Goal: Task Accomplishment & Management: Manage account settings

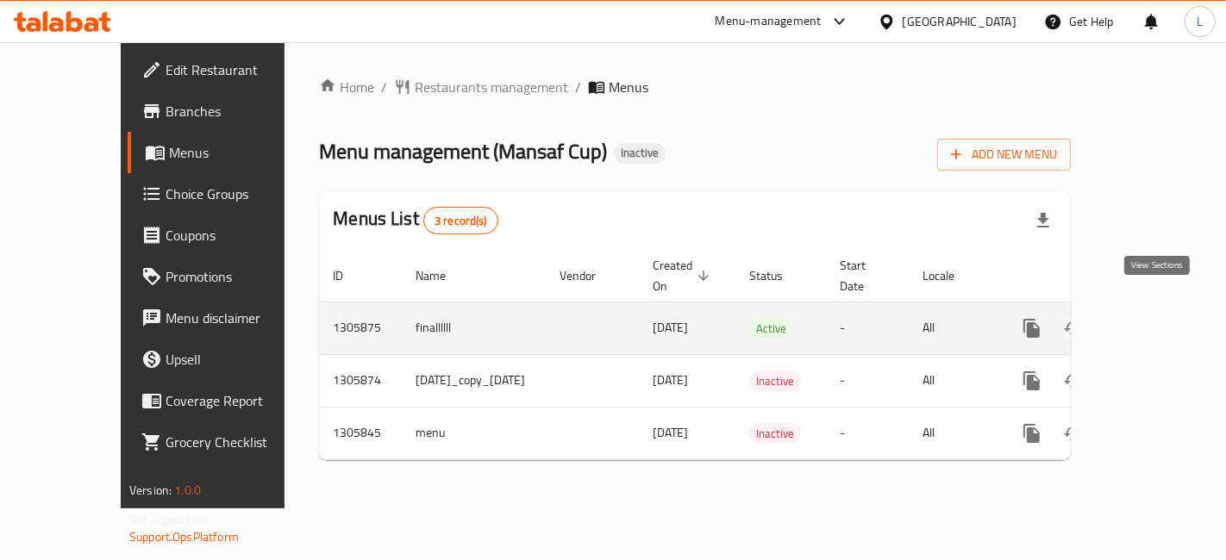
click at [1158, 318] on icon "enhanced table" at bounding box center [1155, 328] width 21 height 21
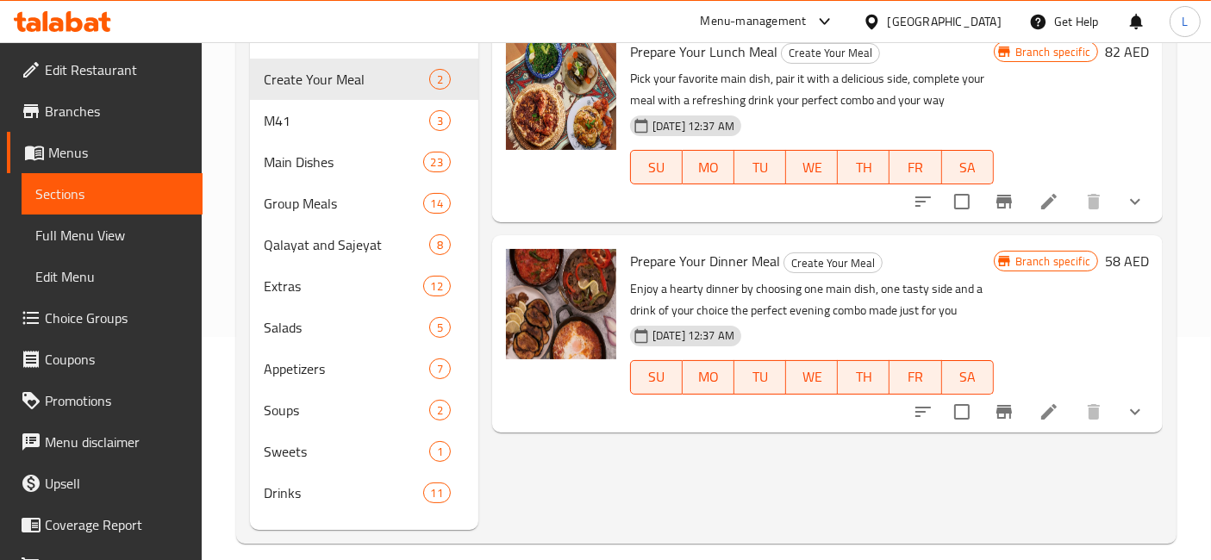
scroll to position [240, 0]
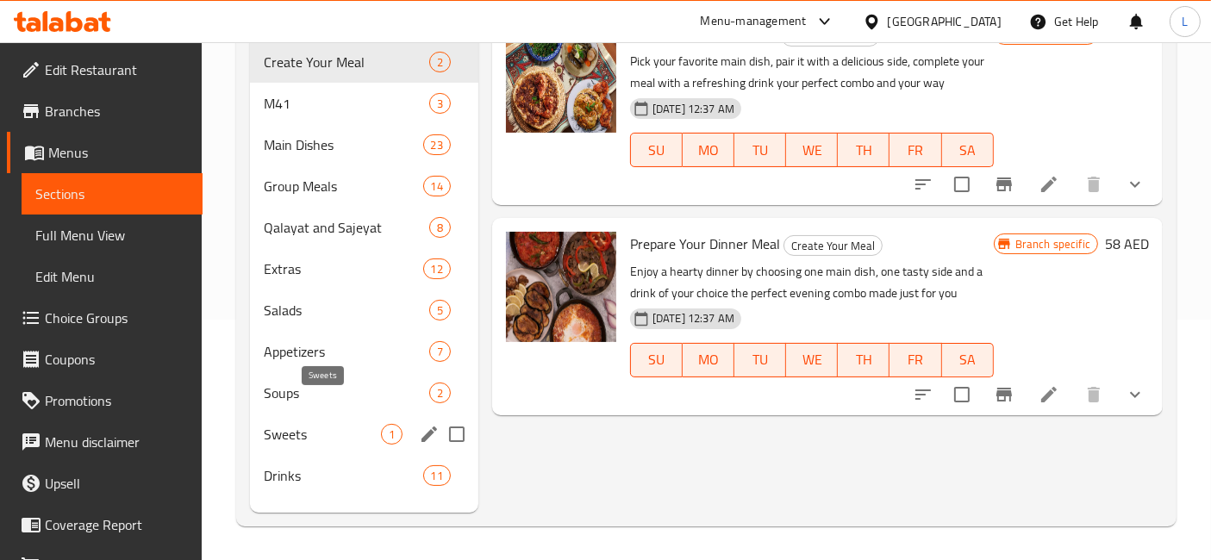
click at [303, 424] on span "Sweets" at bounding box center [322, 434] width 117 height 21
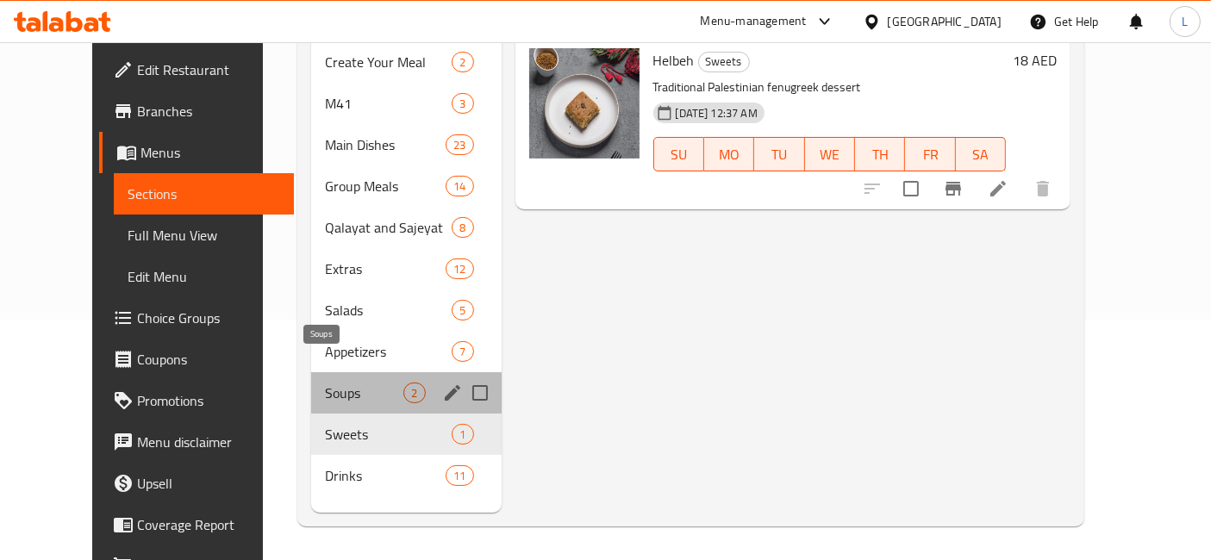
click at [325, 383] on span "Soups" at bounding box center [364, 393] width 78 height 21
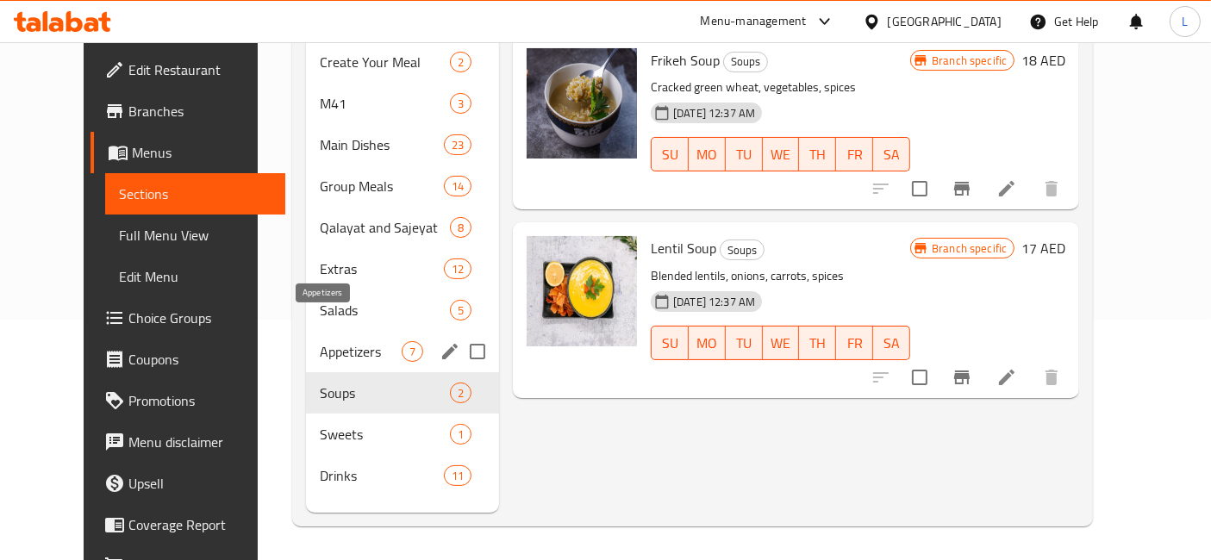
click at [320, 341] on span "Appetizers" at bounding box center [361, 351] width 82 height 21
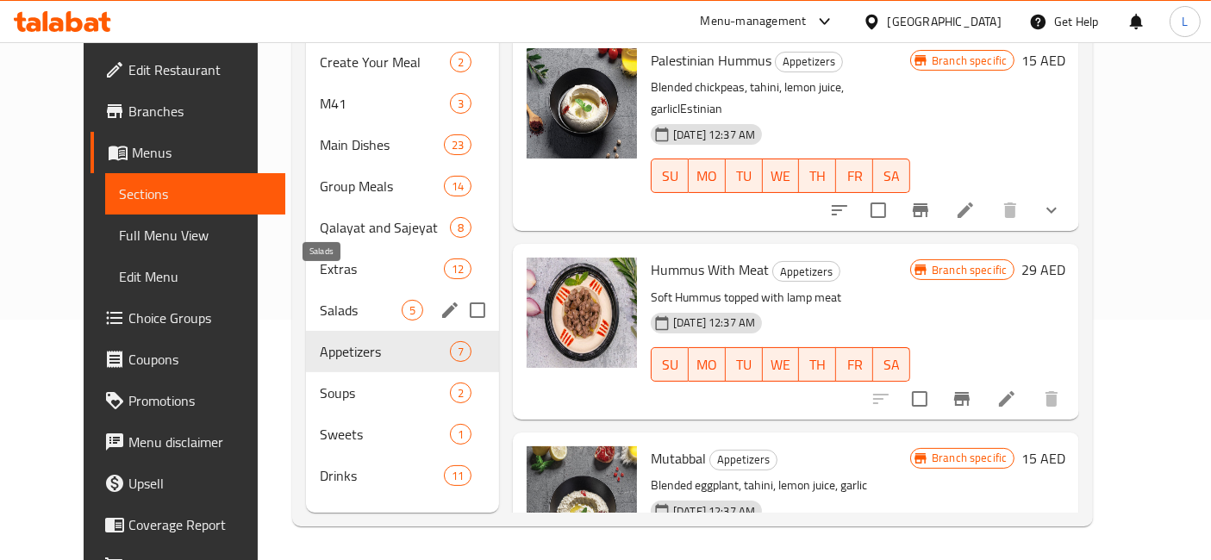
click at [320, 300] on span "Salads" at bounding box center [361, 310] width 82 height 21
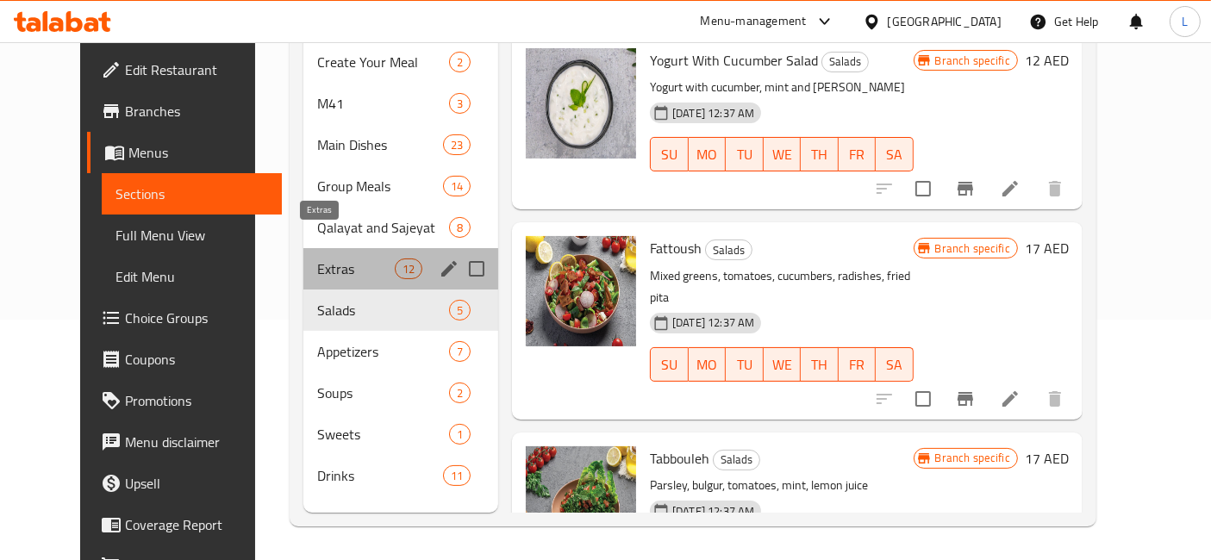
click at [317, 259] on span "Extras" at bounding box center [356, 269] width 78 height 21
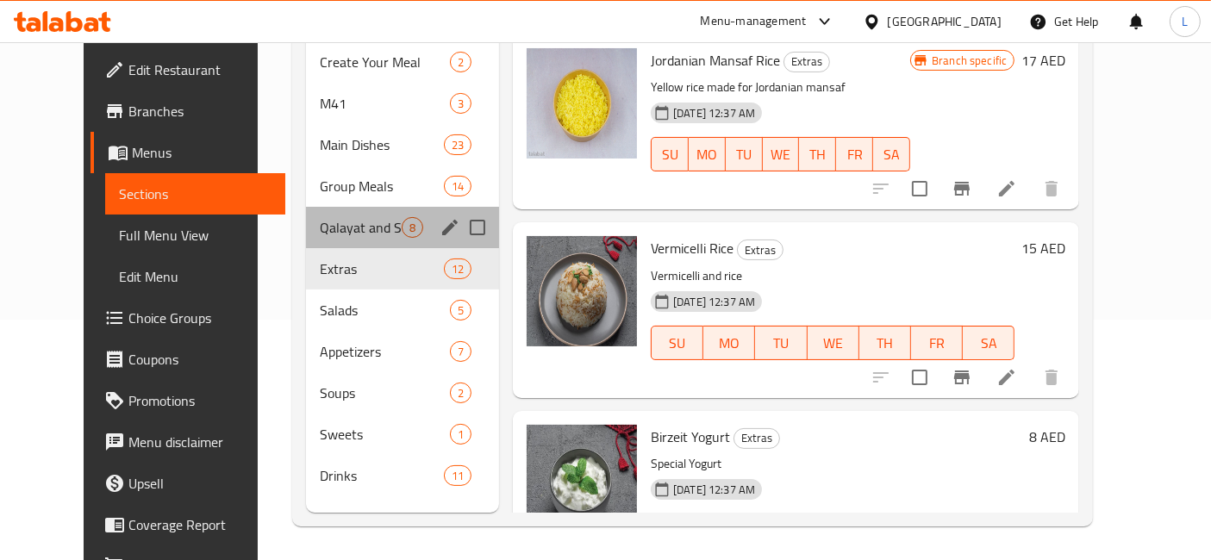
click at [310, 215] on div "Qalayat and Sajeyat 8" at bounding box center [402, 227] width 193 height 41
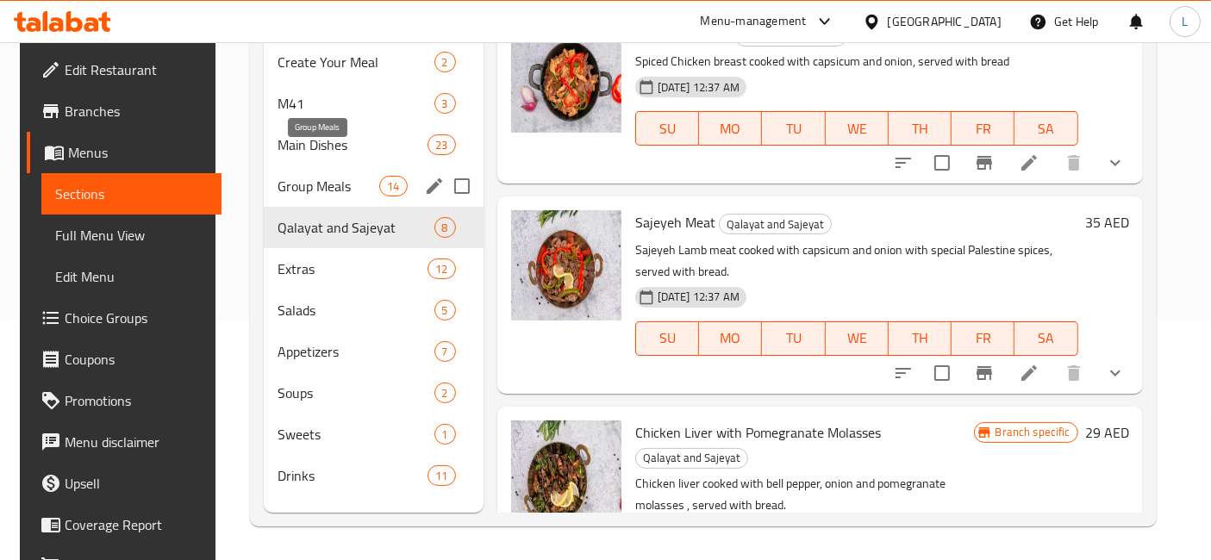
click at [312, 176] on span "Group Meals" at bounding box center [329, 186] width 103 height 21
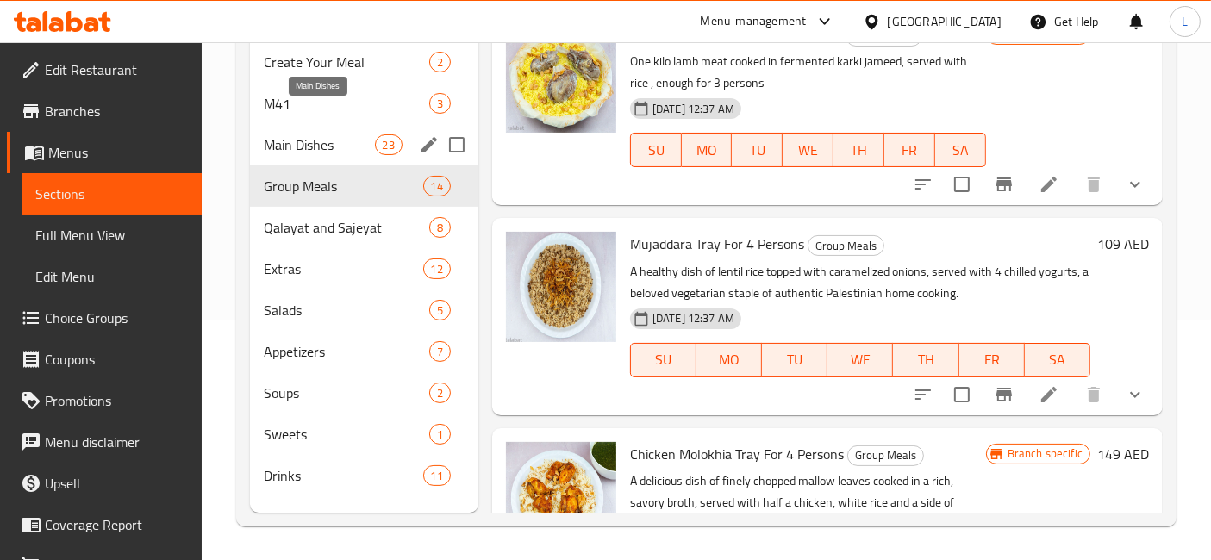
click at [312, 134] on span "Main Dishes" at bounding box center [319, 144] width 110 height 21
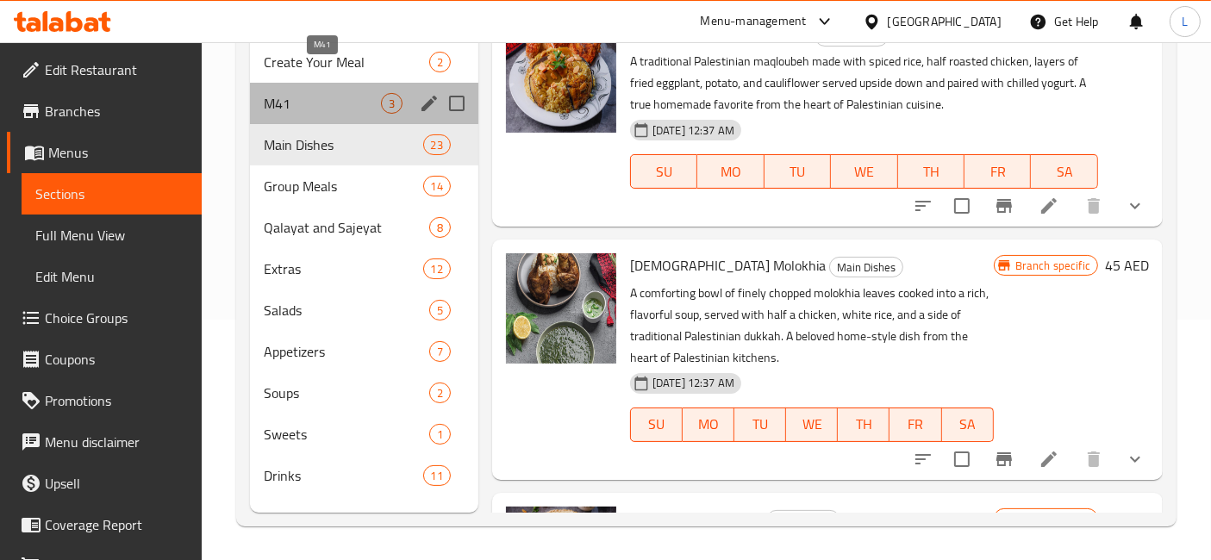
click at [268, 93] on span "M41" at bounding box center [322, 103] width 117 height 21
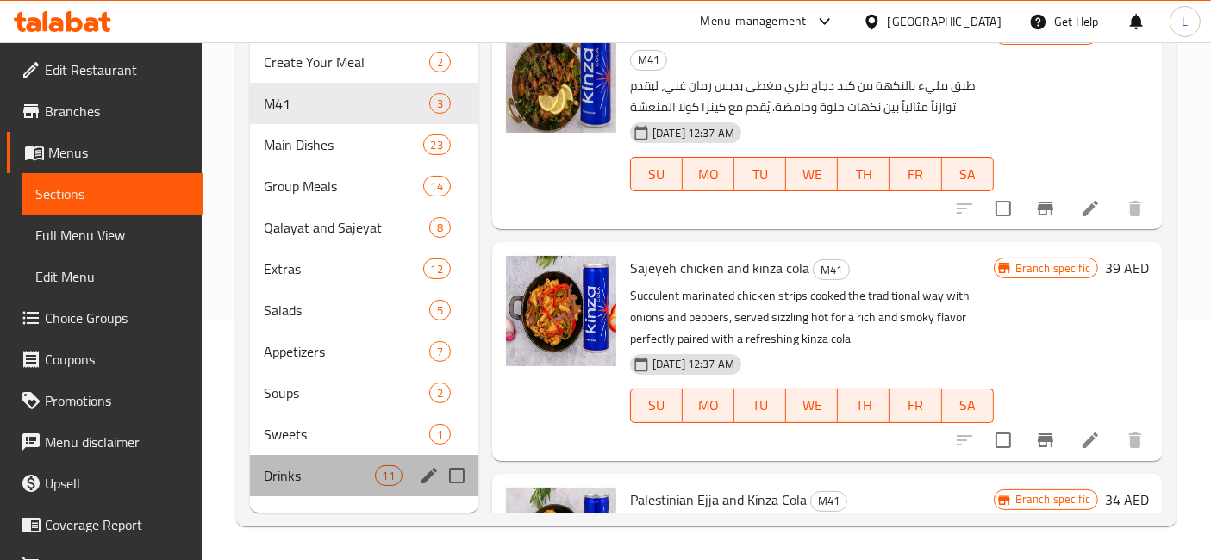
click at [278, 464] on div "Drinks 11" at bounding box center [364, 475] width 228 height 41
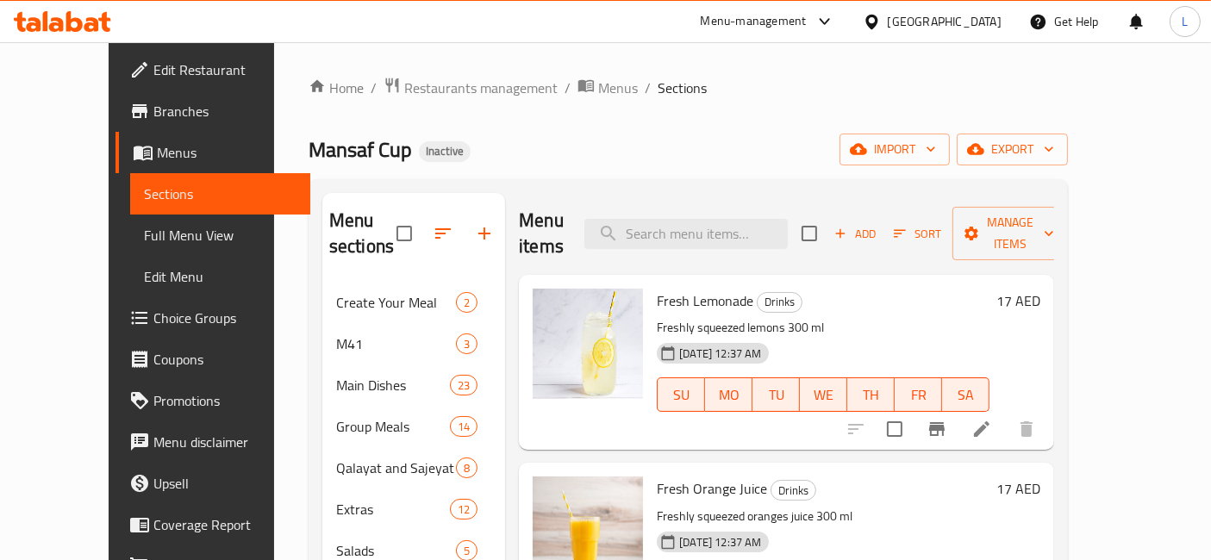
click at [56, 22] on icon at bounding box center [56, 24] width 15 height 15
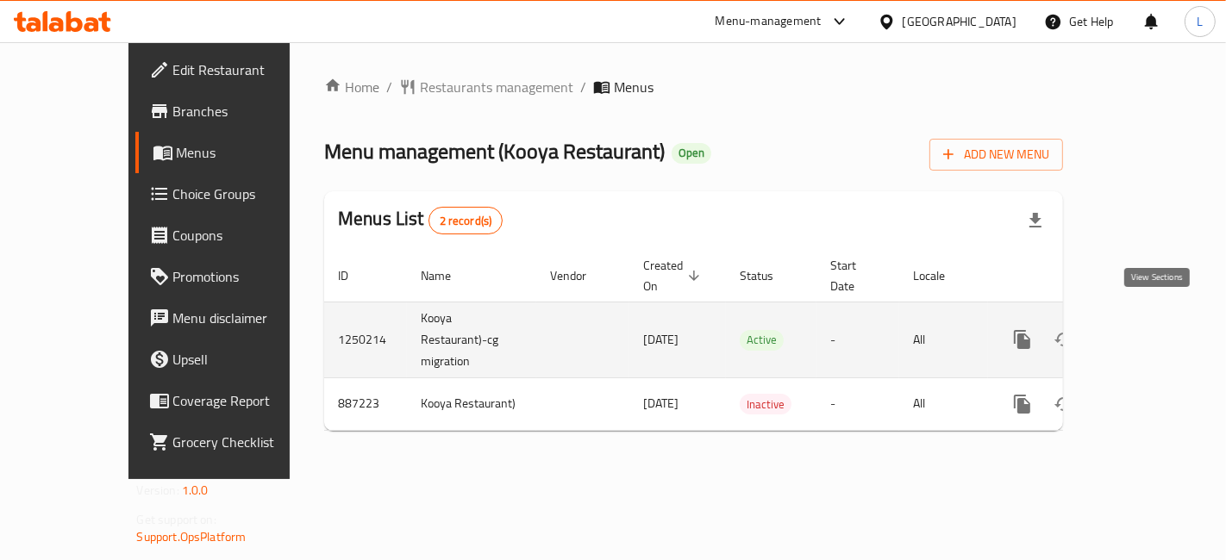
click at [1149, 329] on icon "enhanced table" at bounding box center [1146, 339] width 21 height 21
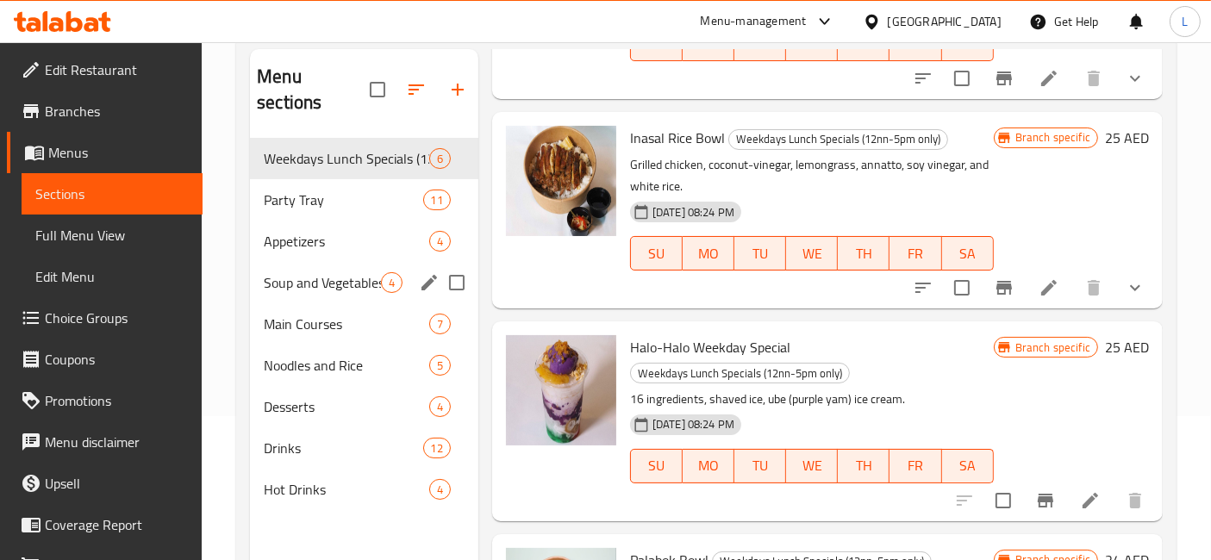
scroll to position [49, 0]
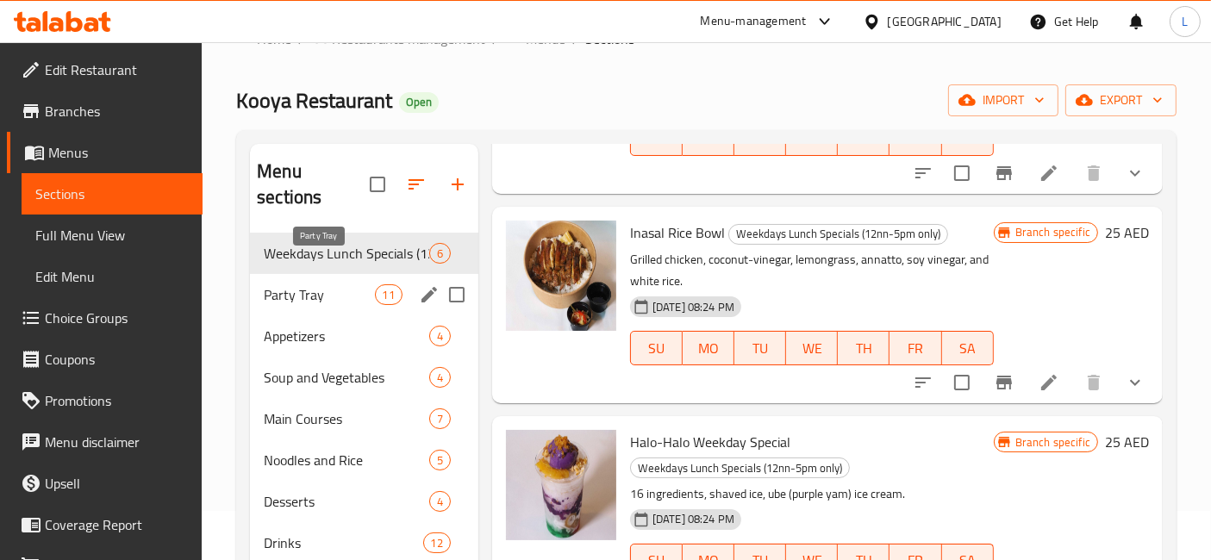
click at [303, 284] on span "Party Tray" at bounding box center [319, 294] width 110 height 21
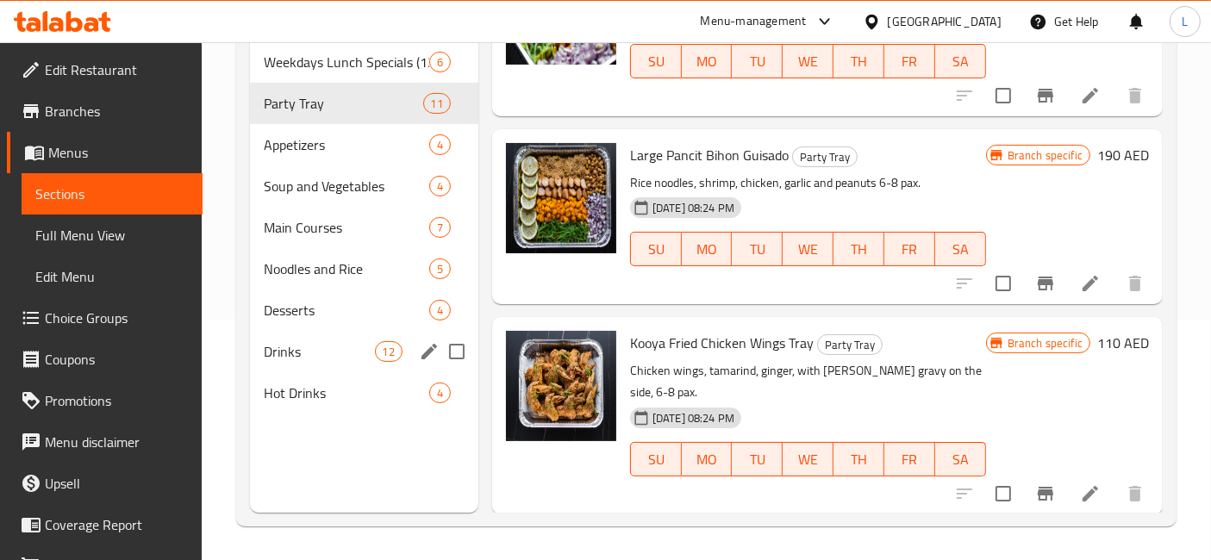
scroll to position [145, 0]
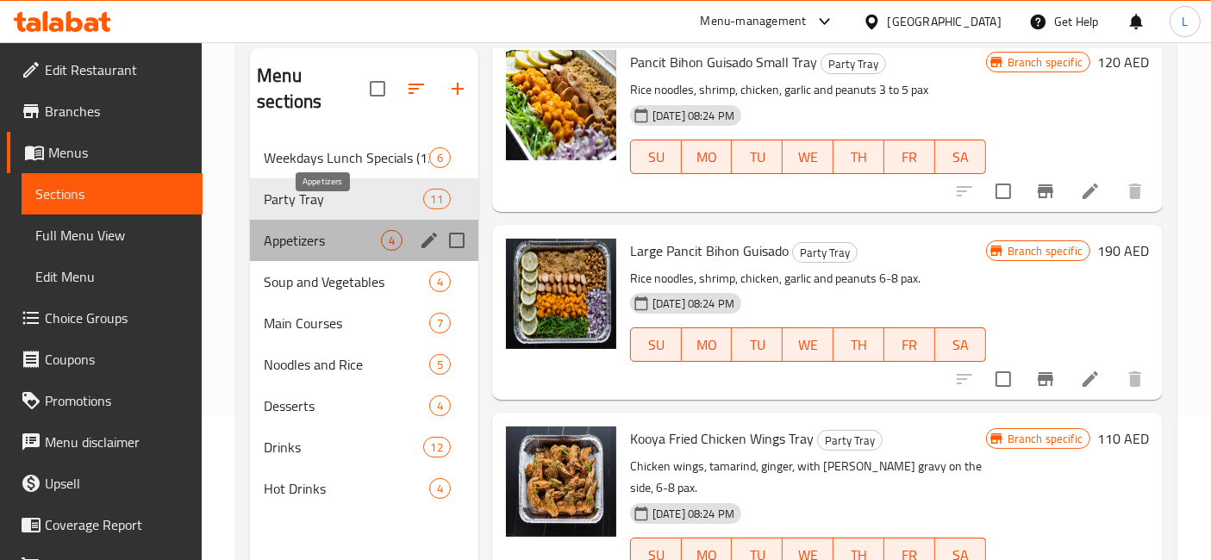
click at [314, 230] on span "Appetizers" at bounding box center [322, 240] width 117 height 21
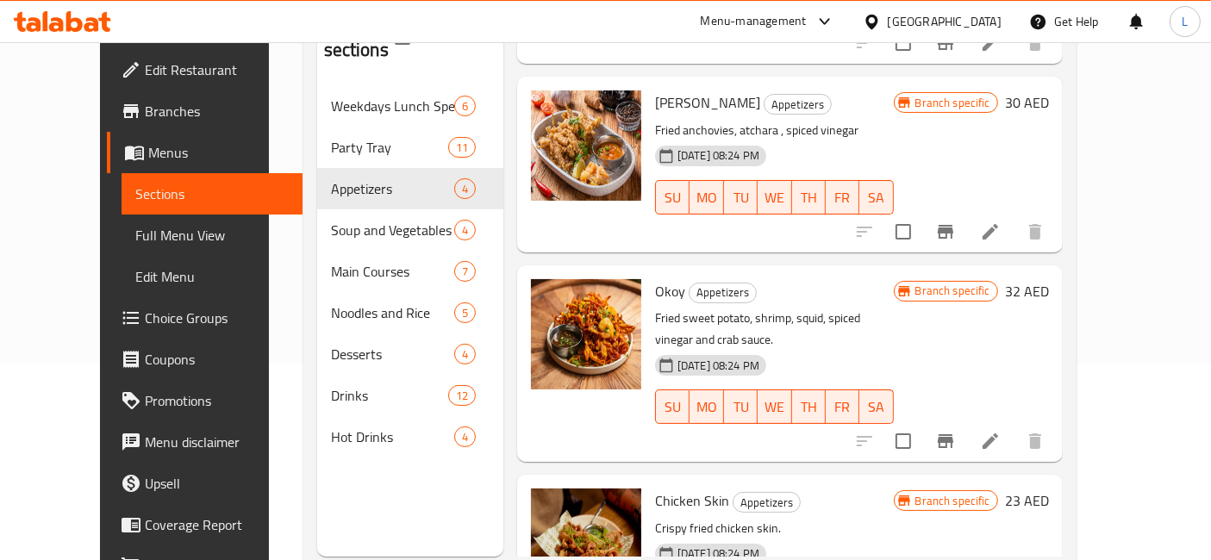
scroll to position [240, 0]
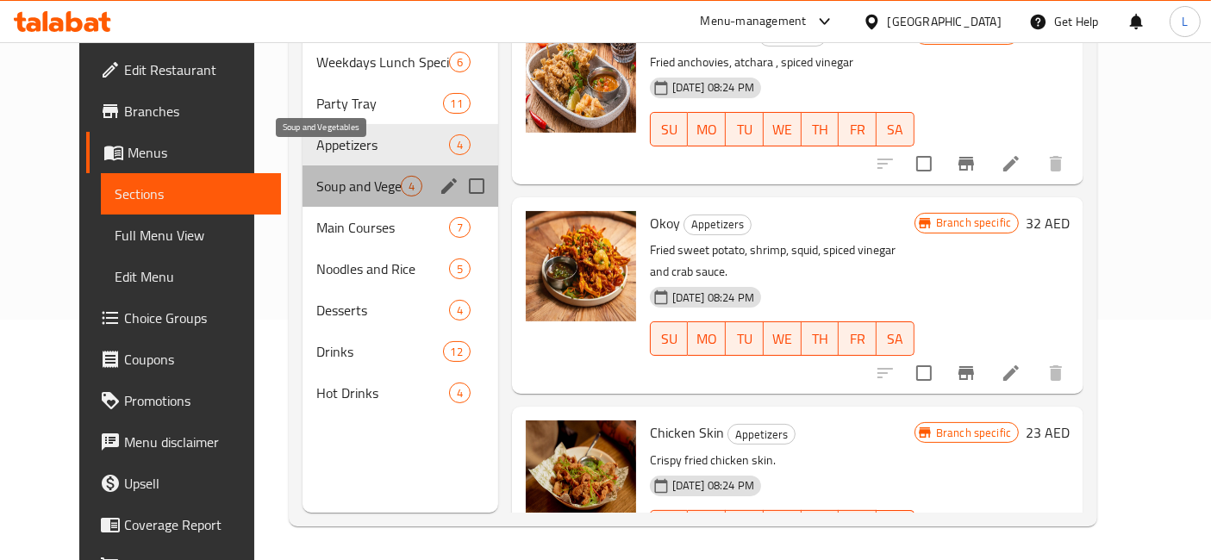
click at [316, 176] on span "Soup and Vegetables" at bounding box center [358, 186] width 84 height 21
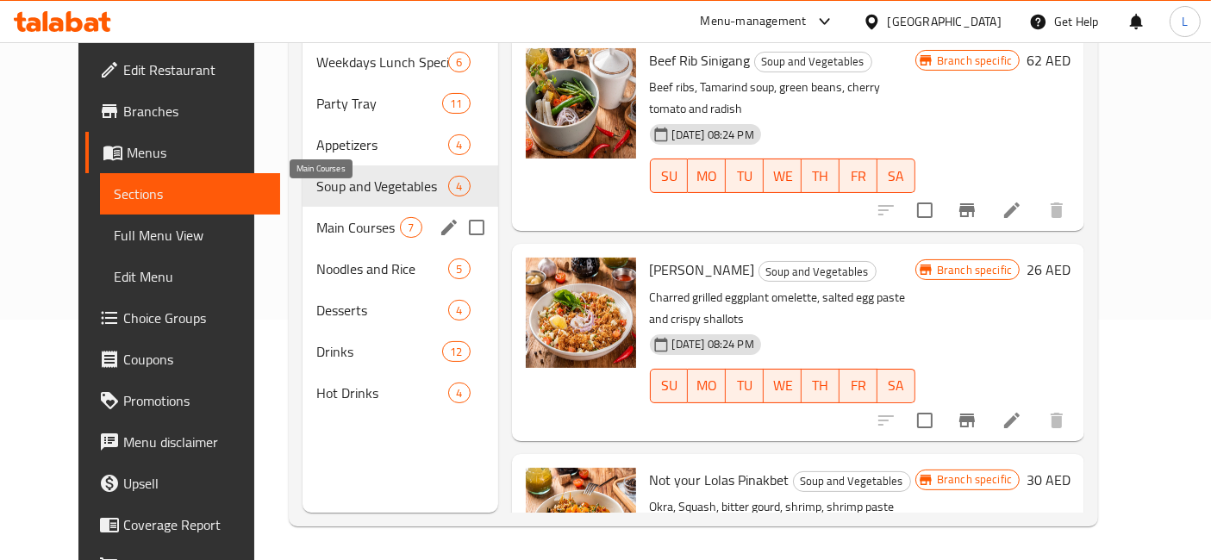
click at [316, 217] on span "Main Courses" at bounding box center [358, 227] width 84 height 21
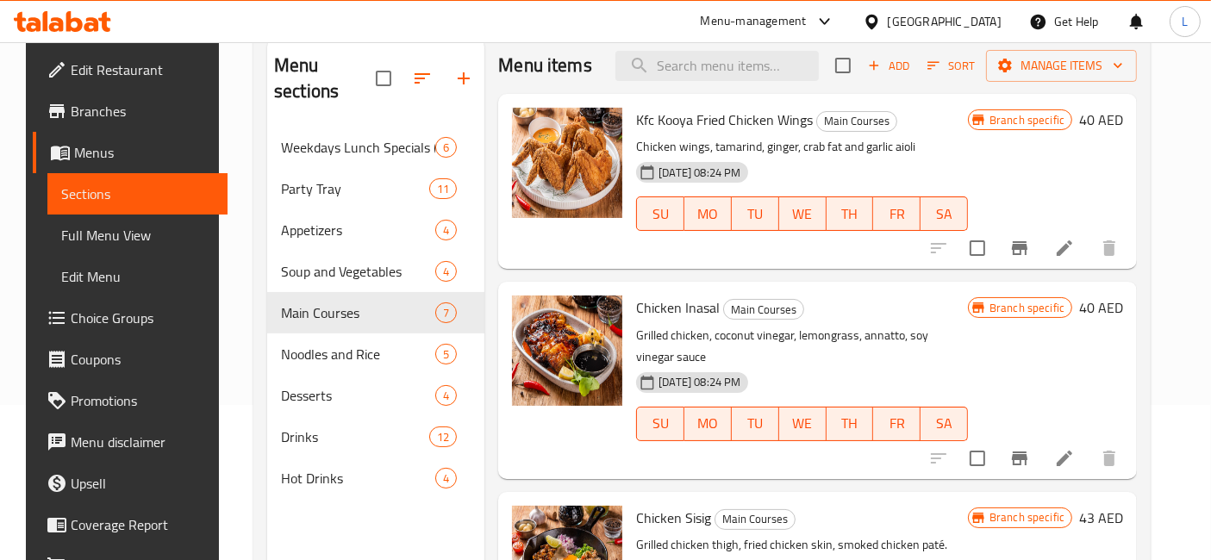
scroll to position [240, 0]
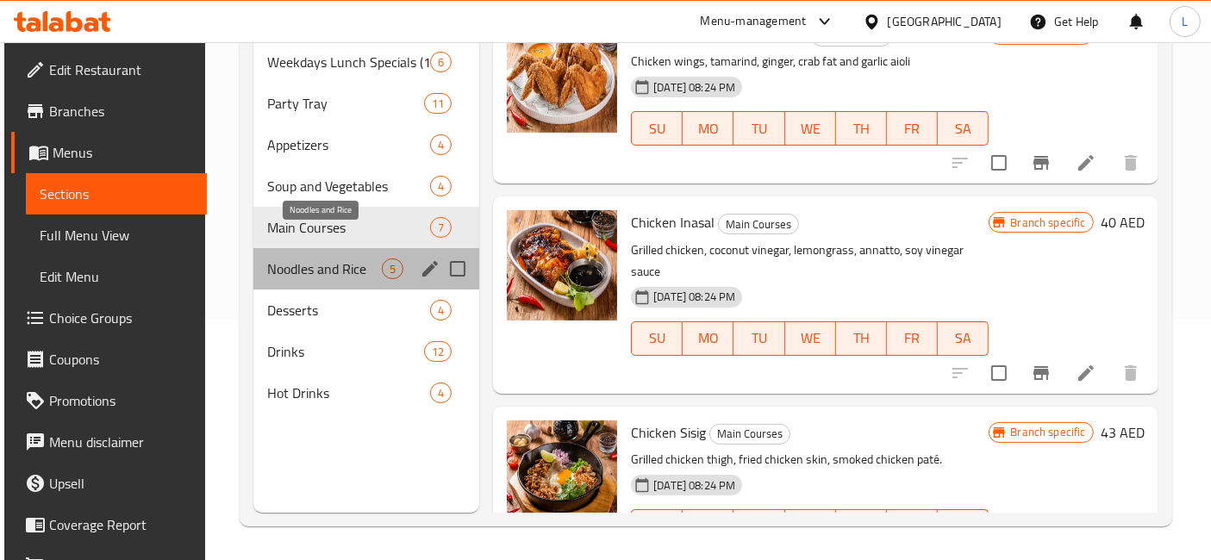
click at [308, 259] on span "Noodles and Rice" at bounding box center [324, 269] width 115 height 21
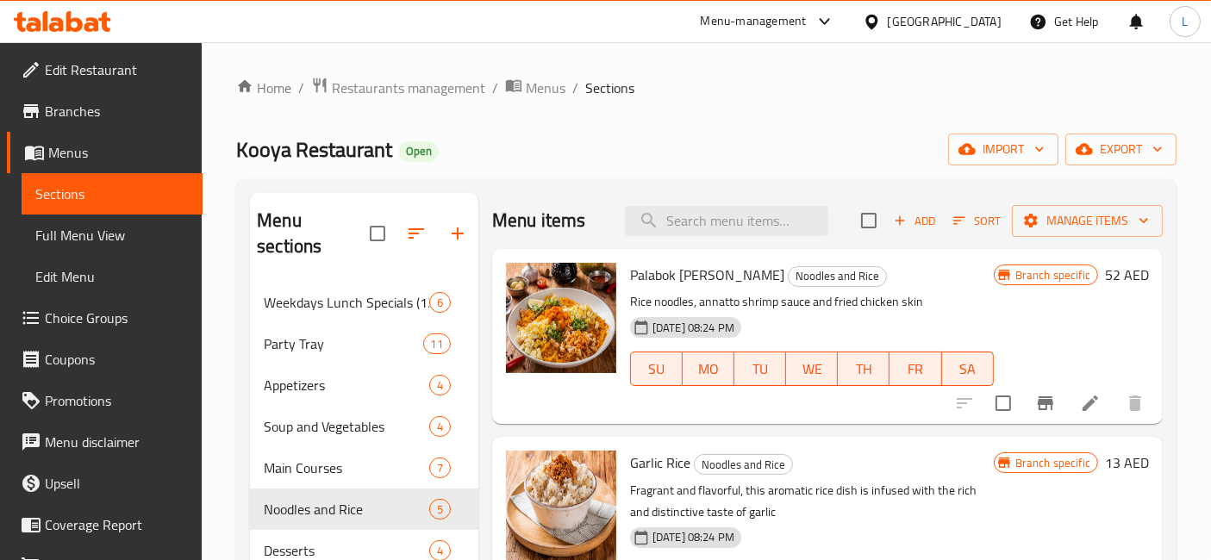
scroll to position [240, 0]
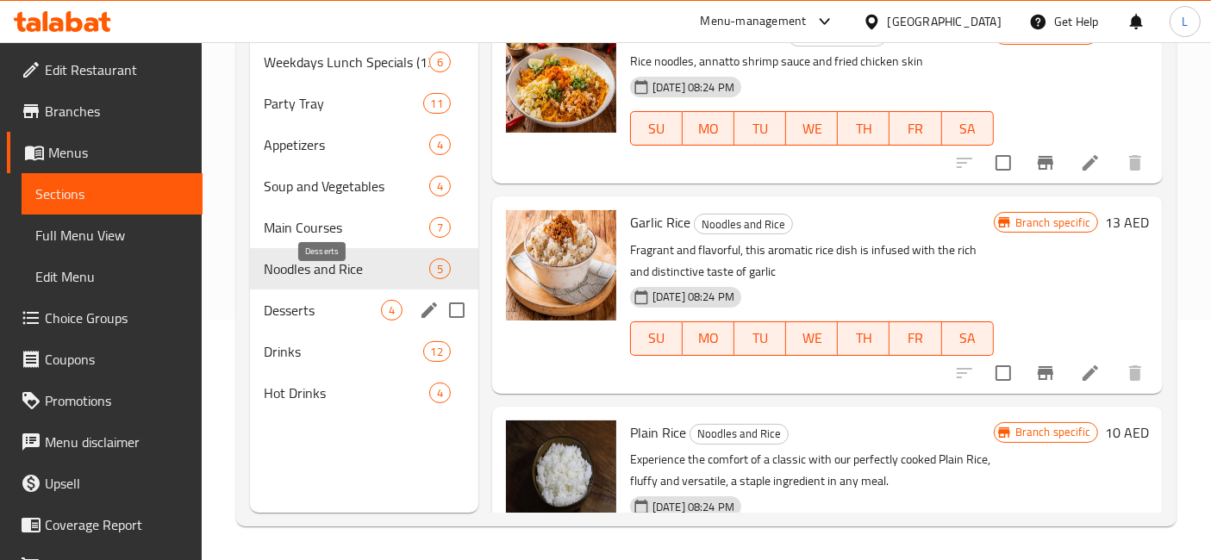
click at [305, 300] on span "Desserts" at bounding box center [322, 310] width 117 height 21
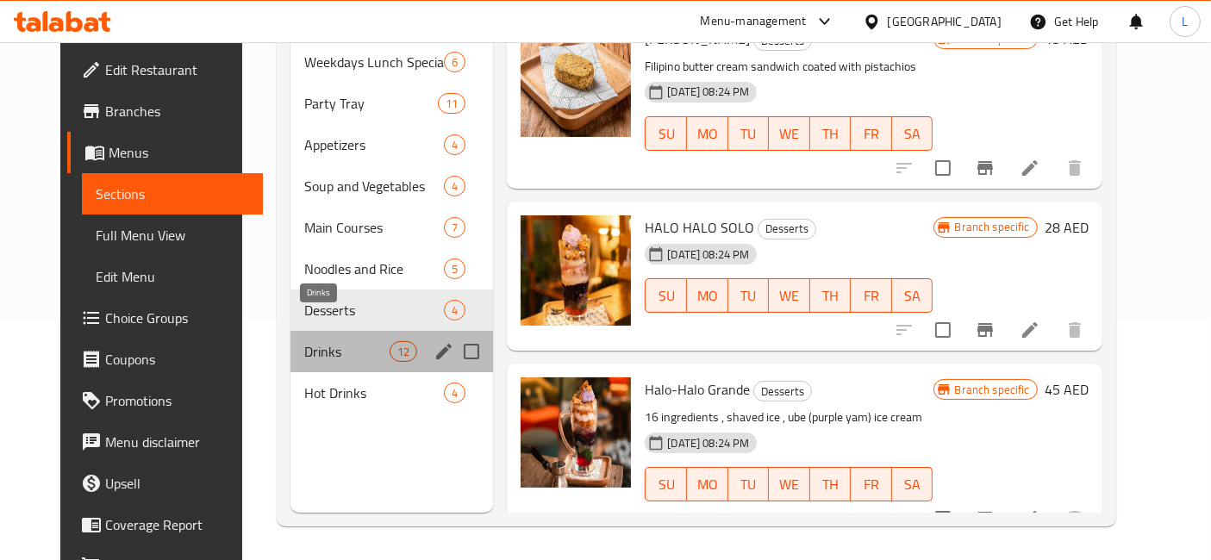
click at [304, 341] on span "Drinks" at bounding box center [346, 351] width 85 height 21
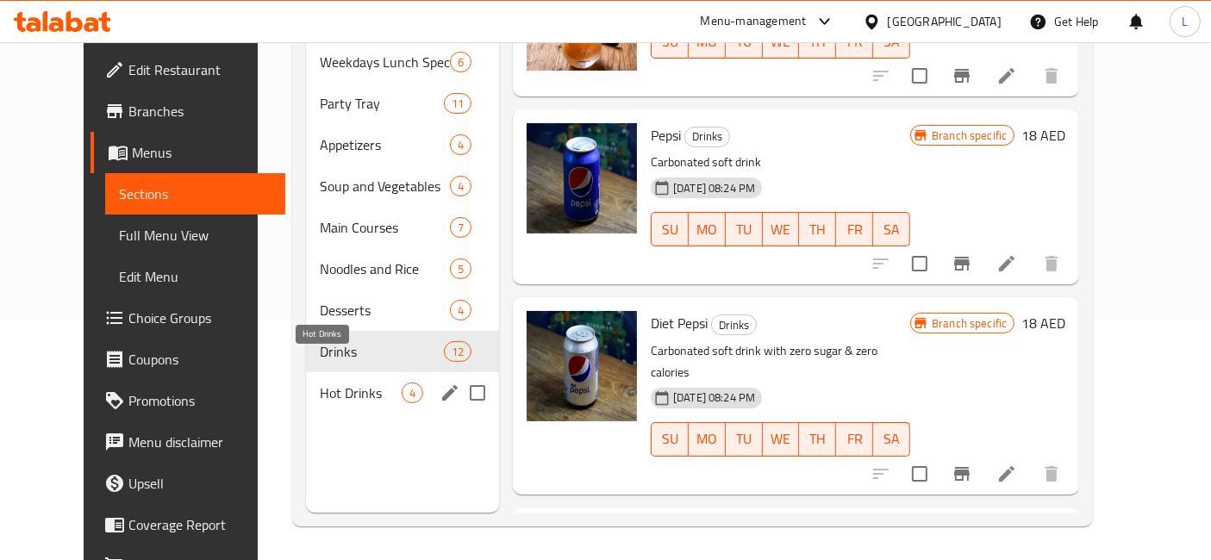
click at [320, 383] on span "Hot Drinks" at bounding box center [361, 393] width 82 height 21
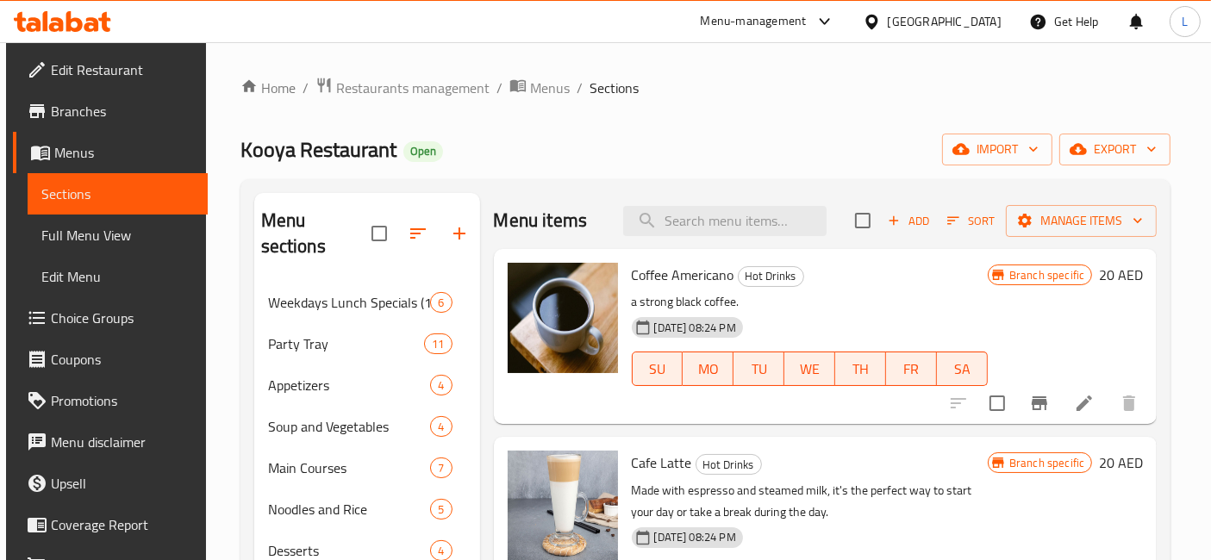
click at [94, 16] on icon at bounding box center [62, 21] width 97 height 21
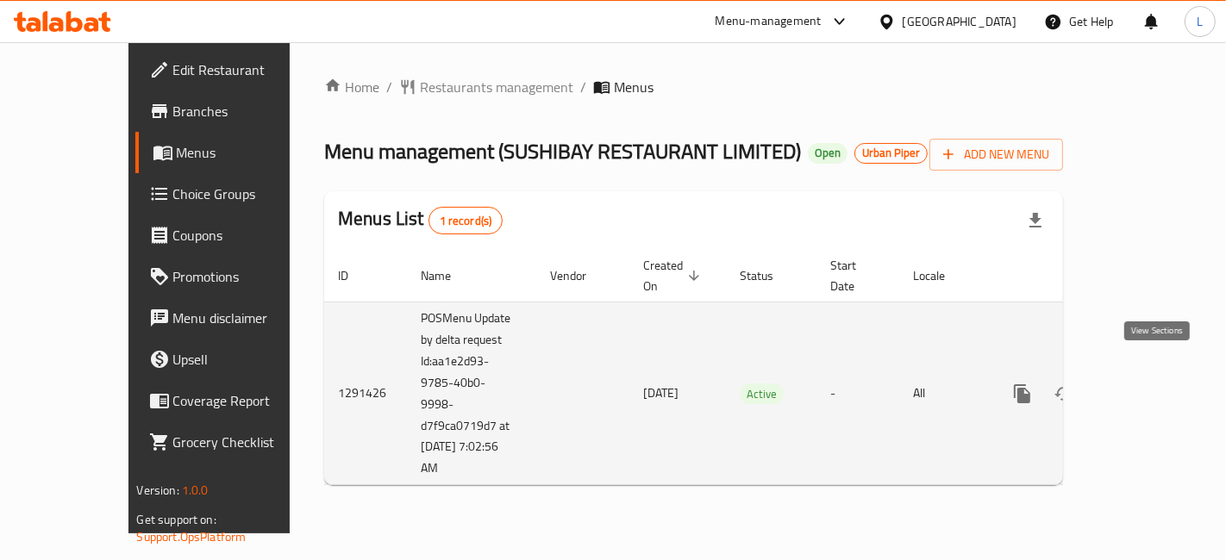
click at [1154, 386] on icon "enhanced table" at bounding box center [1147, 394] width 16 height 16
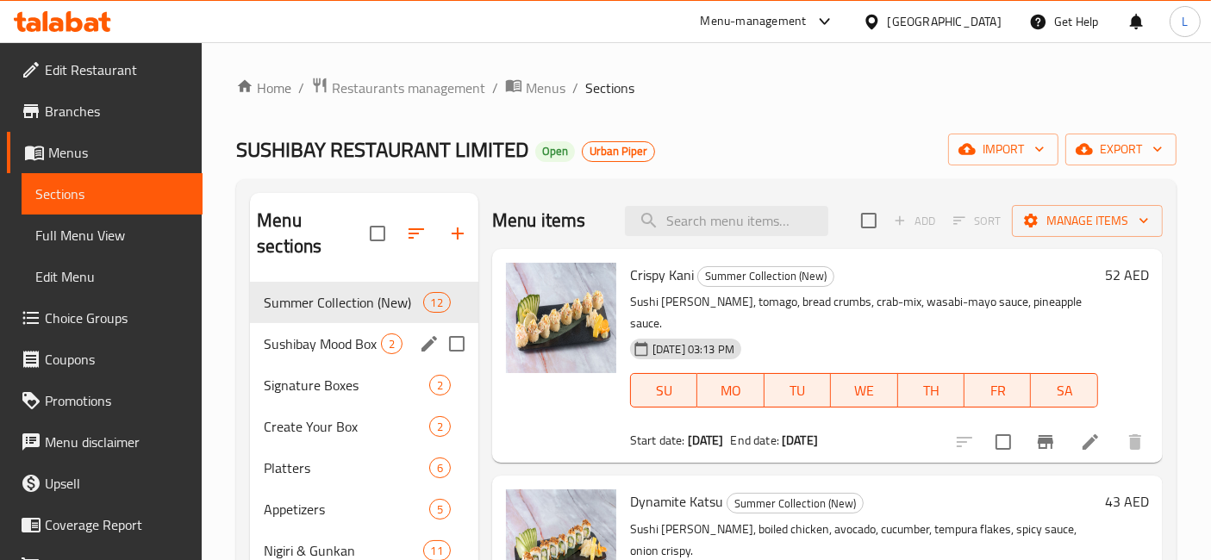
click at [332, 328] on div "Sushibay Mood Box 2" at bounding box center [364, 343] width 228 height 41
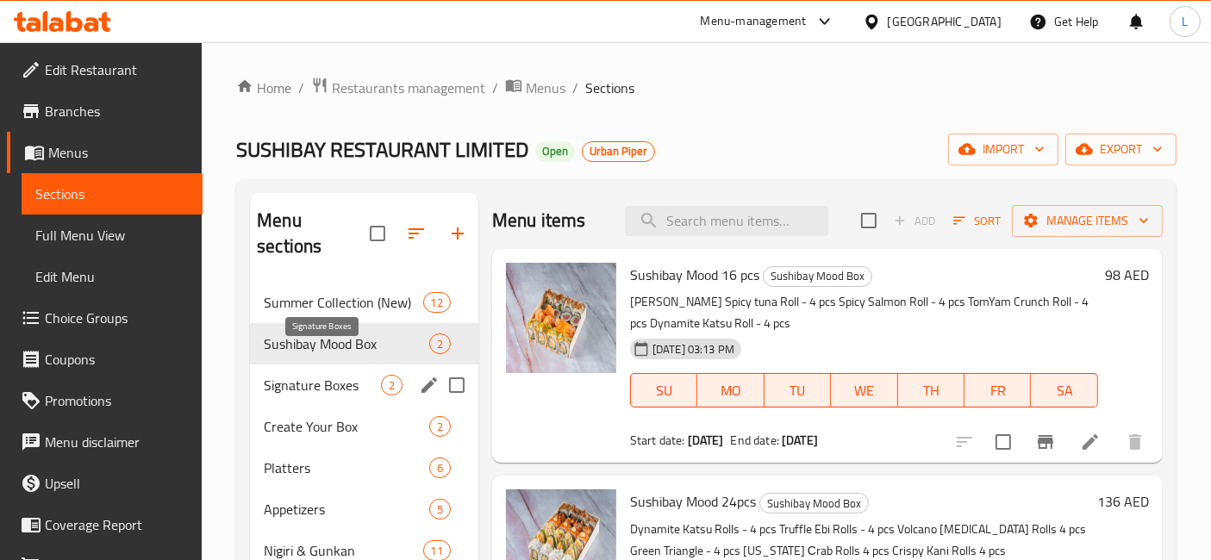
click at [295, 375] on span "Signature Boxes" at bounding box center [322, 385] width 117 height 21
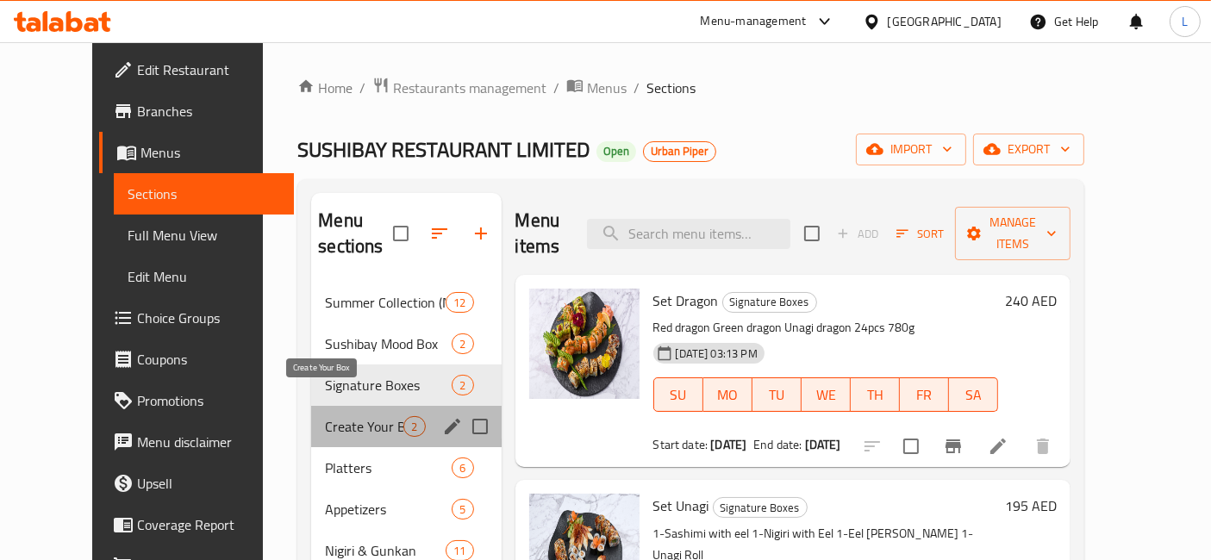
click at [325, 416] on span "Create Your Box" at bounding box center [364, 426] width 78 height 21
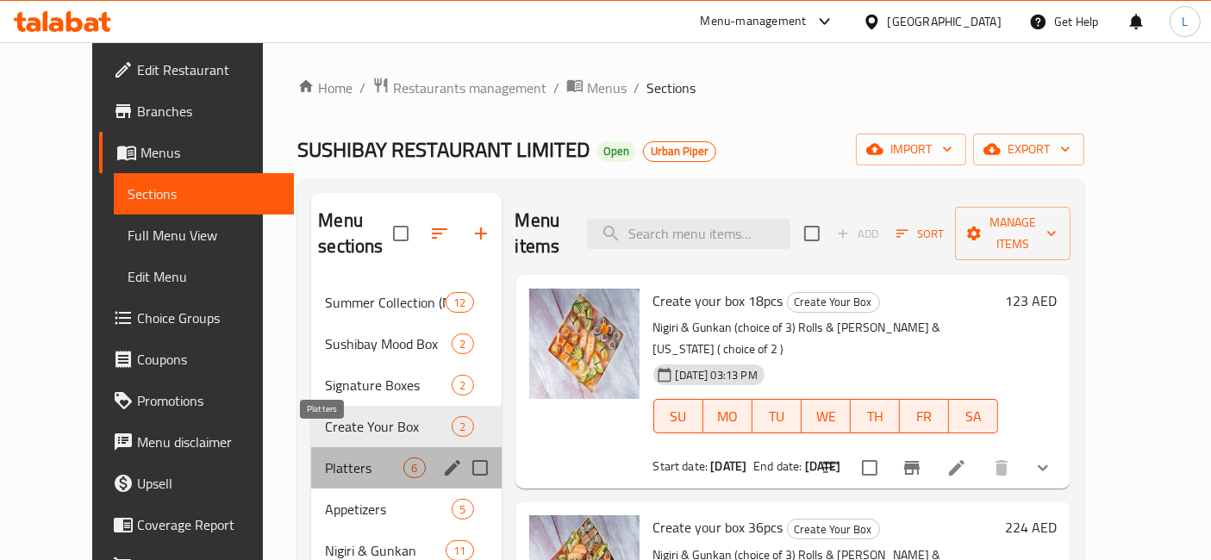
click at [325, 458] on span "Platters" at bounding box center [364, 468] width 78 height 21
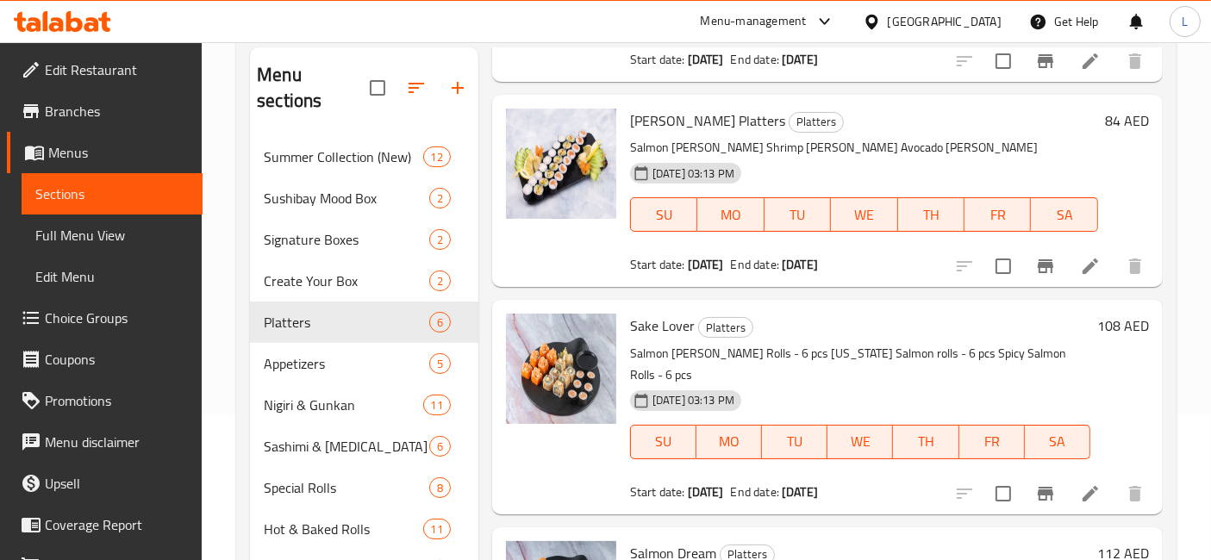
scroll to position [287, 0]
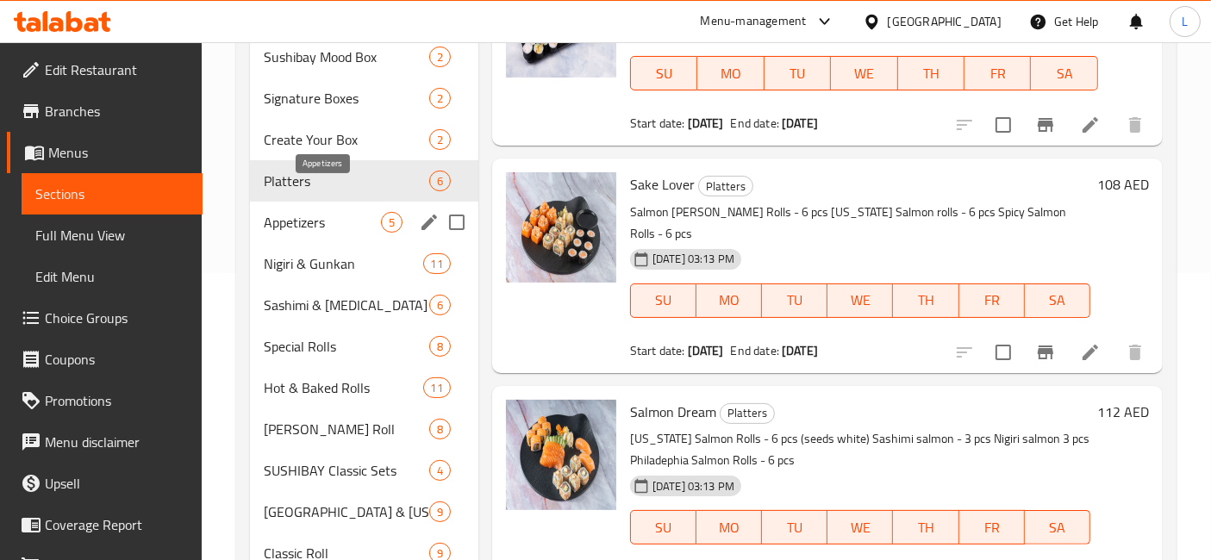
click at [297, 212] on span "Appetizers" at bounding box center [322, 222] width 117 height 21
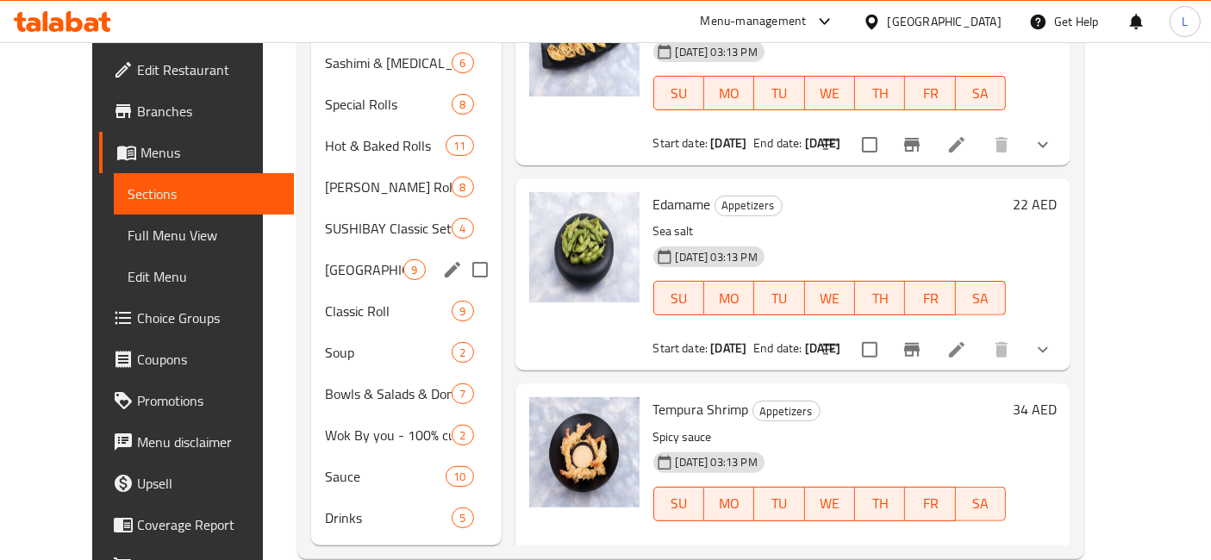
scroll to position [344, 0]
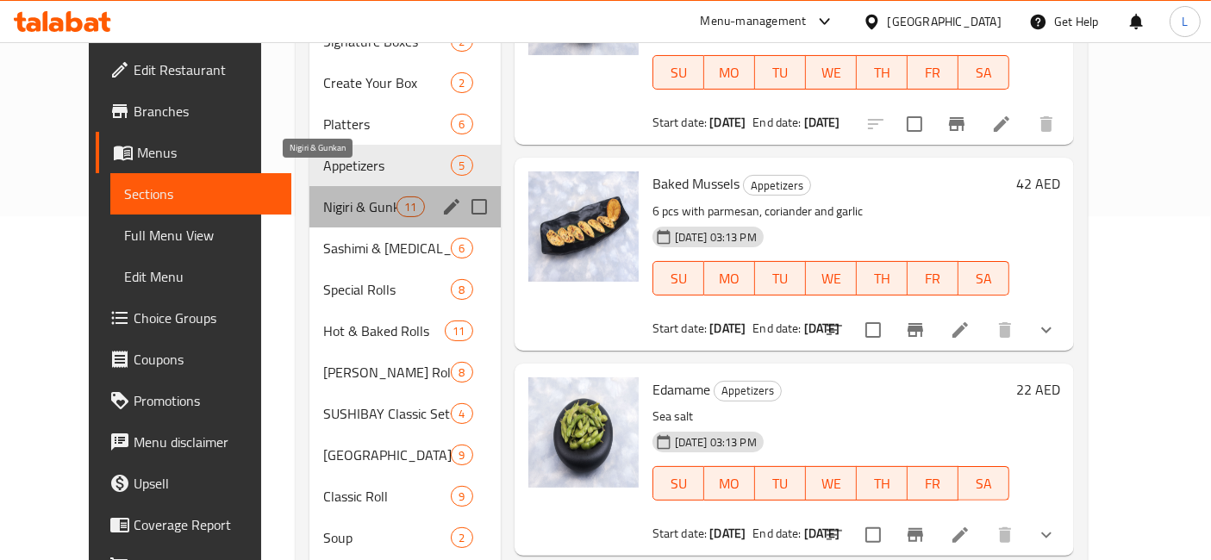
click at [323, 197] on span "Nigiri & Gunkan" at bounding box center [359, 207] width 73 height 21
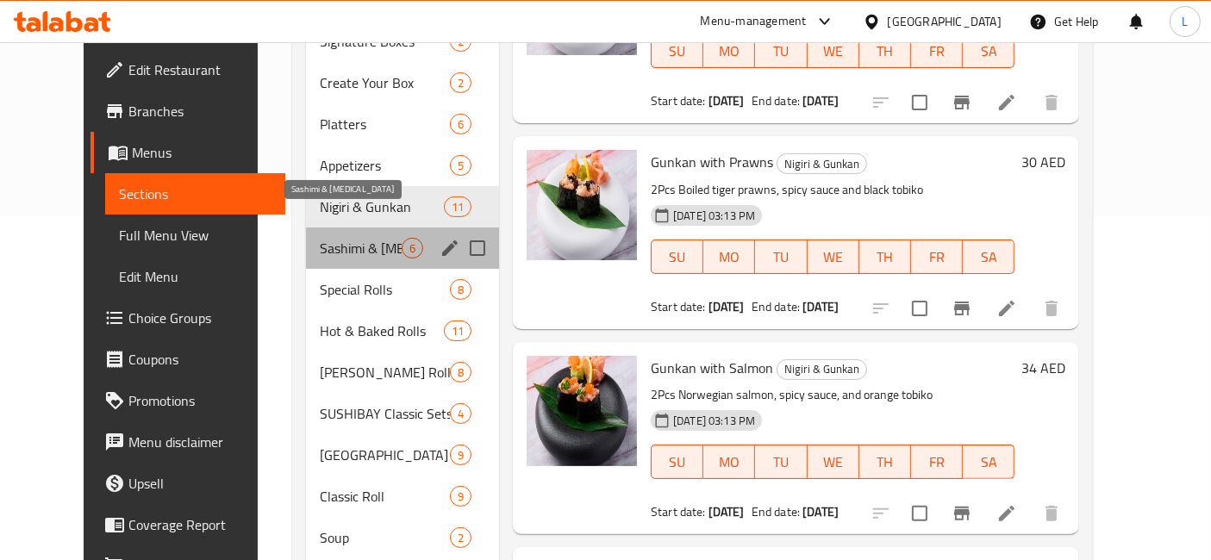
click at [320, 238] on span "Sashimi & Tartar" at bounding box center [361, 248] width 82 height 21
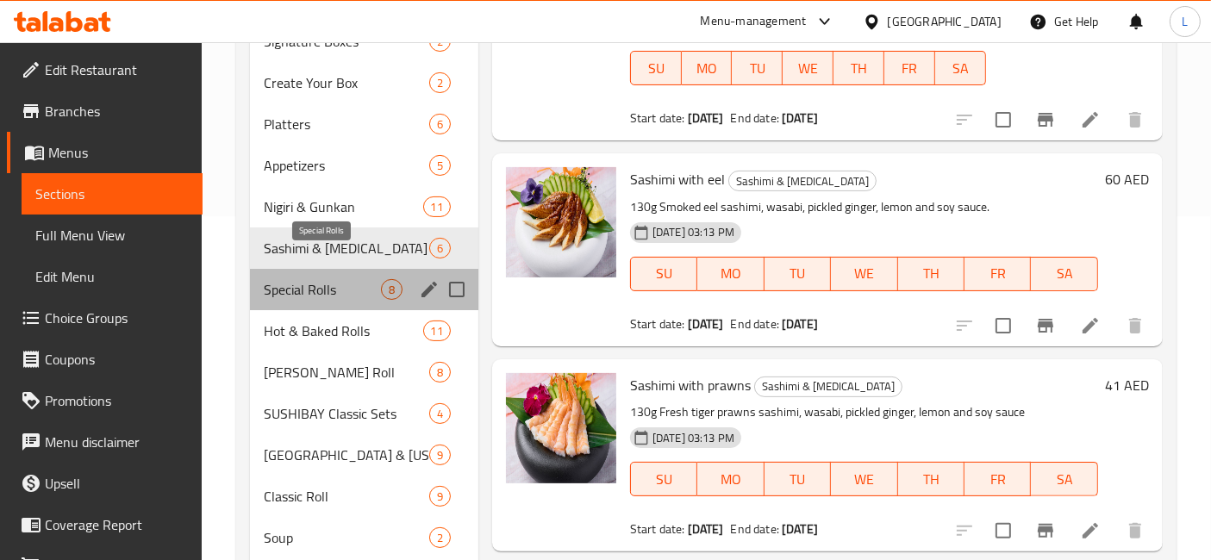
click at [315, 279] on span "Special Rolls" at bounding box center [322, 289] width 117 height 21
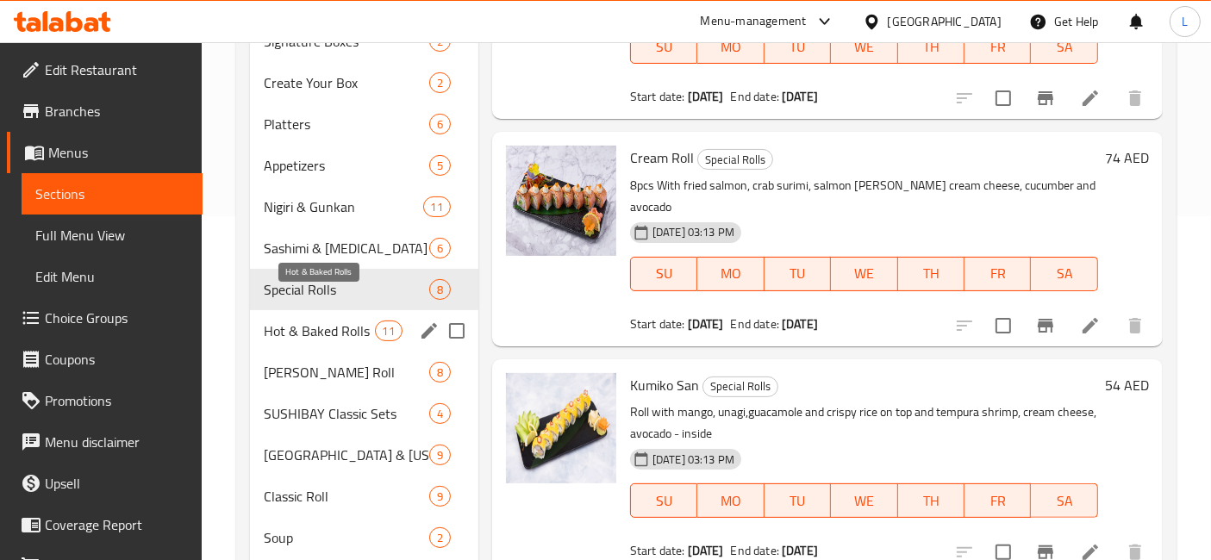
click at [298, 321] on span "Hot & Baked Rolls" at bounding box center [319, 331] width 110 height 21
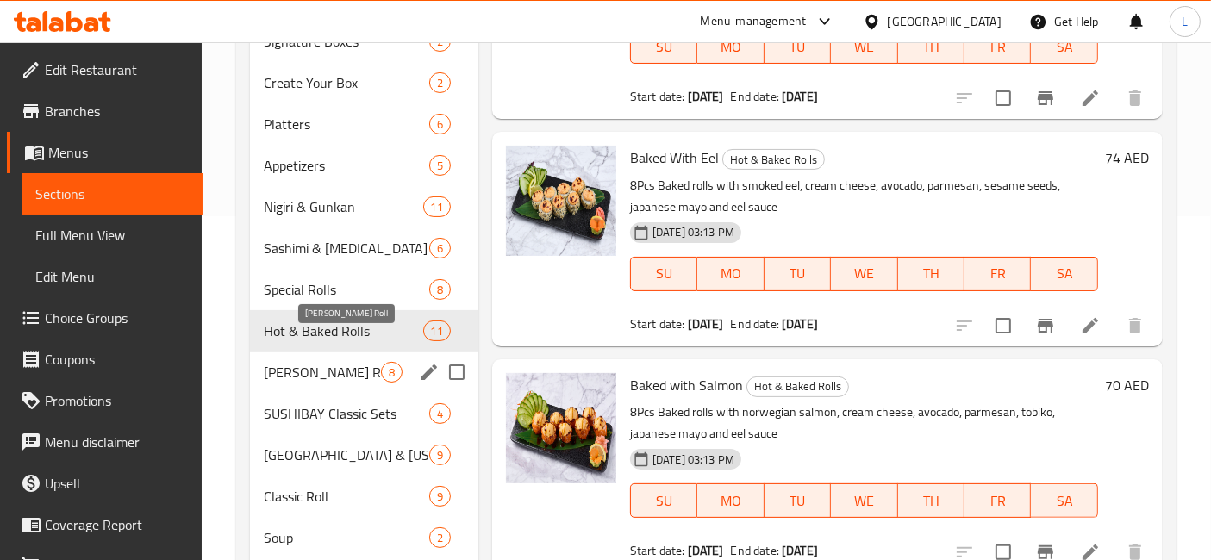
click at [287, 362] on span "Maki Roll" at bounding box center [322, 372] width 117 height 21
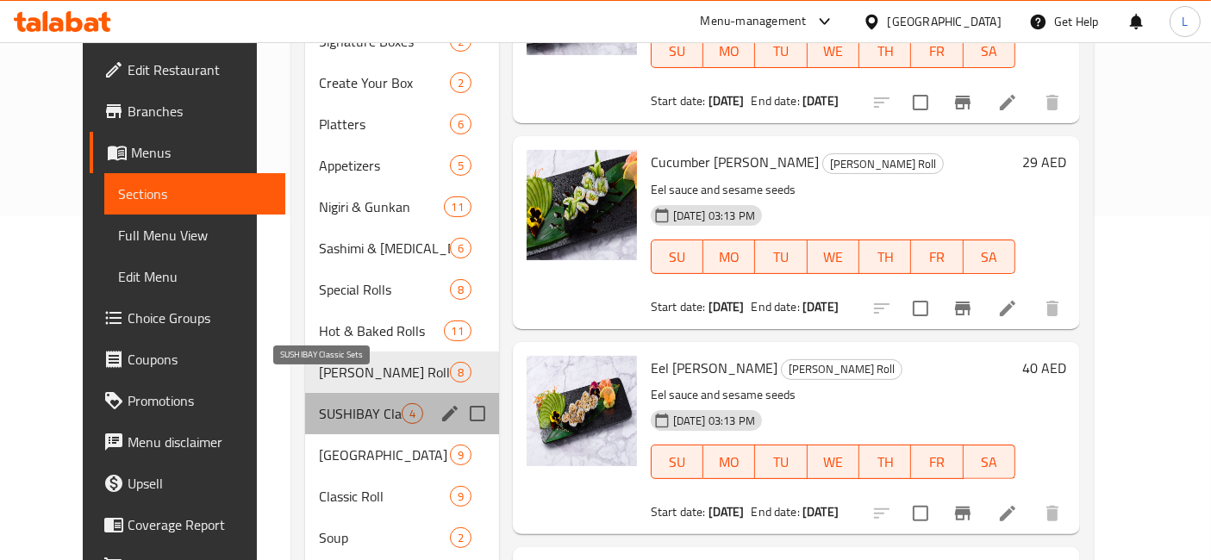
click at [348, 403] on span "SUSHIBAY Classic Sets" at bounding box center [360, 413] width 83 height 21
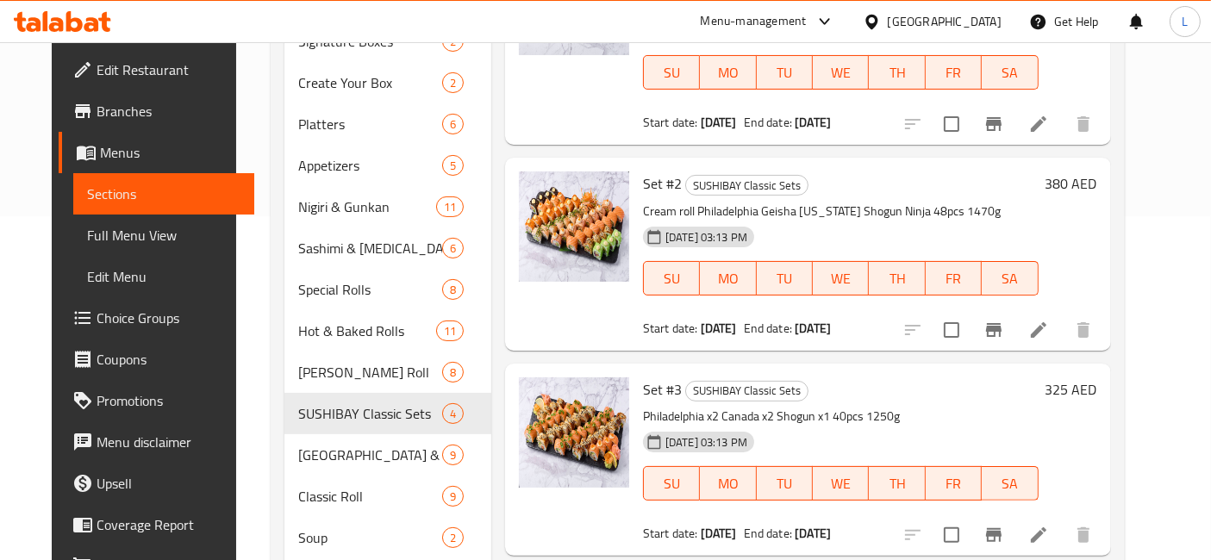
scroll to position [9, 0]
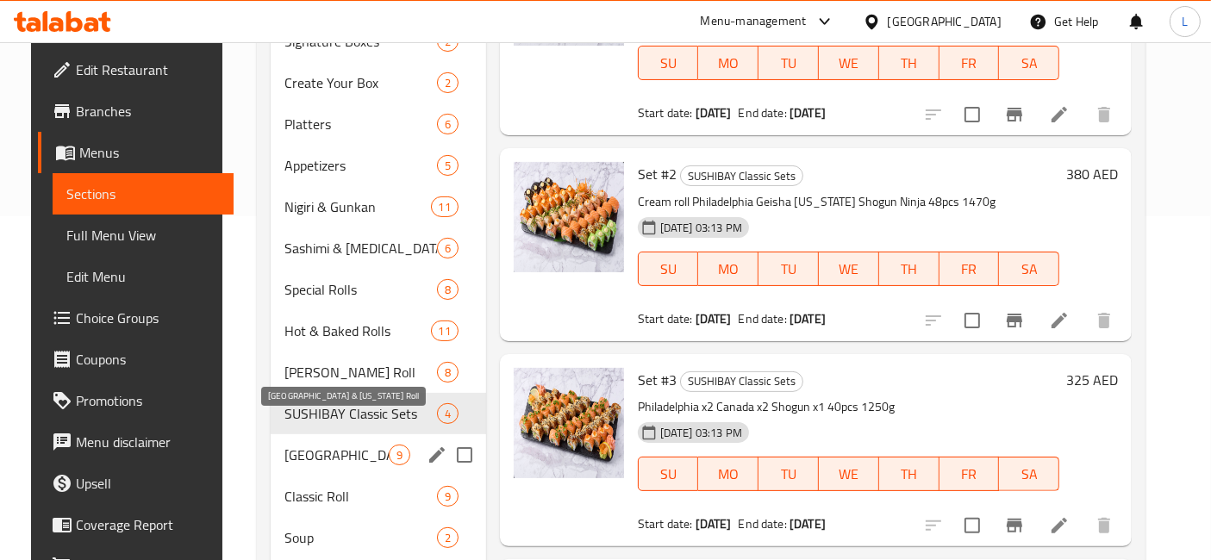
click at [284, 445] on span "Philadelphia & California Roll" at bounding box center [336, 455] width 104 height 21
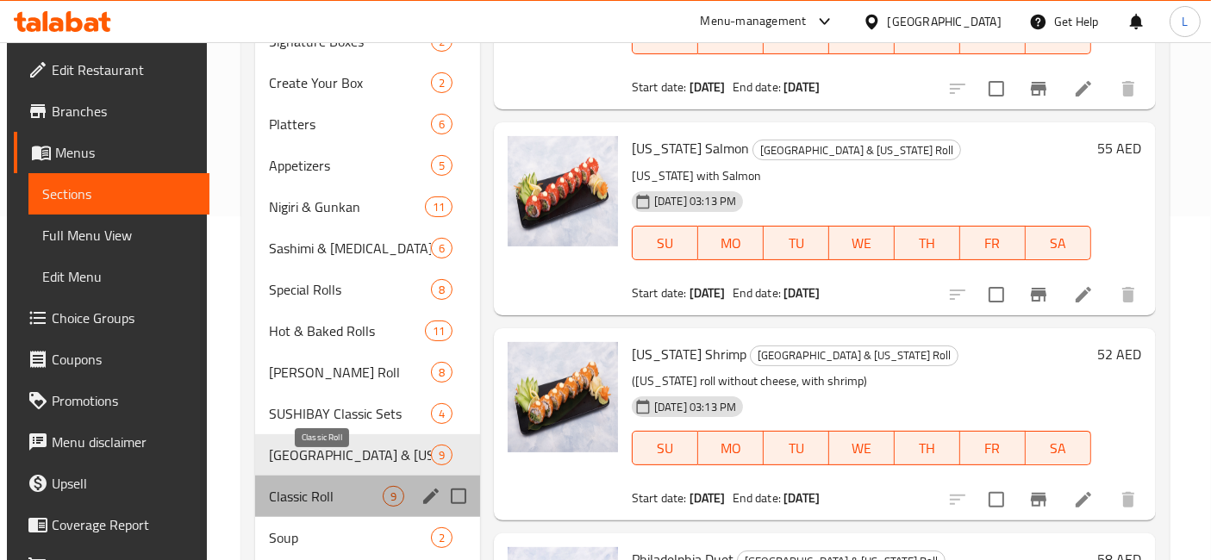
click at [299, 486] on span "Classic Roll" at bounding box center [326, 496] width 114 height 21
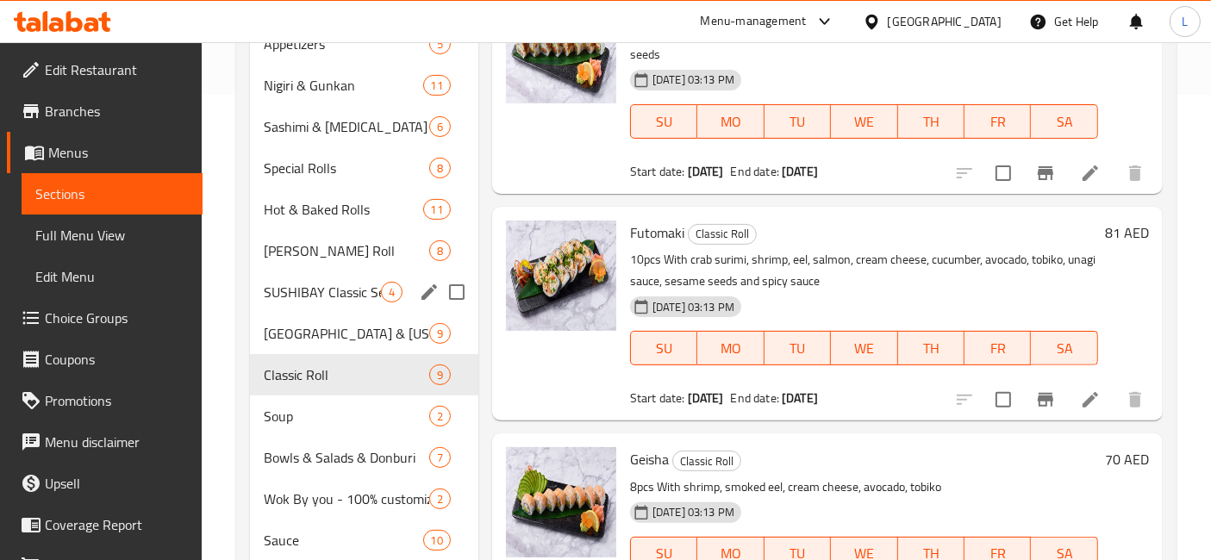
scroll to position [535, 0]
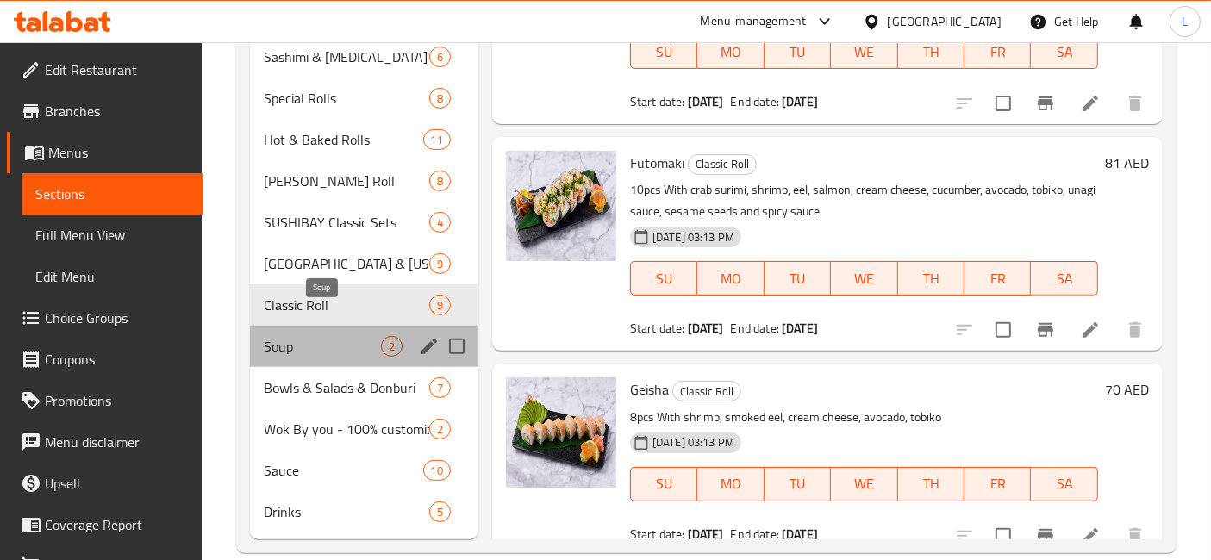
click at [293, 336] on span "Soup" at bounding box center [322, 346] width 117 height 21
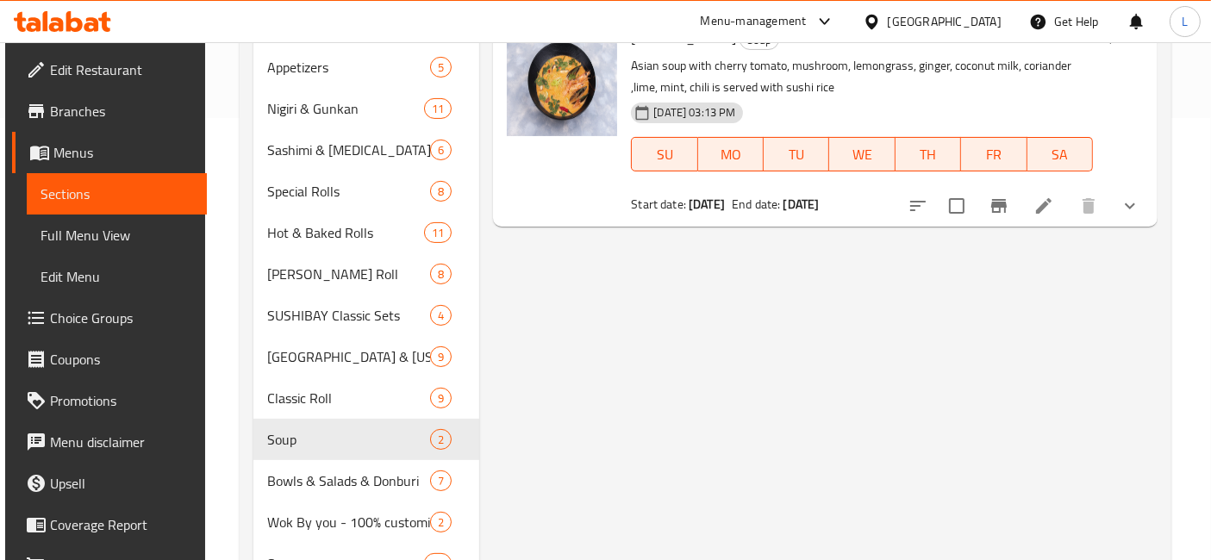
scroll to position [535, 0]
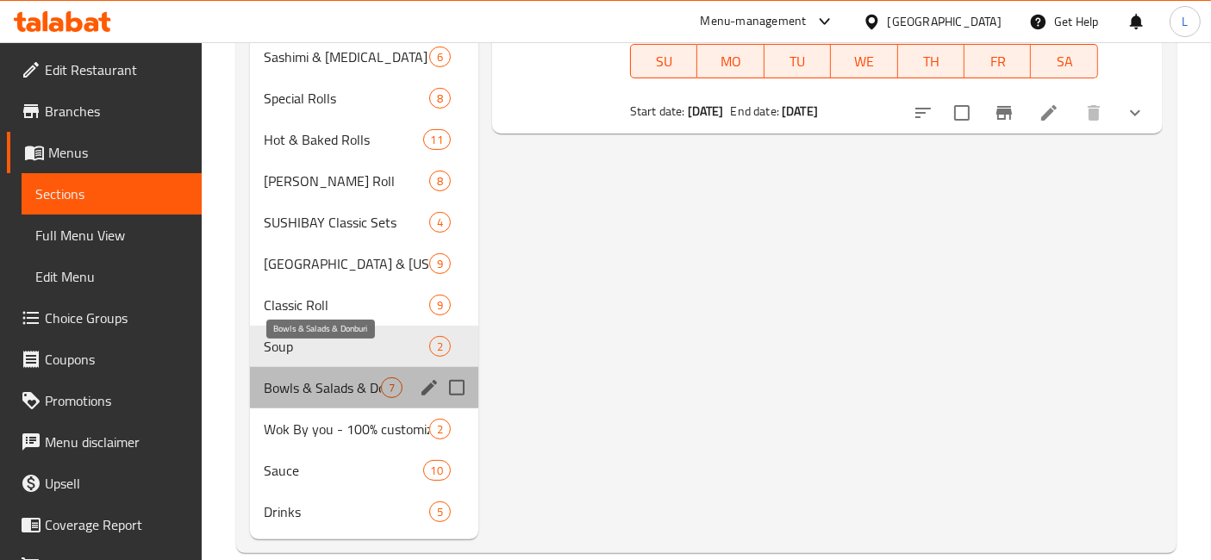
click at [303, 378] on span "Bowls & Salads & Donburi" at bounding box center [322, 388] width 117 height 21
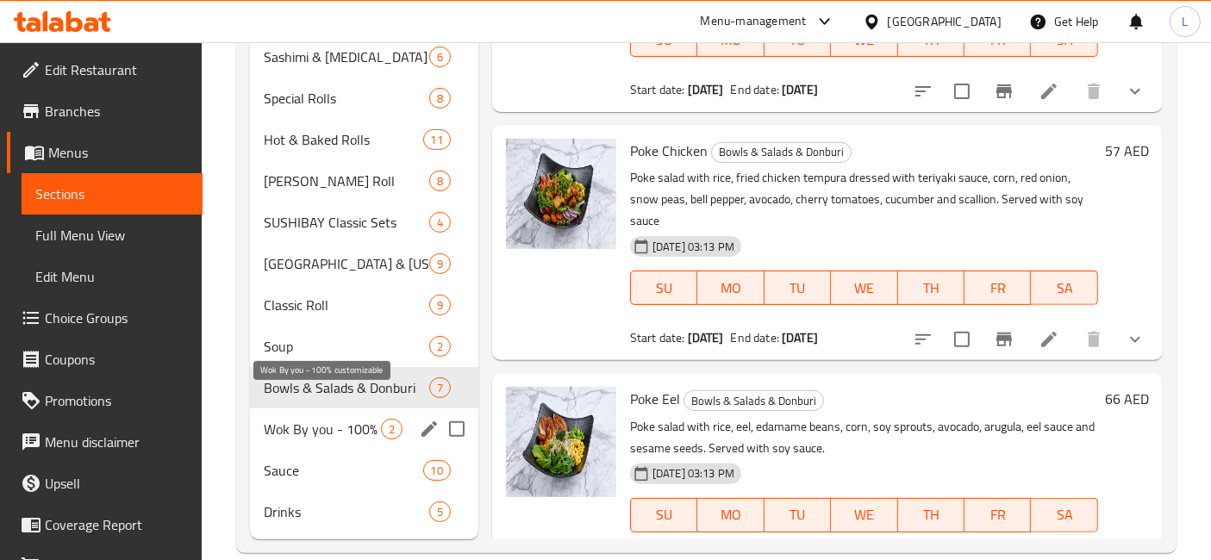
click at [332, 419] on span "Wok By you - 100% customizable" at bounding box center [322, 429] width 117 height 21
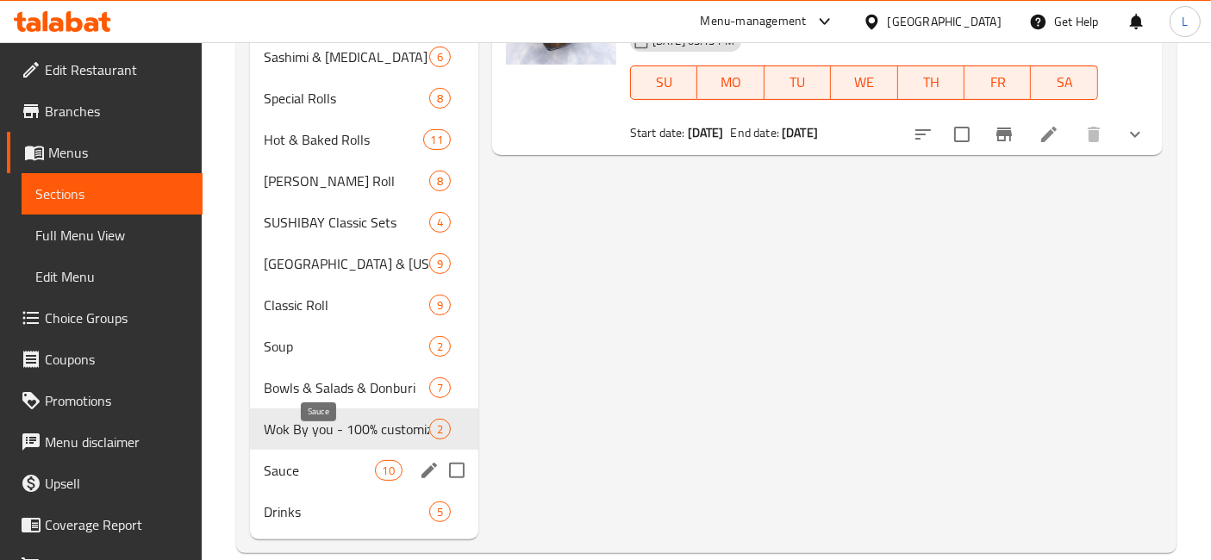
click at [311, 460] on span "Sauce" at bounding box center [319, 470] width 110 height 21
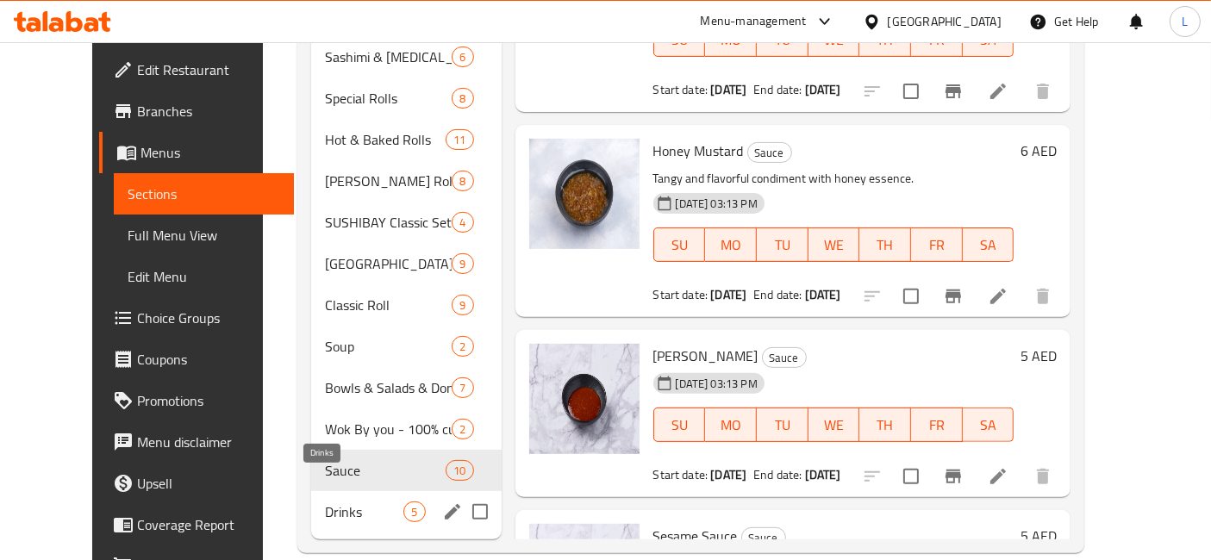
click at [325, 502] on span "Drinks" at bounding box center [364, 512] width 78 height 21
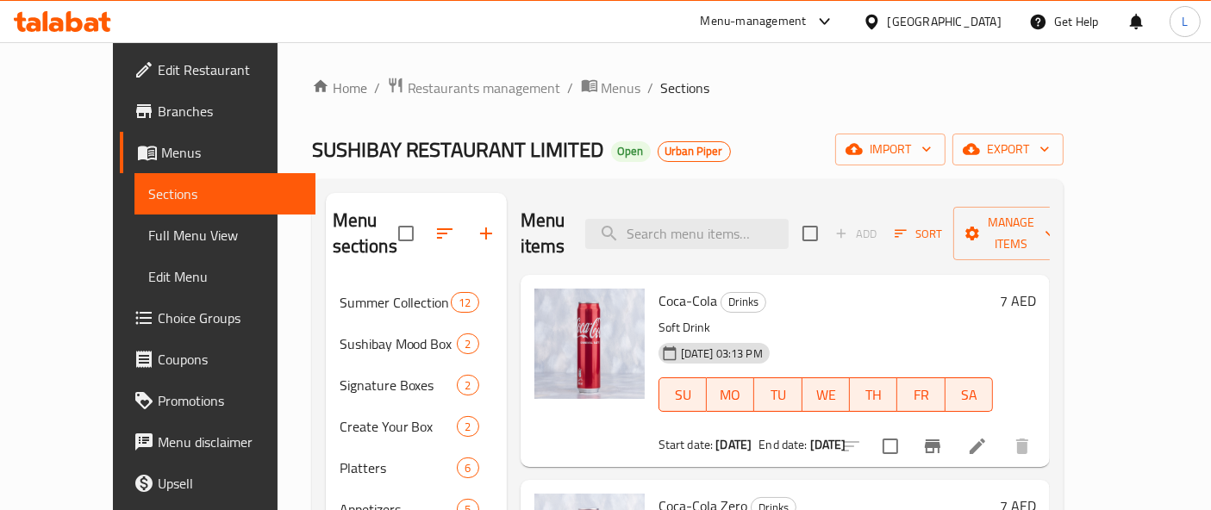
click at [85, 16] on icon at bounding box center [62, 21] width 97 height 21
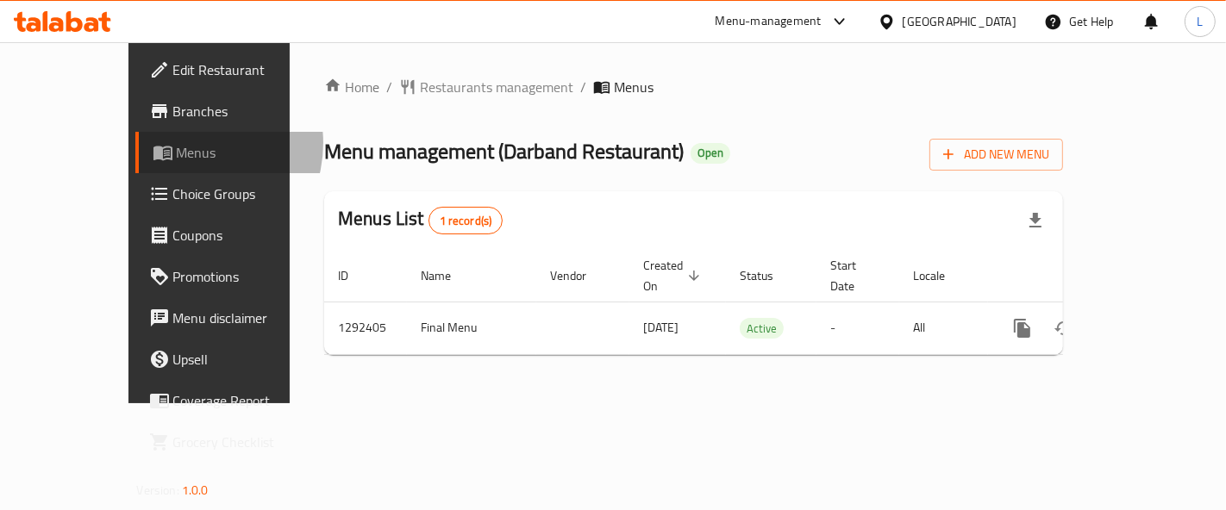
click at [177, 143] on span "Menus" at bounding box center [248, 152] width 142 height 21
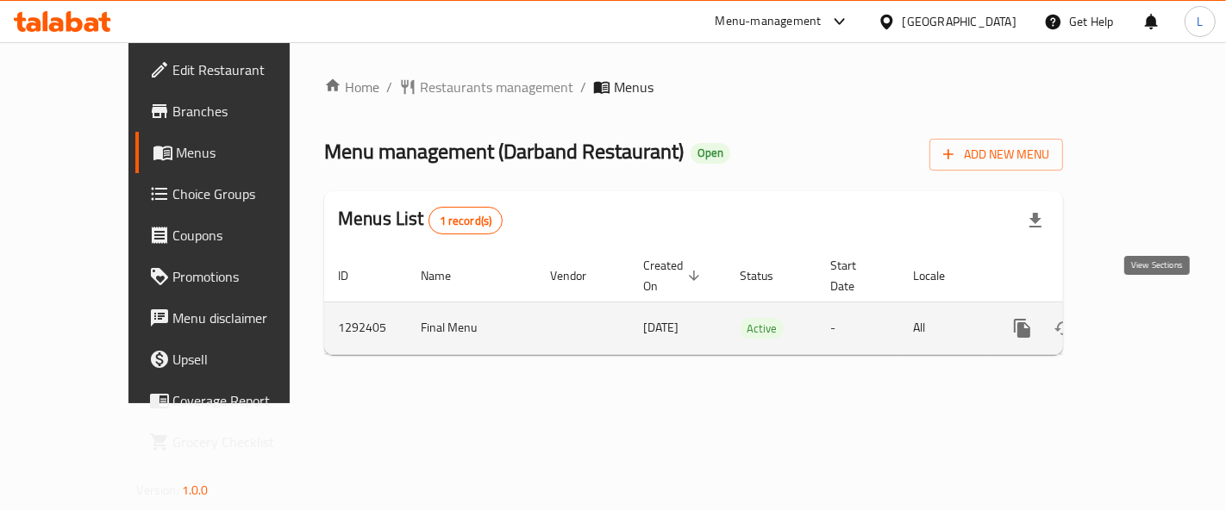
click at [1156, 318] on icon "enhanced table" at bounding box center [1146, 328] width 21 height 21
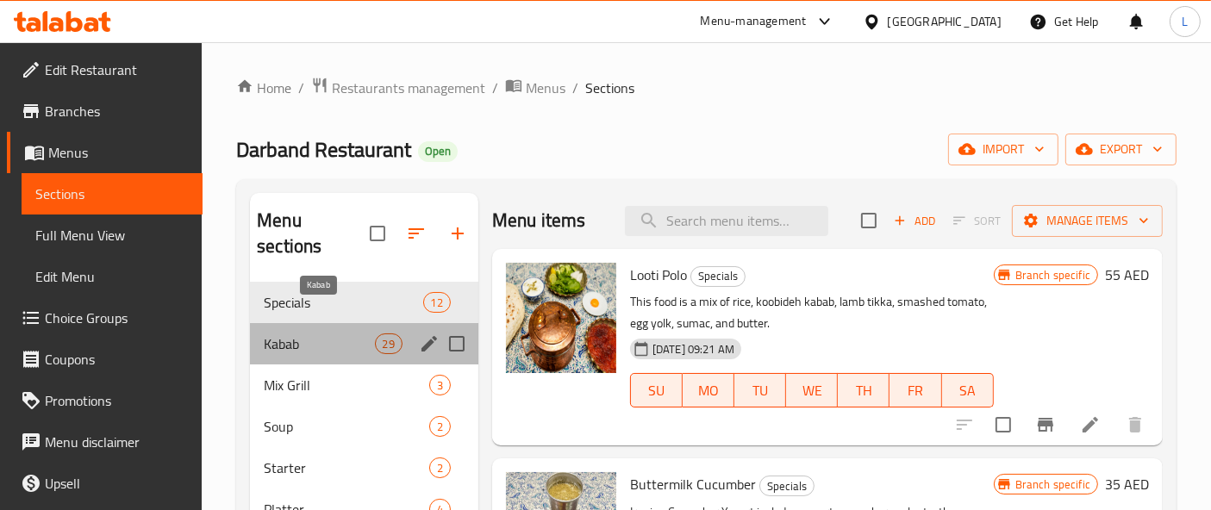
click at [297, 334] on span "Kabab" at bounding box center [319, 344] width 110 height 21
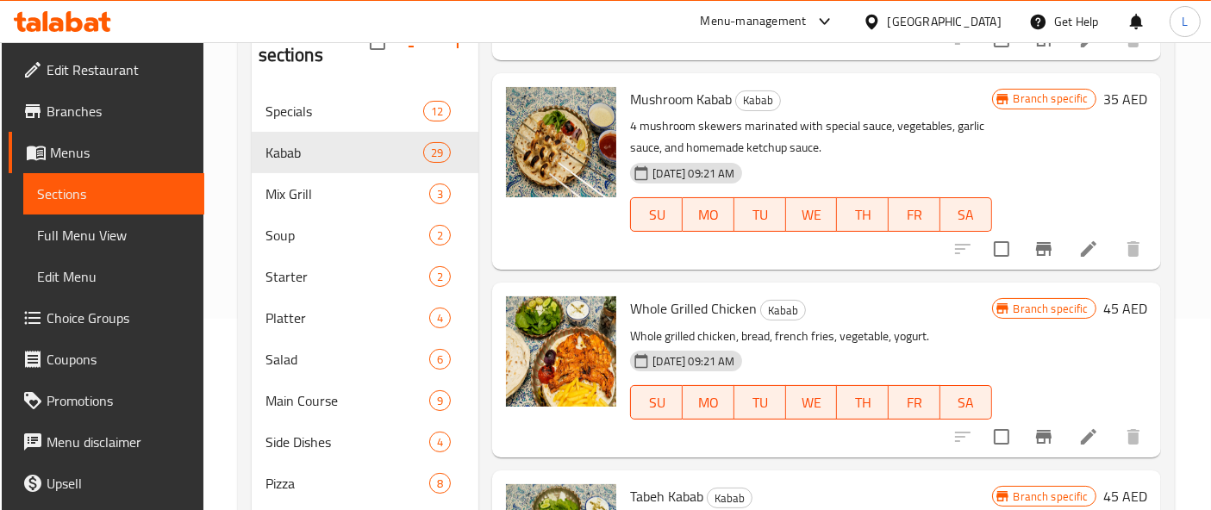
scroll to position [4792, 0]
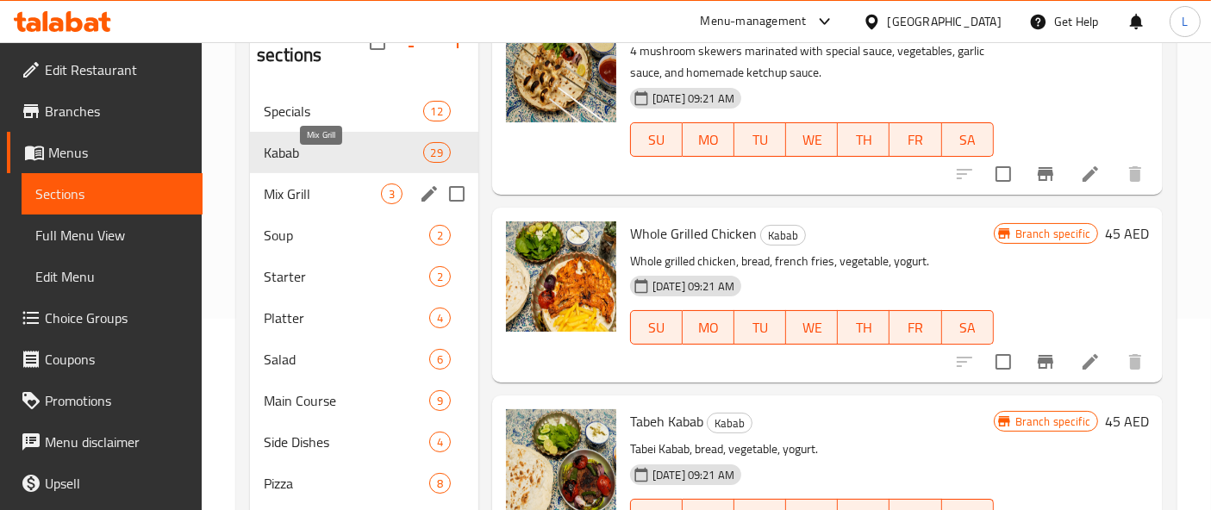
click at [298, 184] on span "Mix Grill" at bounding box center [322, 194] width 117 height 21
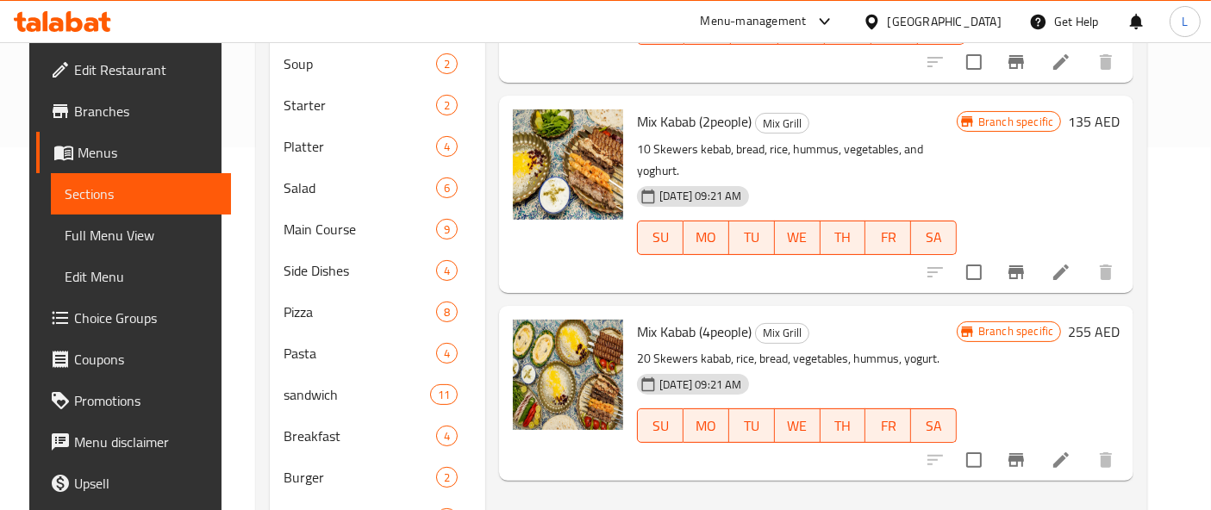
scroll to position [270, 0]
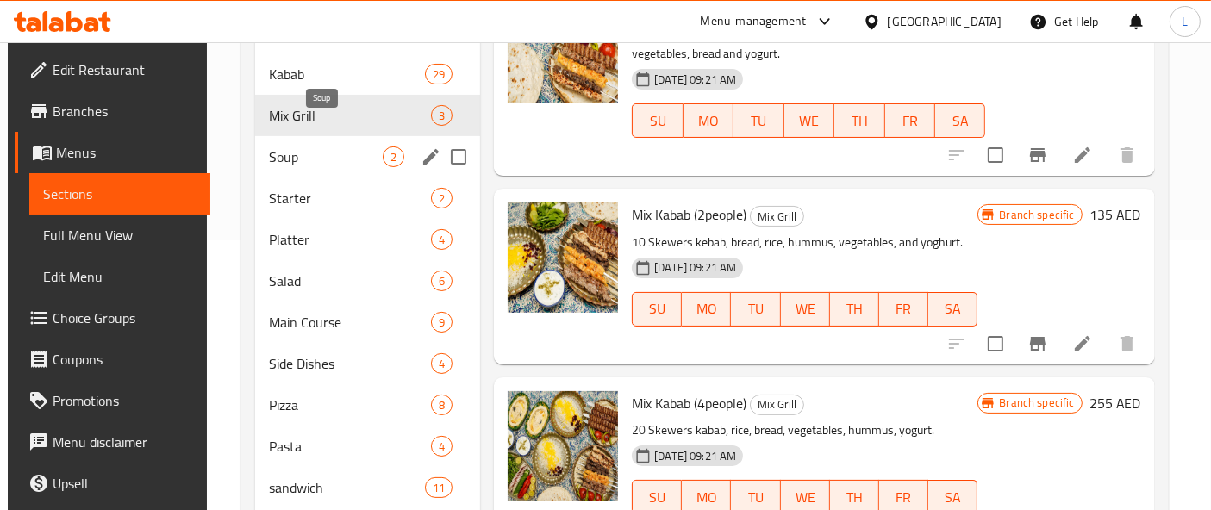
click at [272, 147] on span "Soup" at bounding box center [326, 157] width 114 height 21
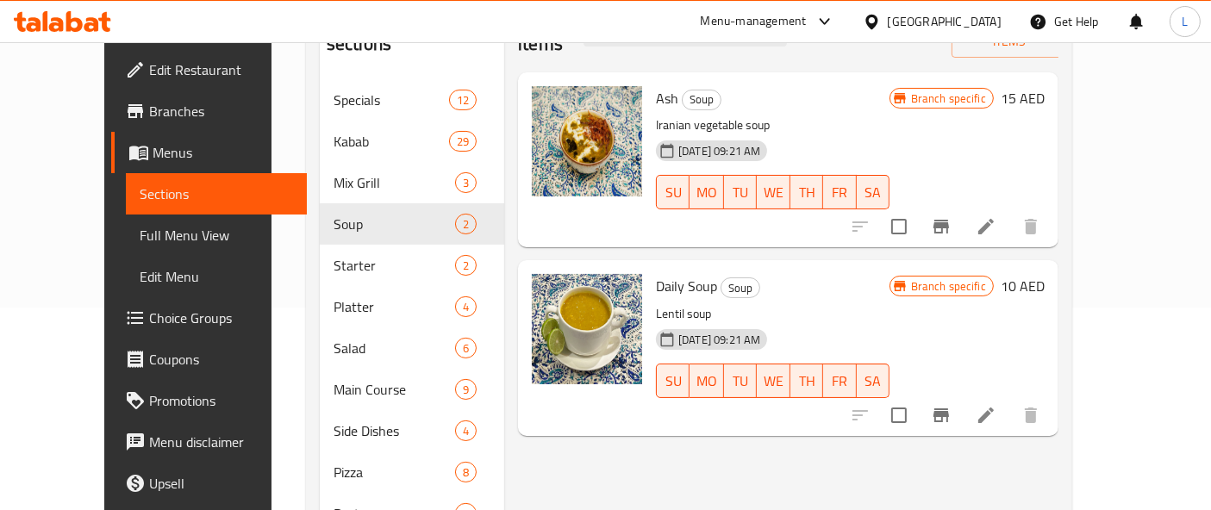
scroll to position [174, 0]
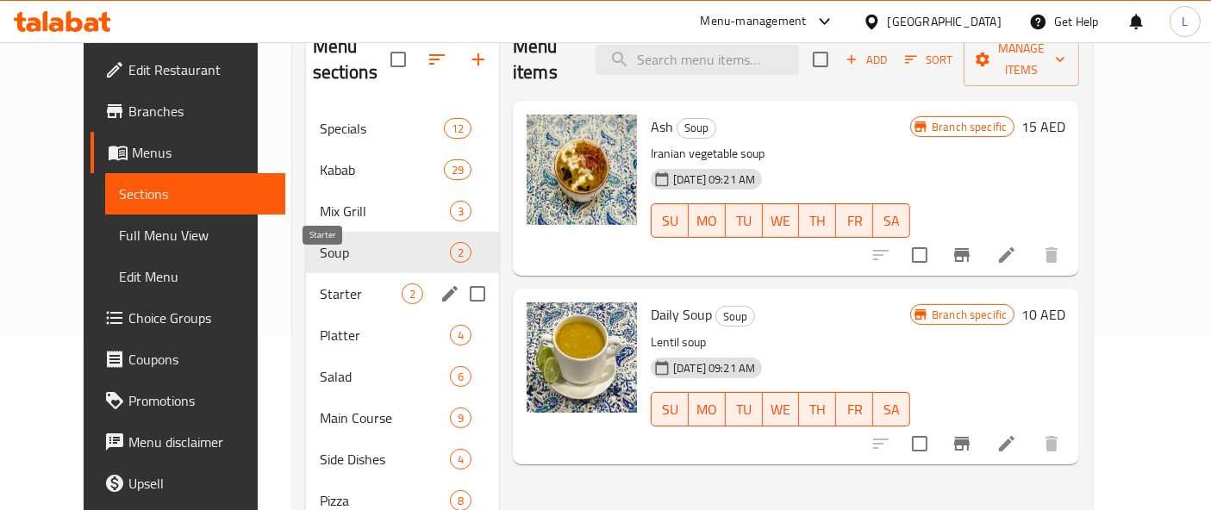
click at [320, 284] on span "Starter" at bounding box center [361, 294] width 82 height 21
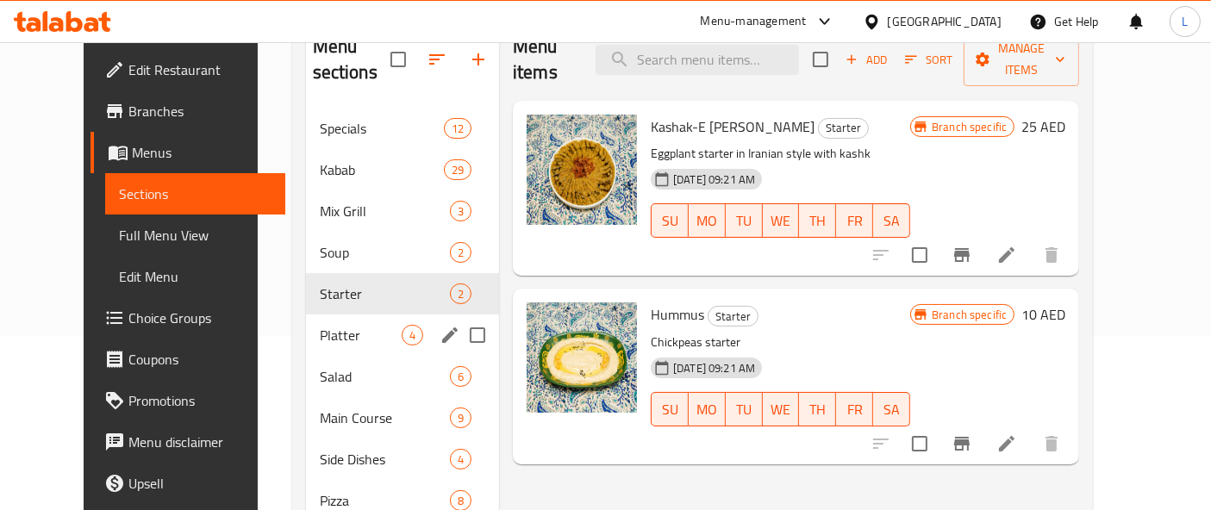
click at [306, 323] on div "Platter 4" at bounding box center [402, 335] width 193 height 41
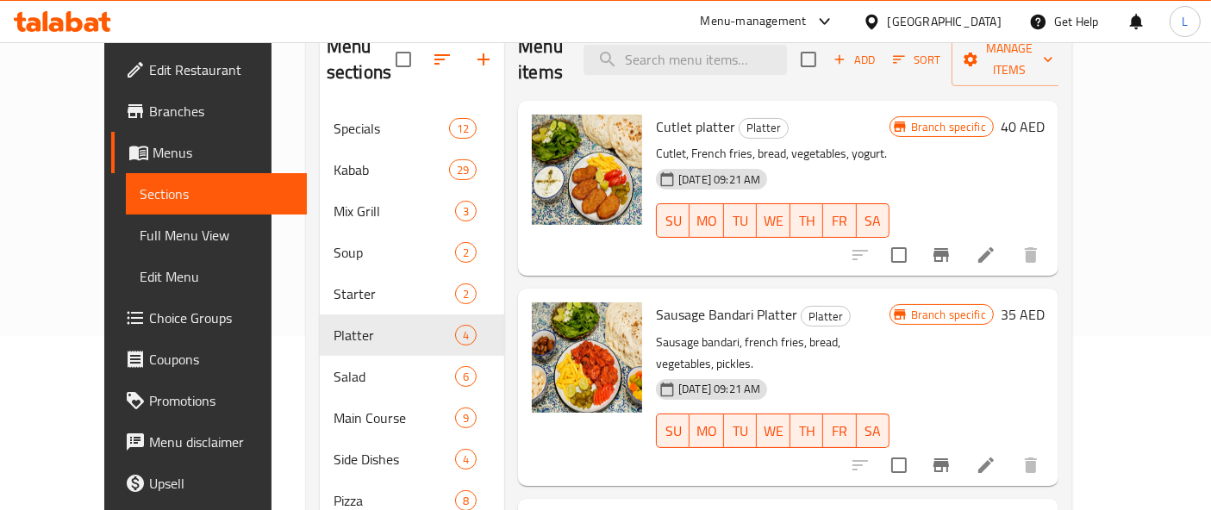
scroll to position [65, 0]
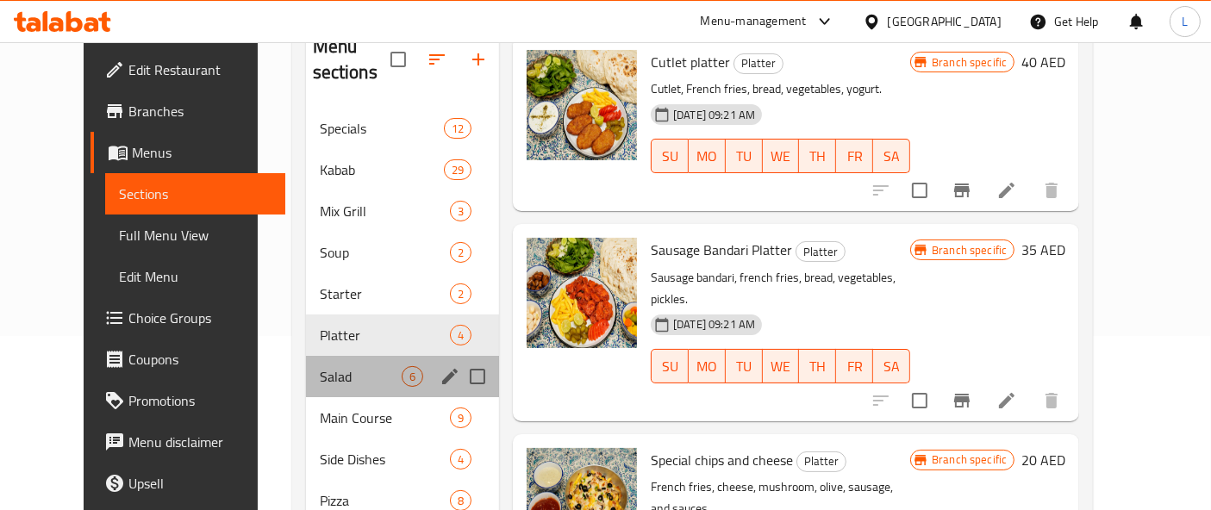
click at [306, 360] on div "Salad 6" at bounding box center [402, 376] width 193 height 41
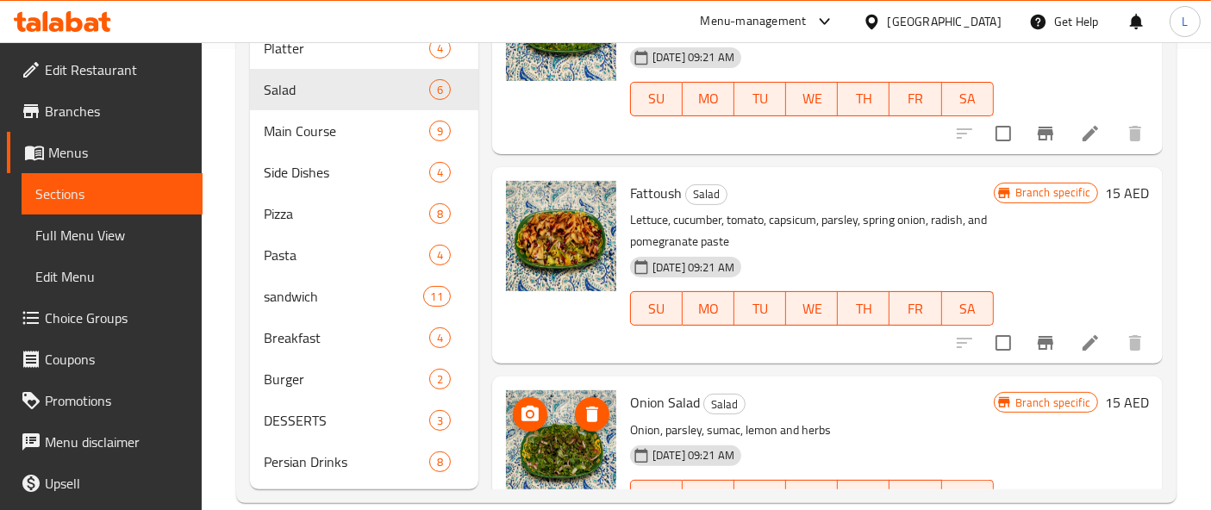
scroll to position [431, 0]
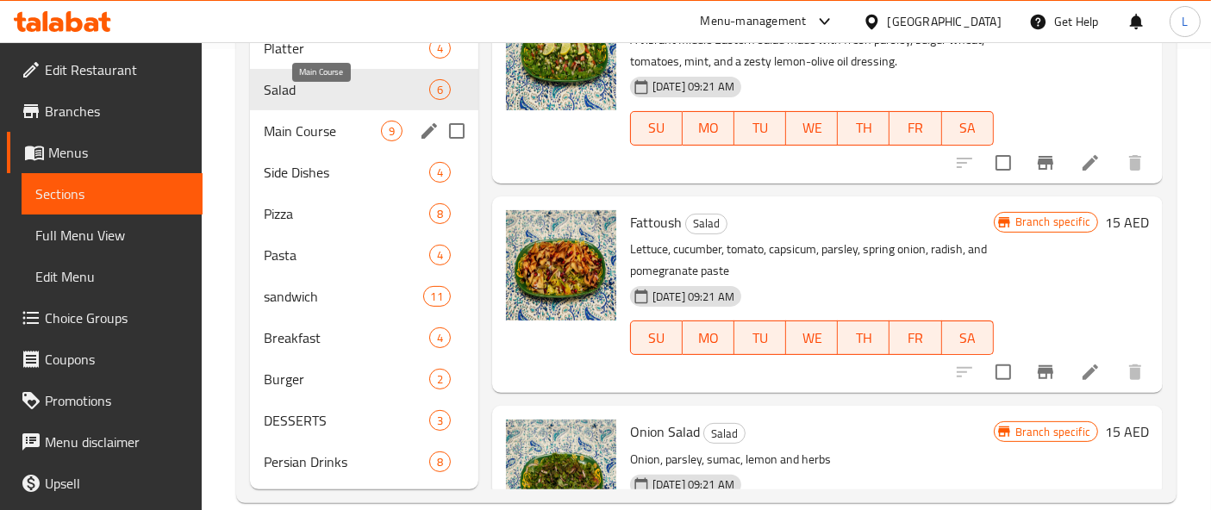
click at [300, 121] on span "Main Course" at bounding box center [322, 131] width 117 height 21
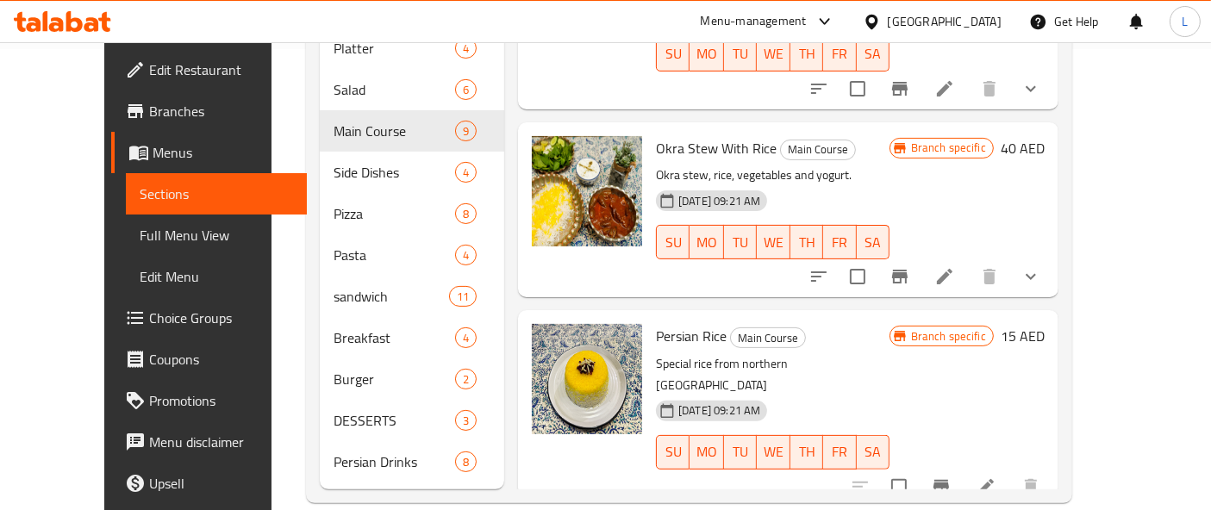
scroll to position [1006, 0]
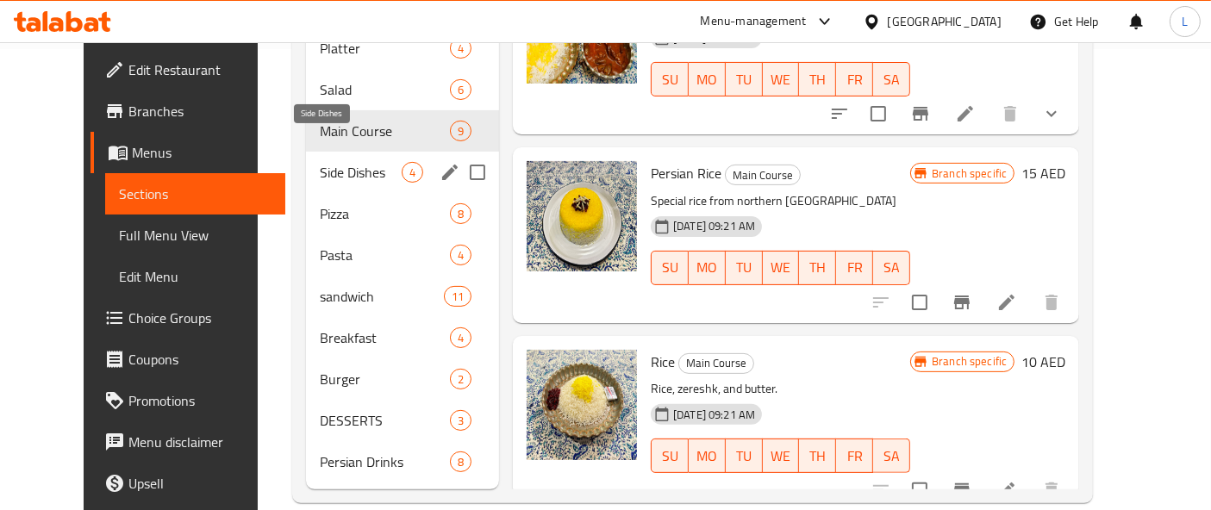
click at [320, 162] on span "Side Dishes" at bounding box center [361, 172] width 82 height 21
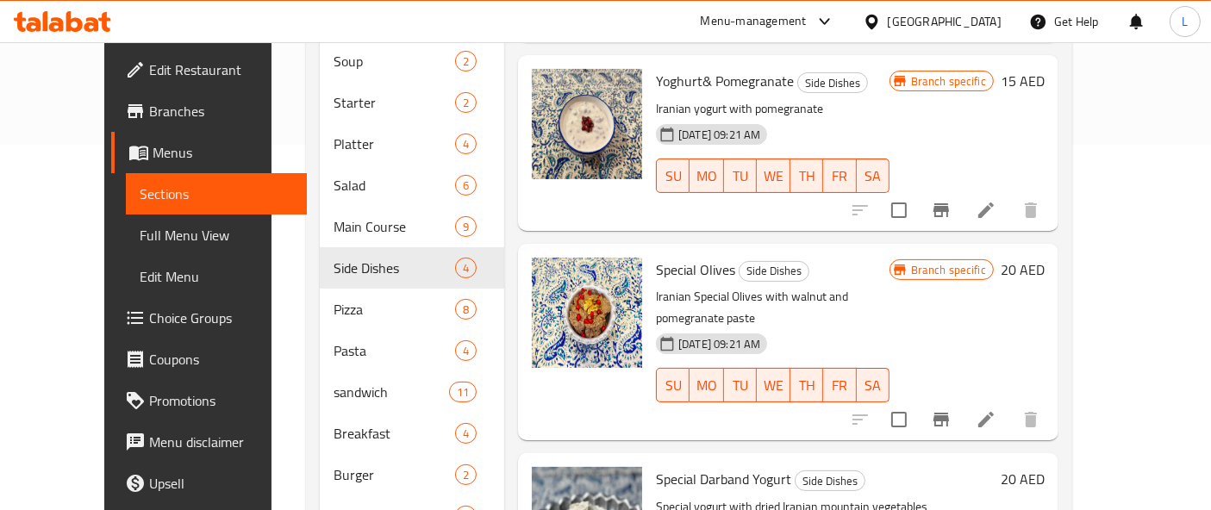
scroll to position [65, 0]
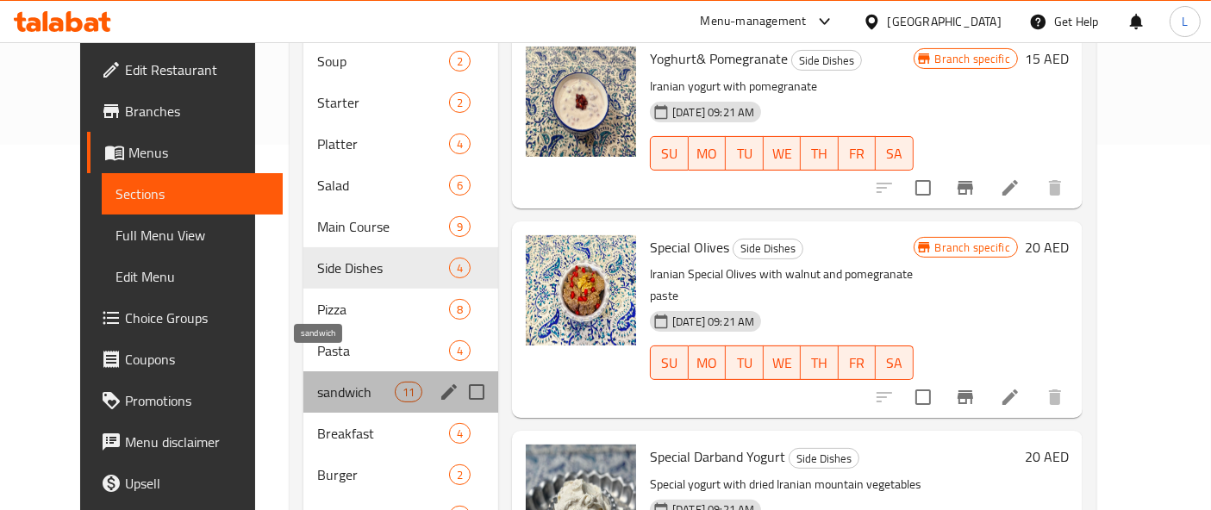
click at [317, 382] on span "sandwich" at bounding box center [356, 392] width 78 height 21
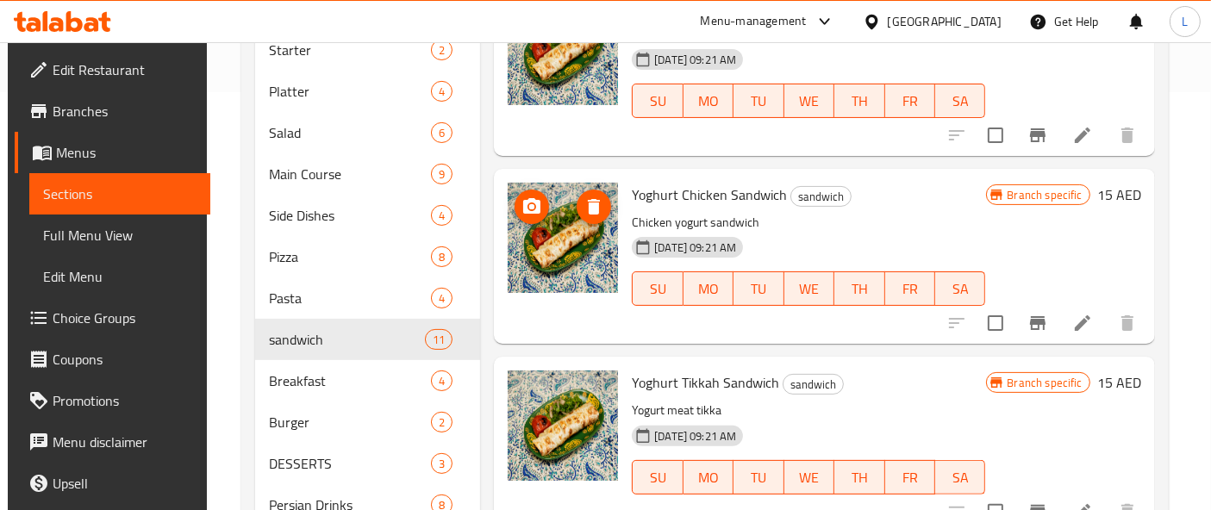
scroll to position [461, 0]
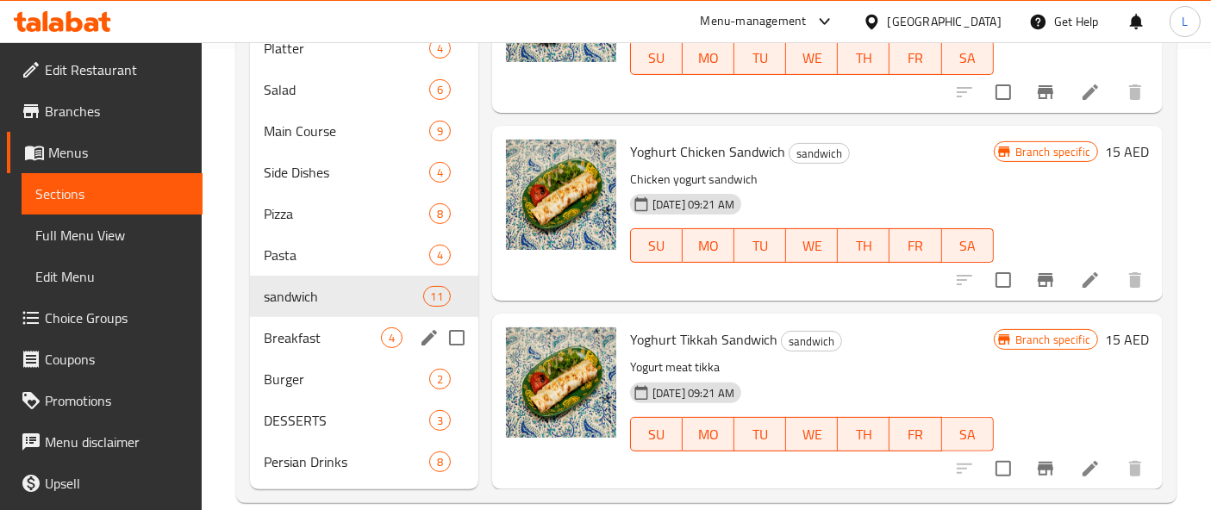
click at [328, 321] on div "Breakfast 4" at bounding box center [364, 337] width 228 height 41
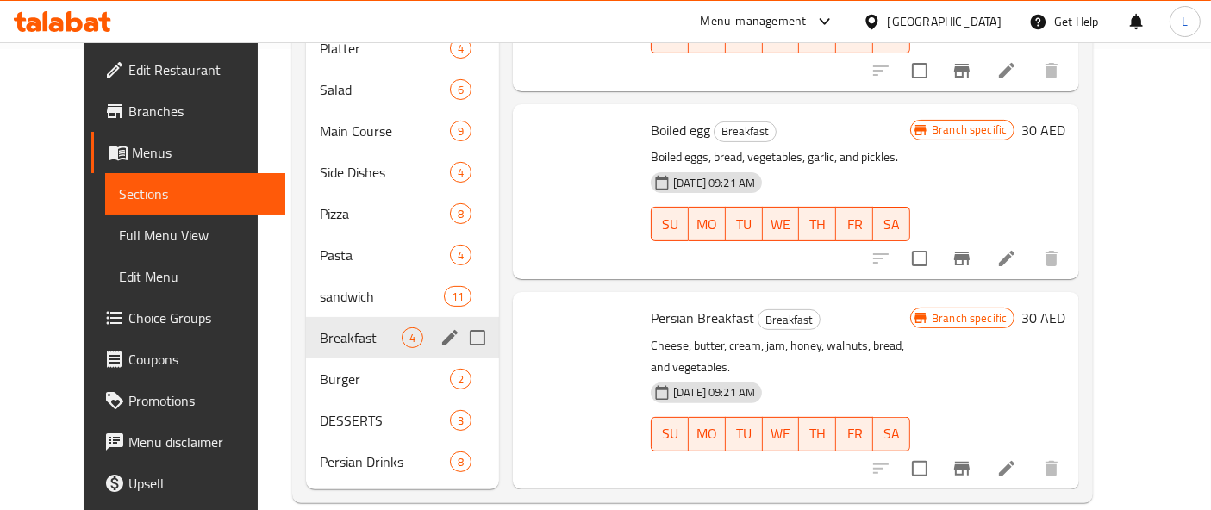
scroll to position [65, 0]
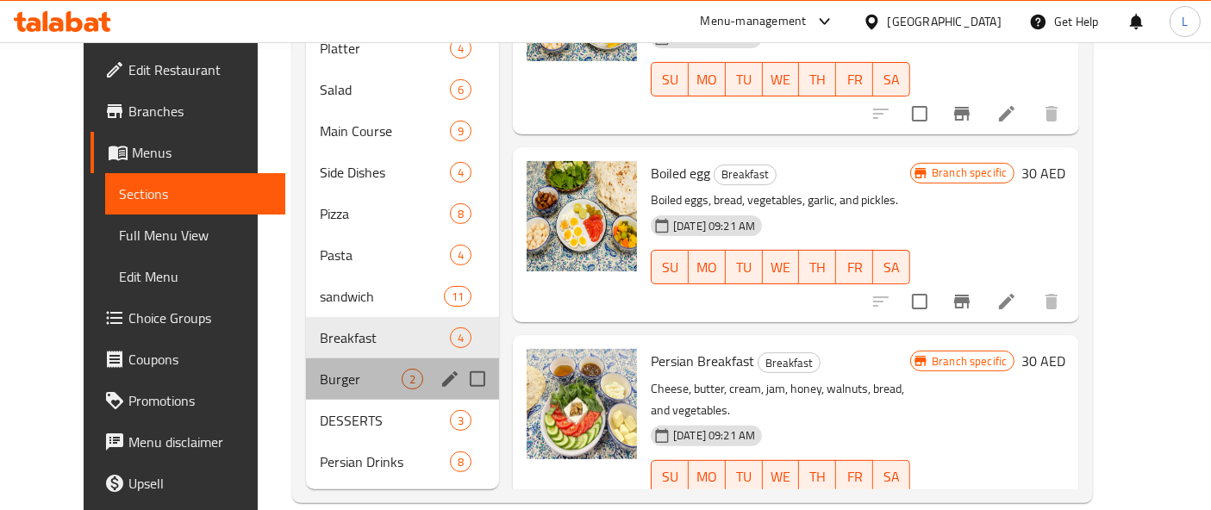
click at [315, 364] on div "Burger 2" at bounding box center [402, 379] width 193 height 41
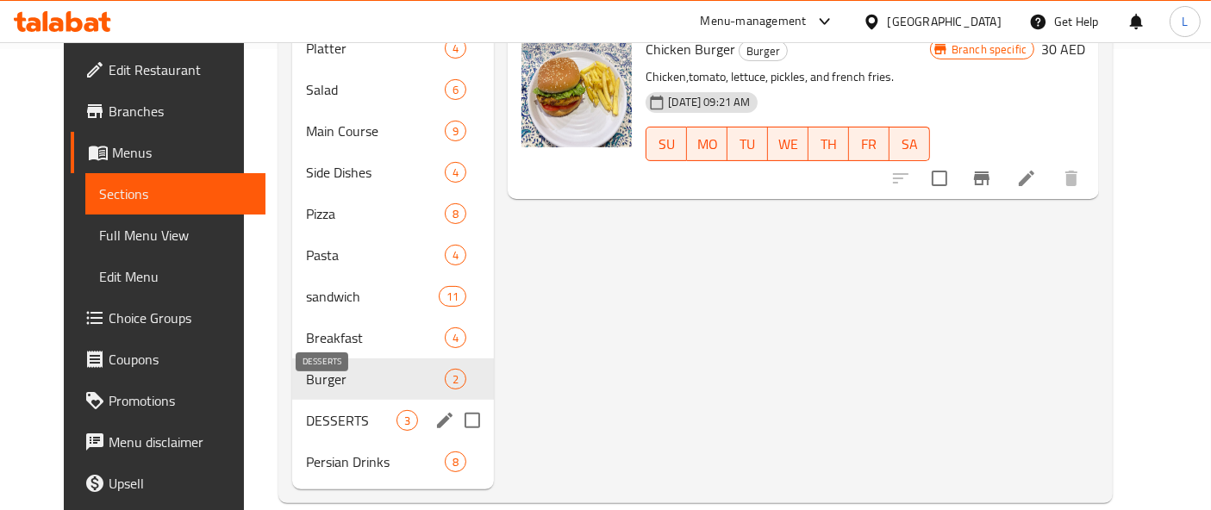
click at [306, 410] on span "DESSERTS" at bounding box center [351, 420] width 90 height 21
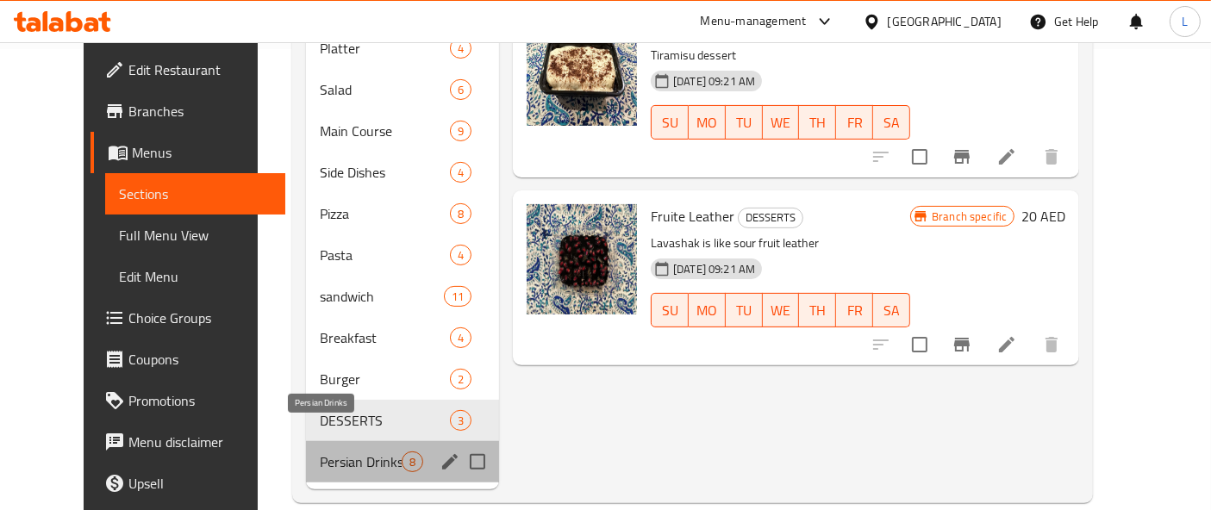
click at [341, 452] on span "Persian Drinks" at bounding box center [361, 462] width 82 height 21
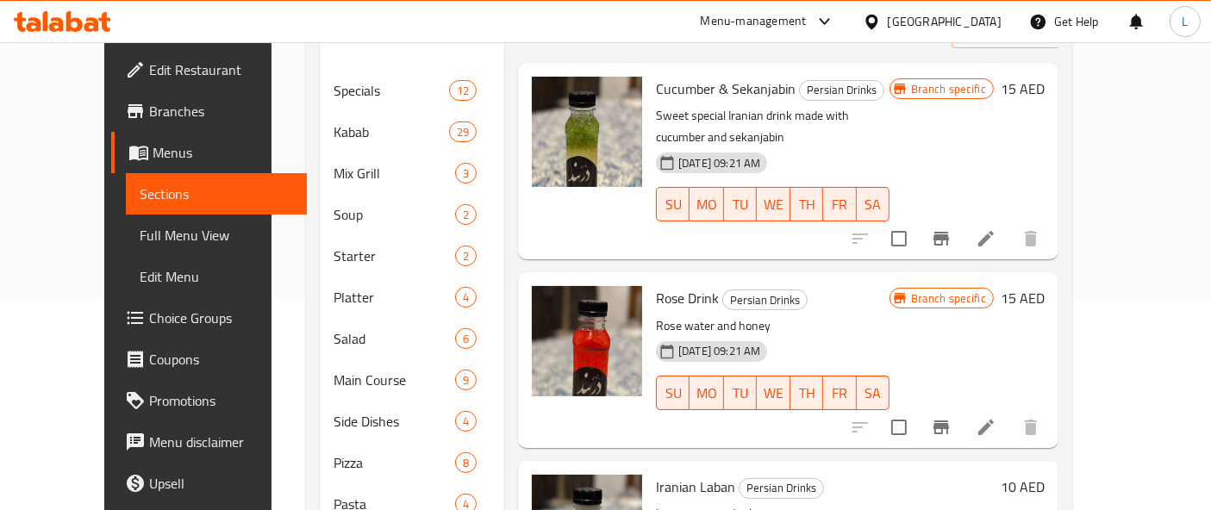
scroll to position [383, 0]
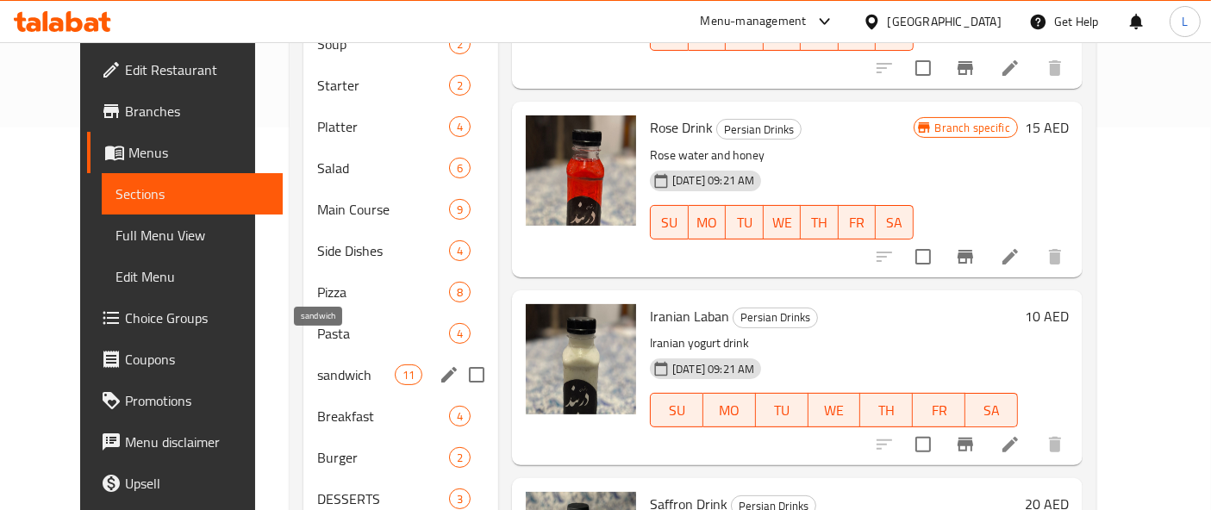
click at [317, 365] on span "sandwich" at bounding box center [356, 375] width 78 height 21
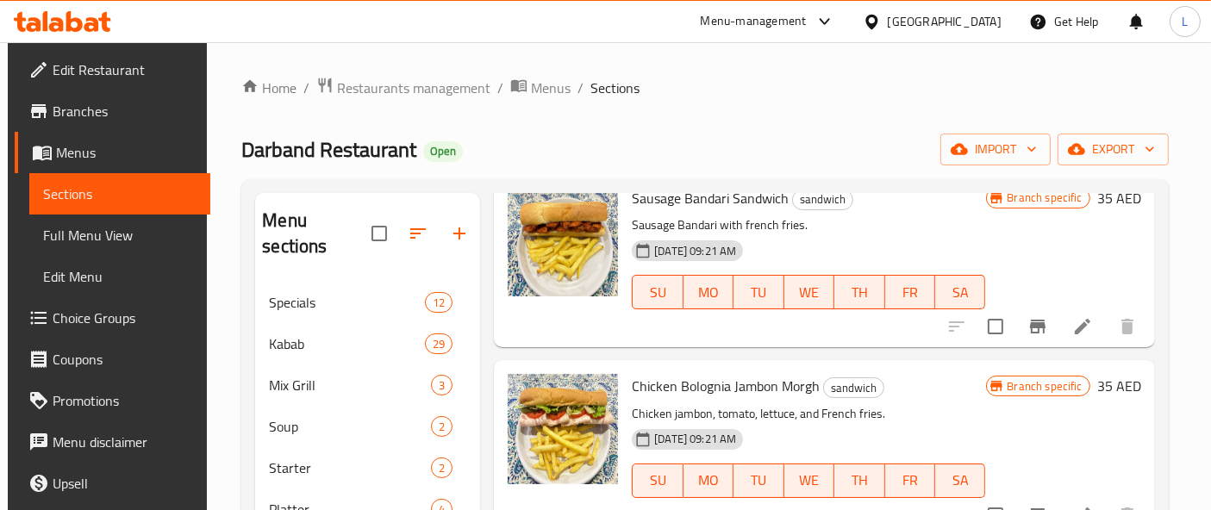
scroll to position [478, 0]
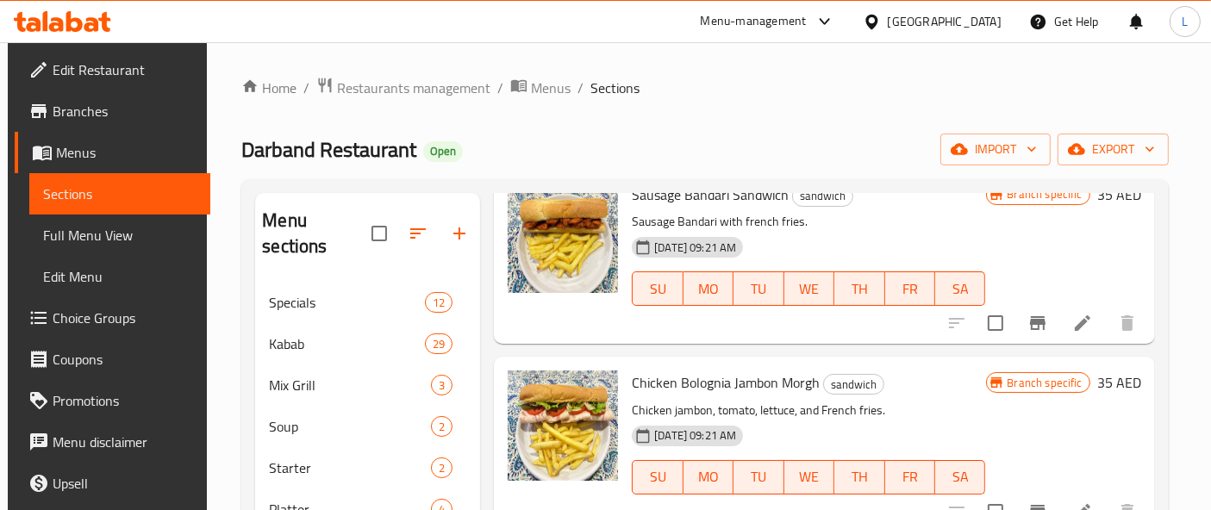
click at [84, 26] on icon at bounding box center [91, 24] width 15 height 15
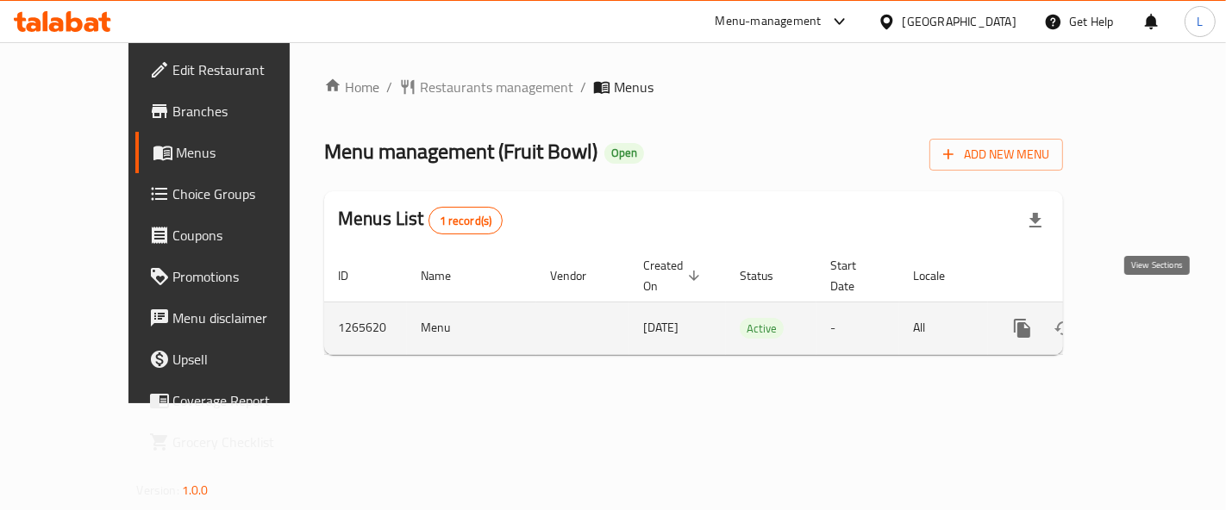
click at [1155, 318] on icon "enhanced table" at bounding box center [1146, 328] width 21 height 21
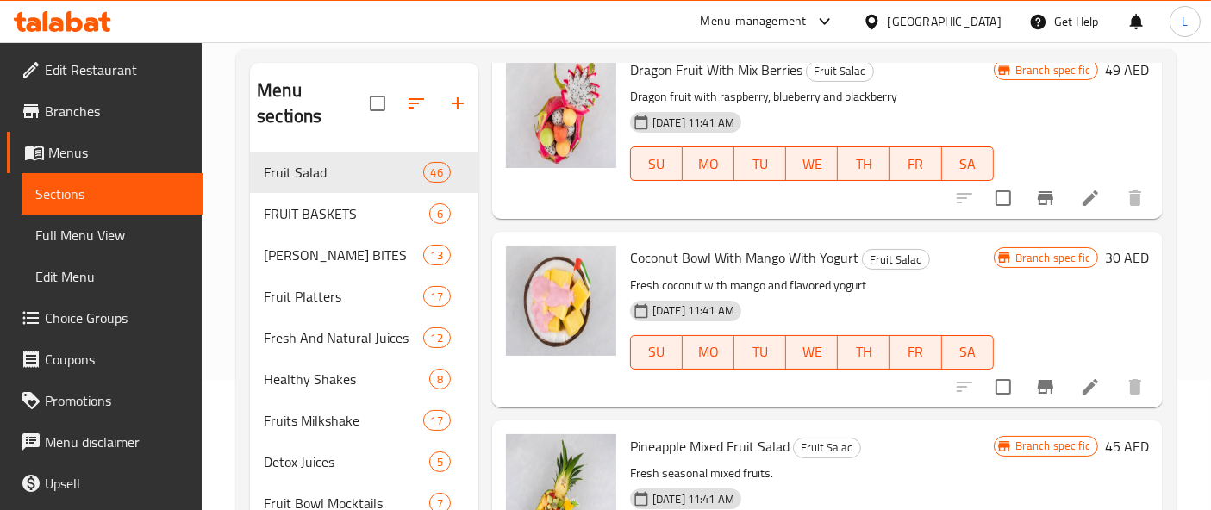
scroll to position [191, 0]
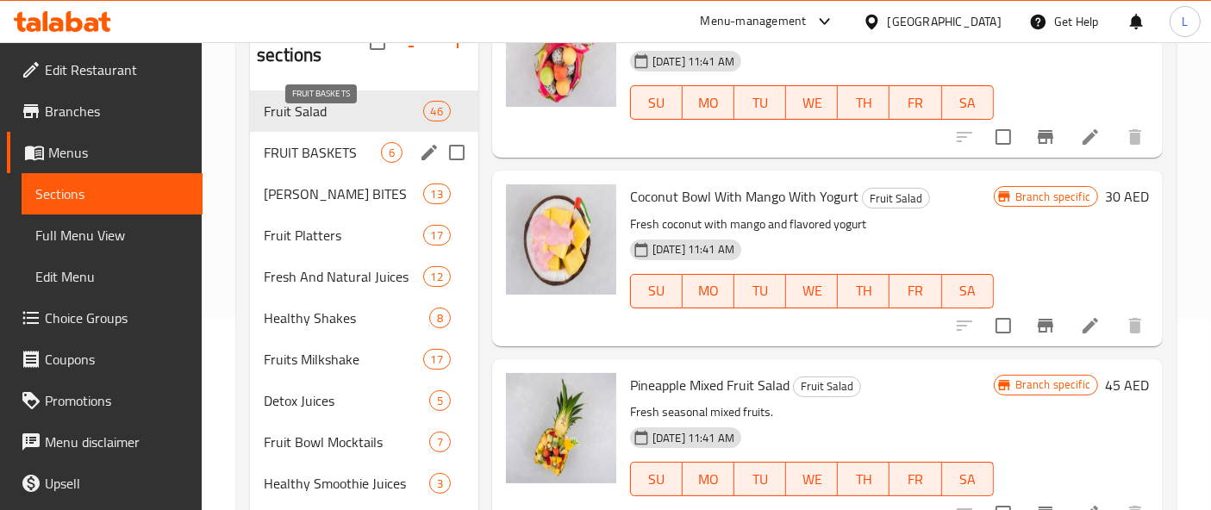
click at [361, 142] on span "FRUIT BASKETS" at bounding box center [322, 152] width 117 height 21
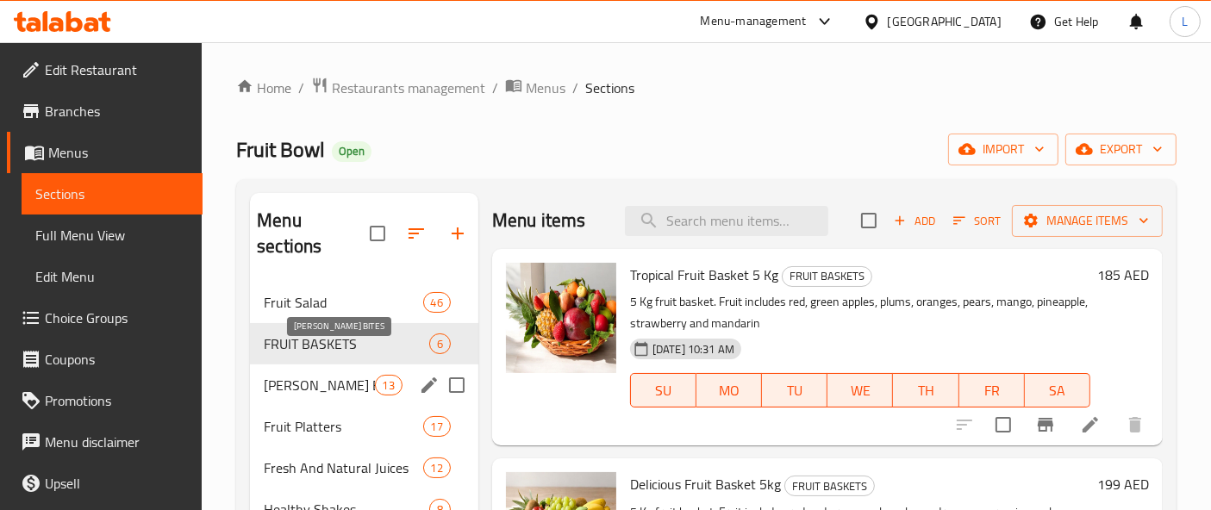
click at [315, 375] on span "[PERSON_NAME] BITES" at bounding box center [319, 385] width 110 height 21
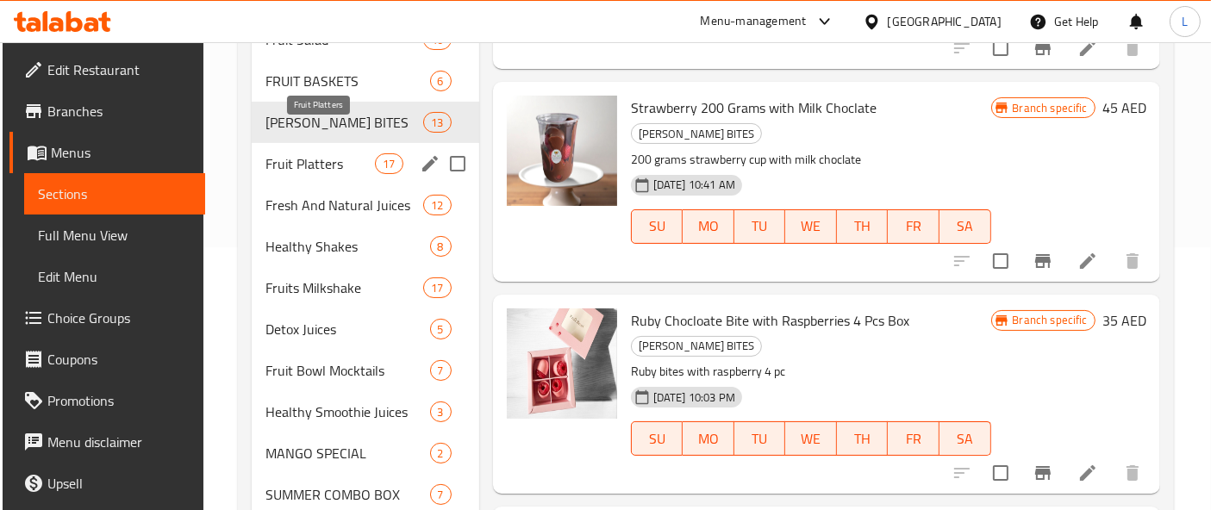
scroll to position [191, 0]
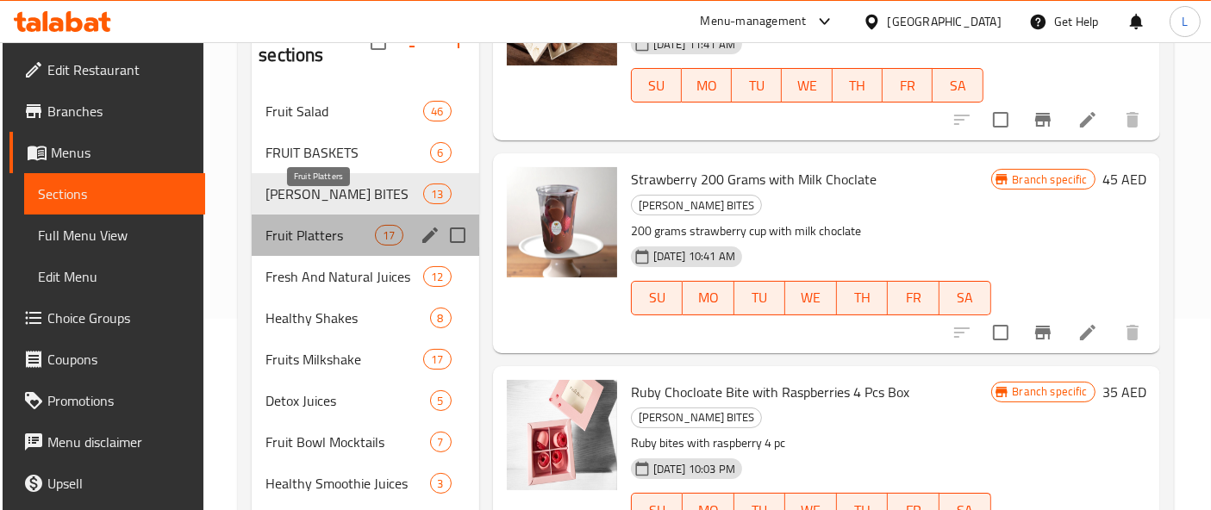
click at [339, 225] on span "Fruit Platters" at bounding box center [319, 235] width 109 height 21
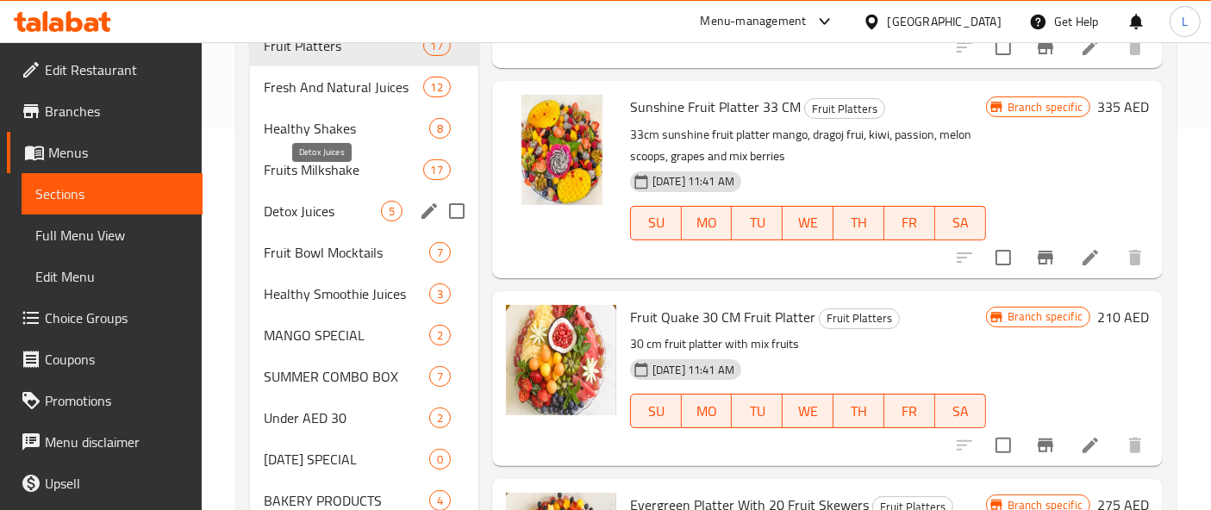
scroll to position [285, 0]
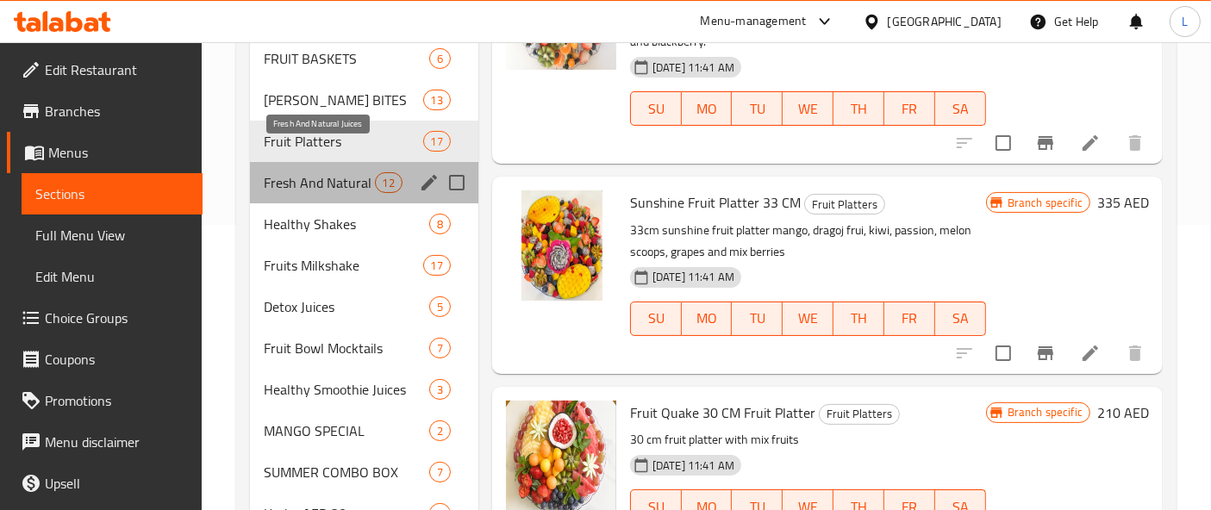
click at [353, 172] on span "Fresh And Natural Juices" at bounding box center [319, 182] width 110 height 21
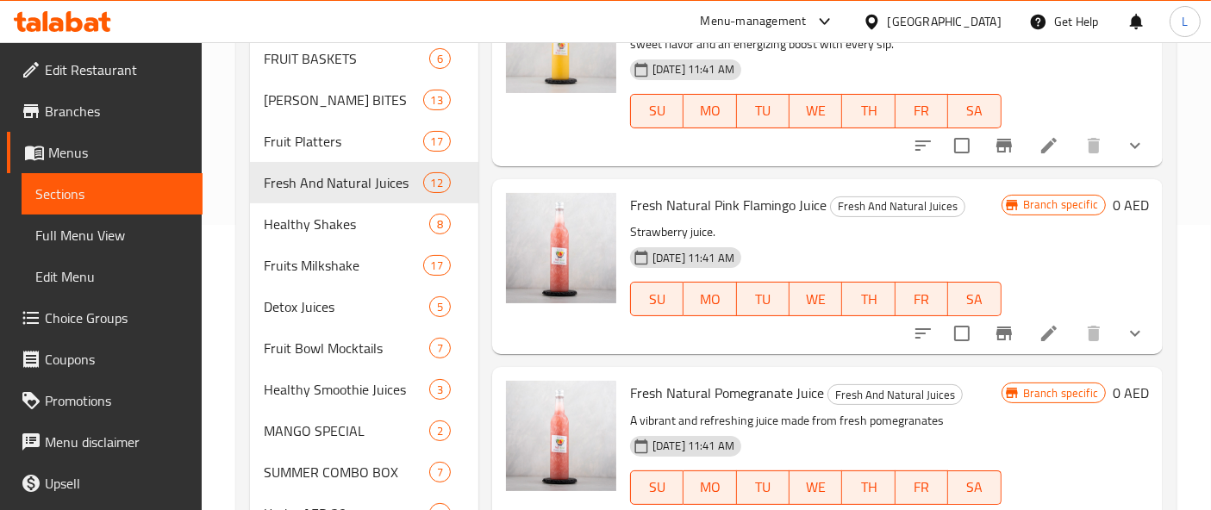
scroll to position [1436, 0]
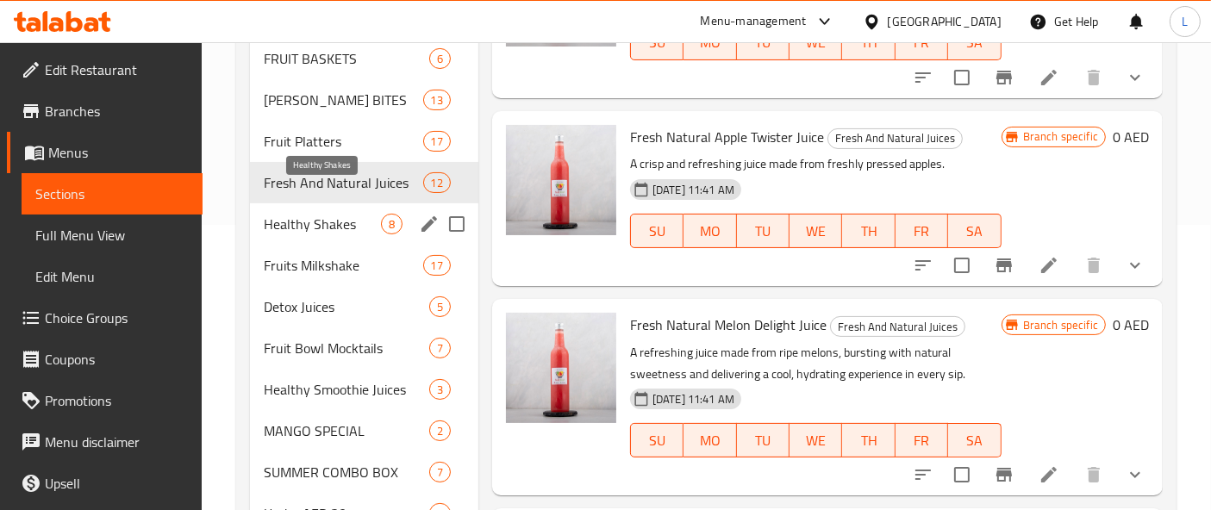
click at [320, 214] on span "Healthy Shakes" at bounding box center [322, 224] width 117 height 21
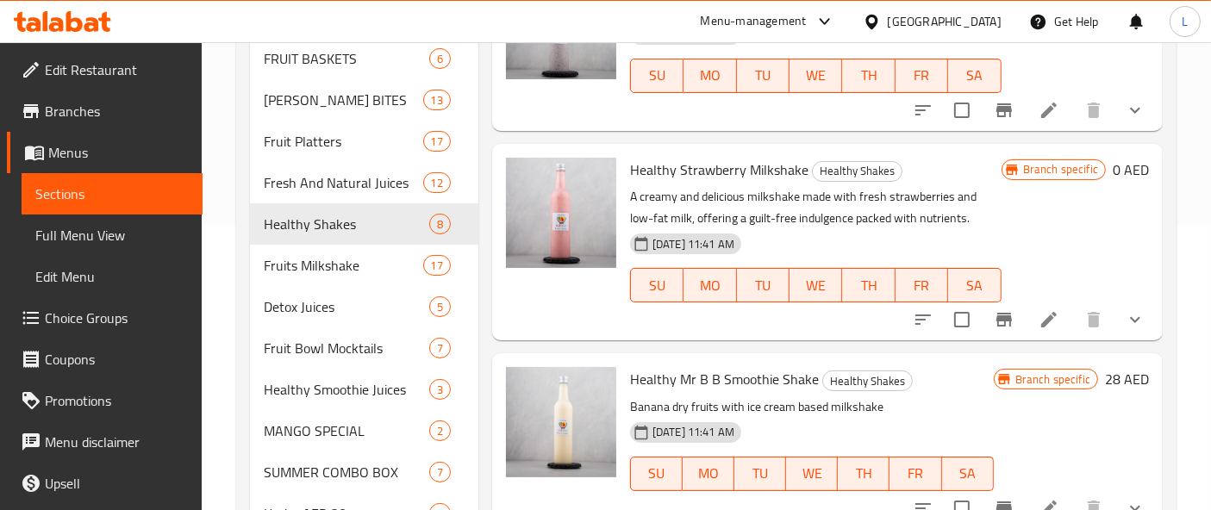
scroll to position [633, 0]
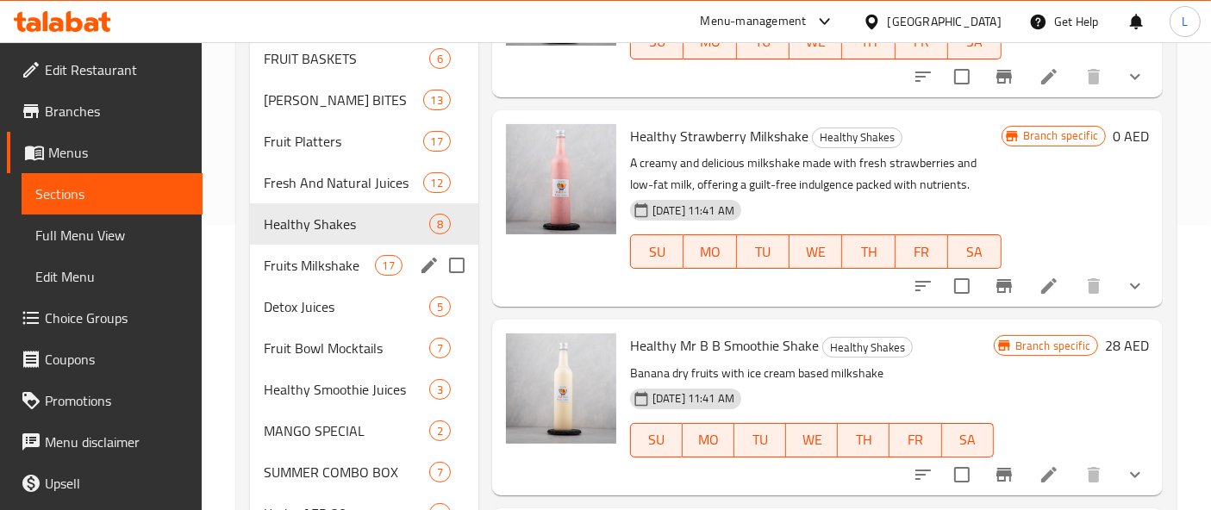
click at [268, 245] on div "Fruits Milkshake 17" at bounding box center [364, 265] width 228 height 41
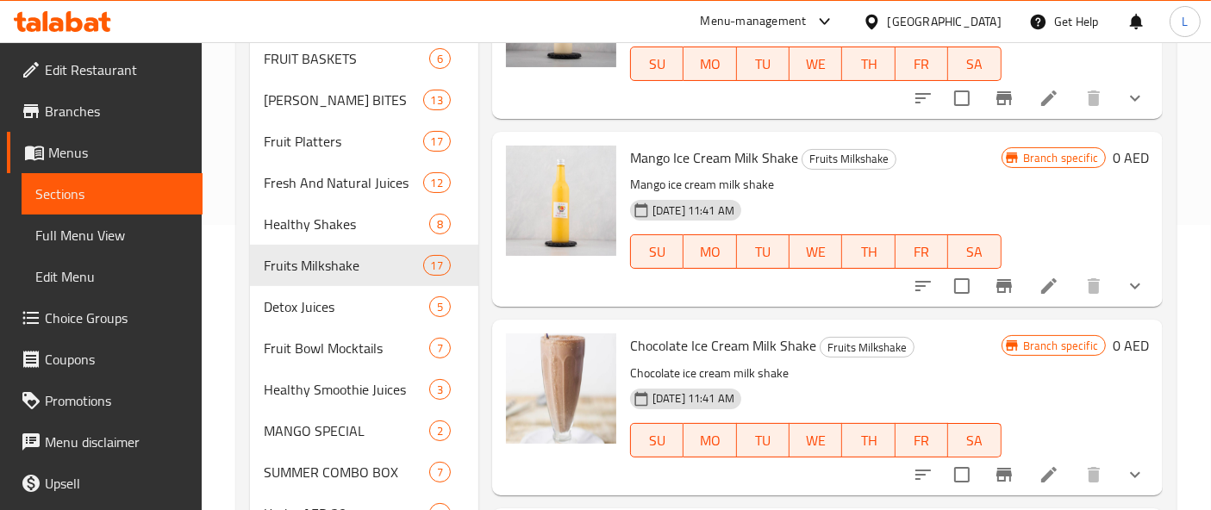
scroll to position [2506, 0]
click at [312, 296] on span "Detox Juices" at bounding box center [322, 306] width 117 height 21
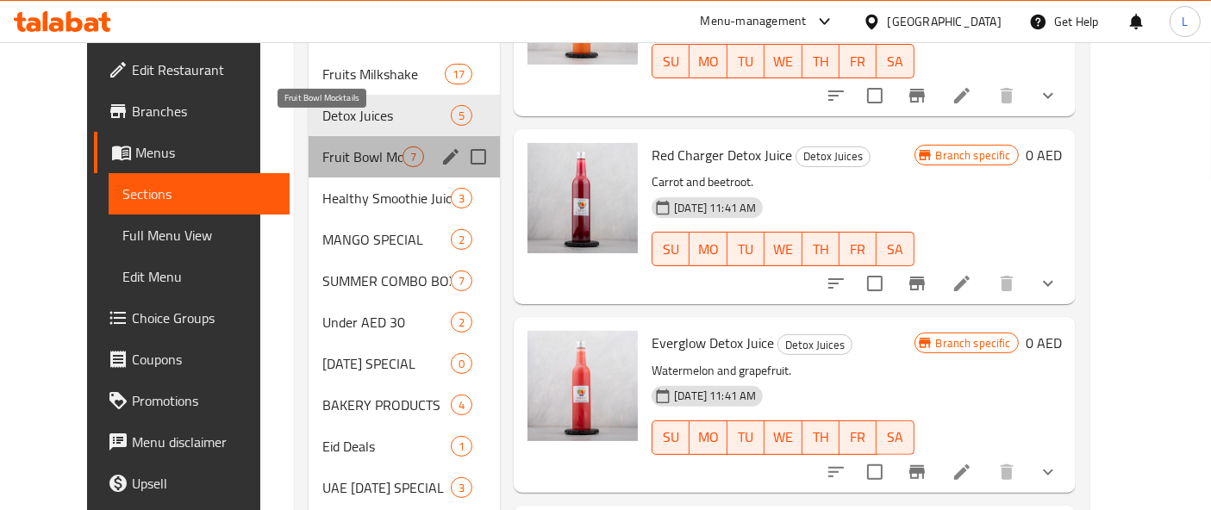
click at [347, 147] on span "Fruit Bowl Mocktails" at bounding box center [362, 157] width 80 height 21
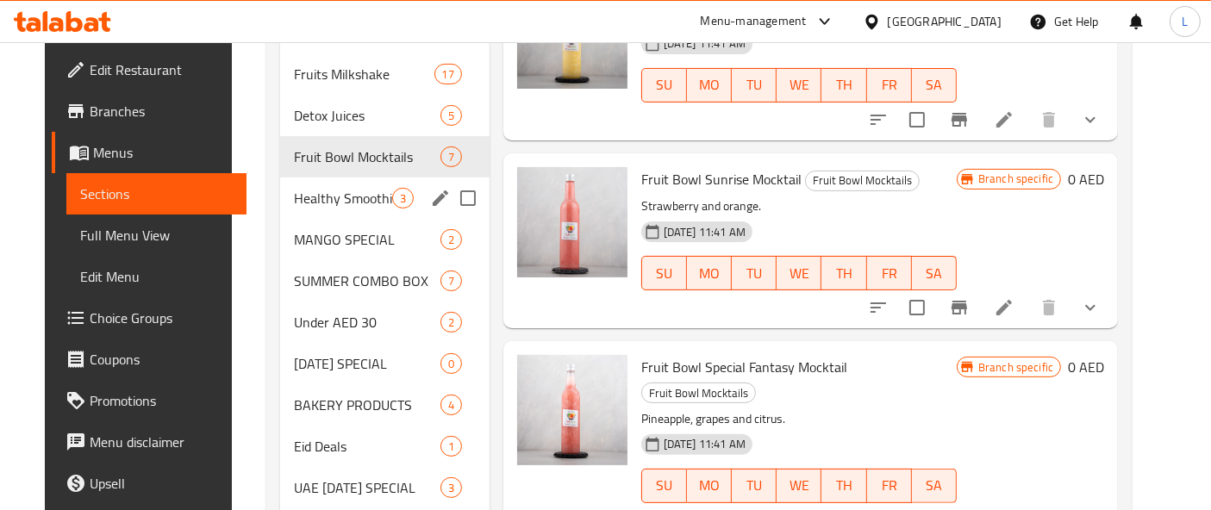
click at [294, 188] on span "Healthy Smoothie Juices" at bounding box center [343, 198] width 98 height 21
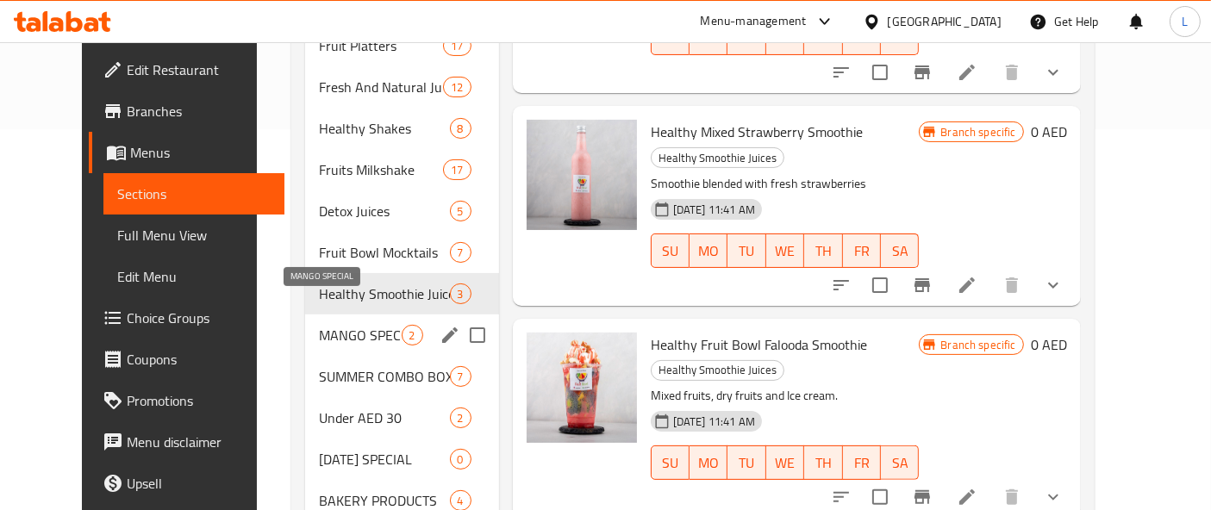
click at [326, 325] on span "MANGO SPECIAL" at bounding box center [360, 335] width 83 height 21
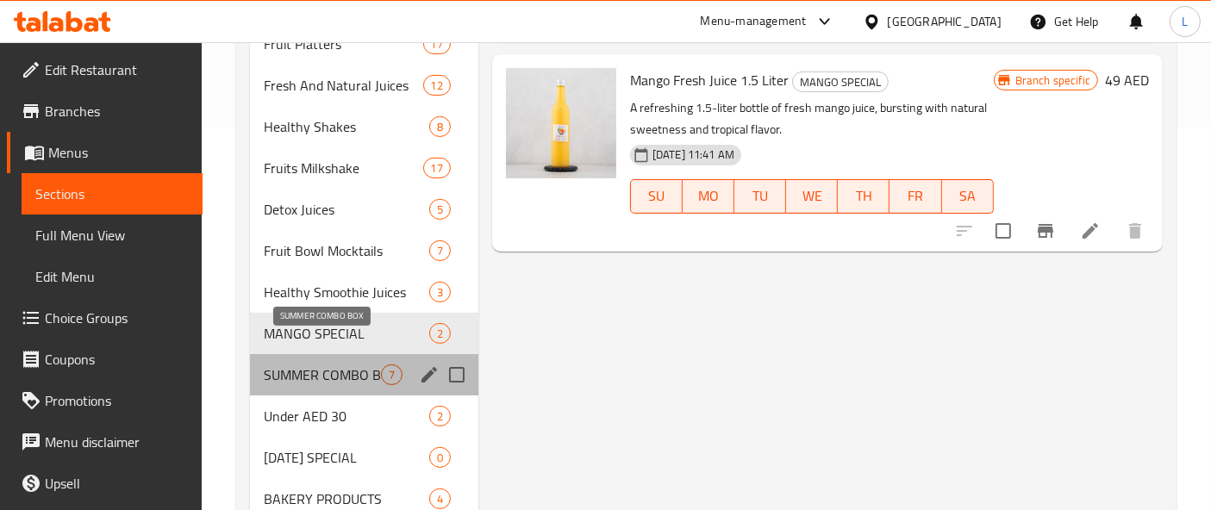
click at [340, 365] on span "SUMMER COMBO BOX" at bounding box center [322, 375] width 117 height 21
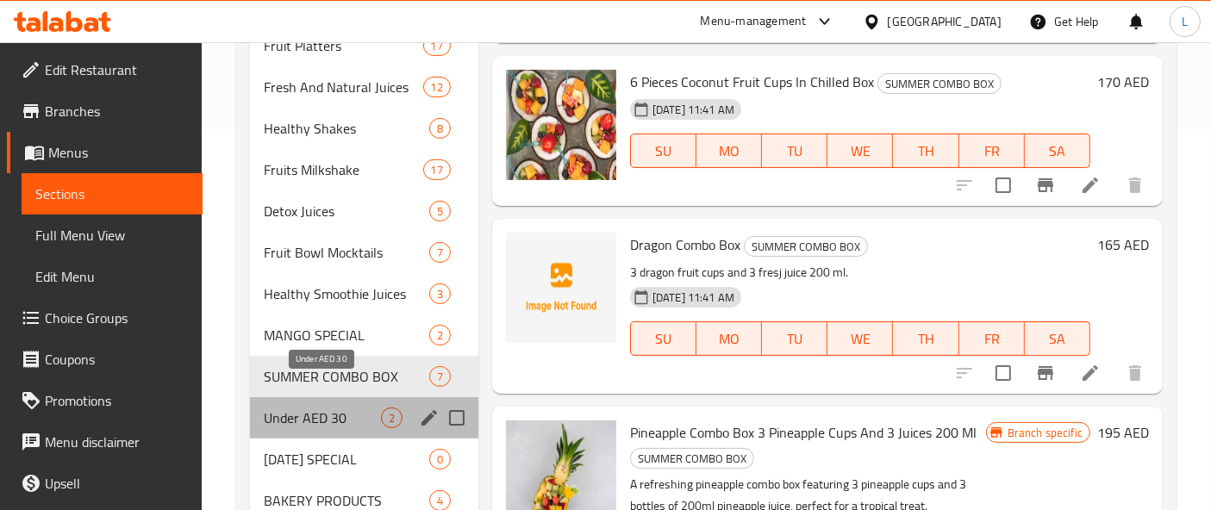
click at [308, 408] on span "Under AED 30" at bounding box center [322, 418] width 117 height 21
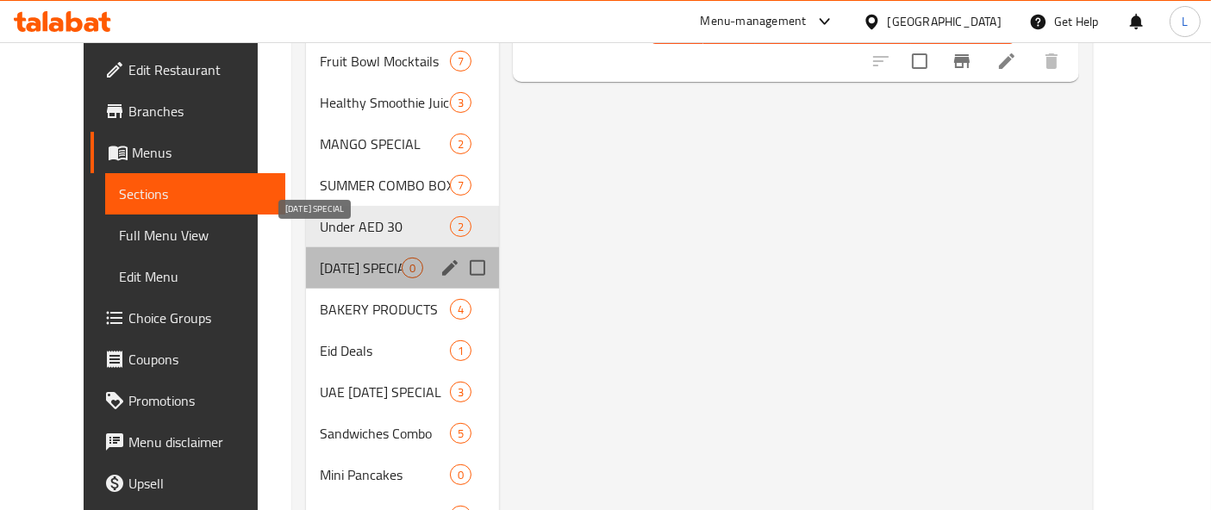
click at [329, 258] on span "[DATE] SPECIAL" at bounding box center [361, 268] width 82 height 21
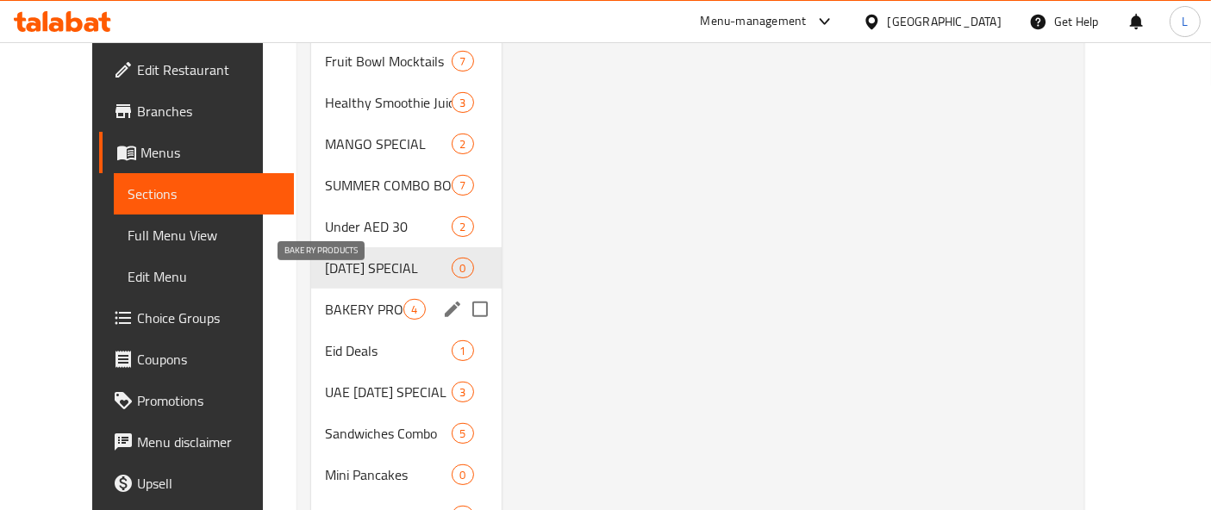
click at [325, 299] on span "BAKERY PRODUCTS" at bounding box center [364, 309] width 78 height 21
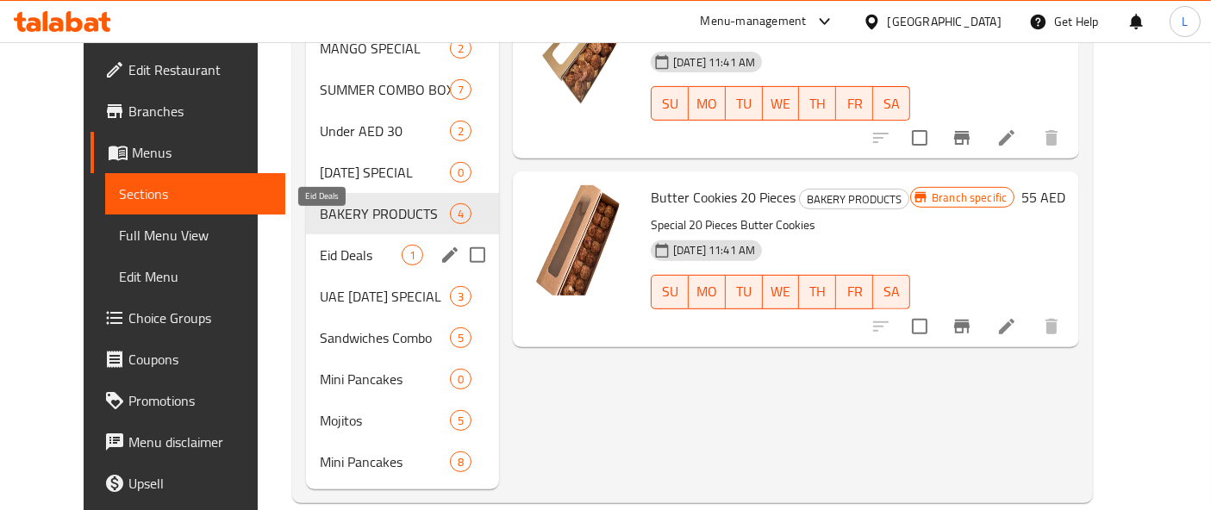
click at [320, 245] on span "Eid Deals" at bounding box center [361, 255] width 82 height 21
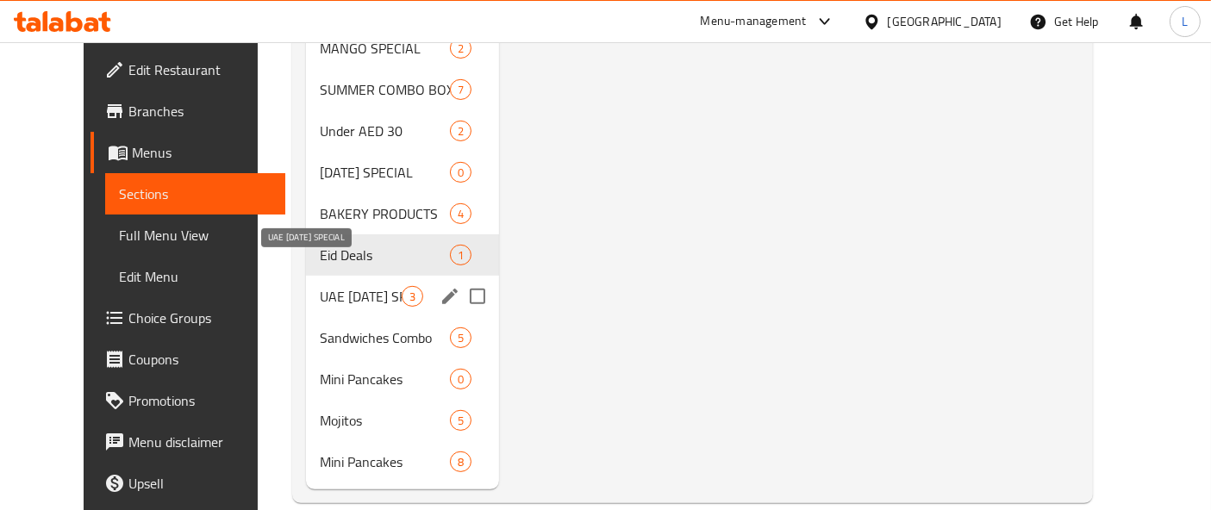
click at [332, 286] on span "UAE [DATE] SPECIAL" at bounding box center [361, 296] width 82 height 21
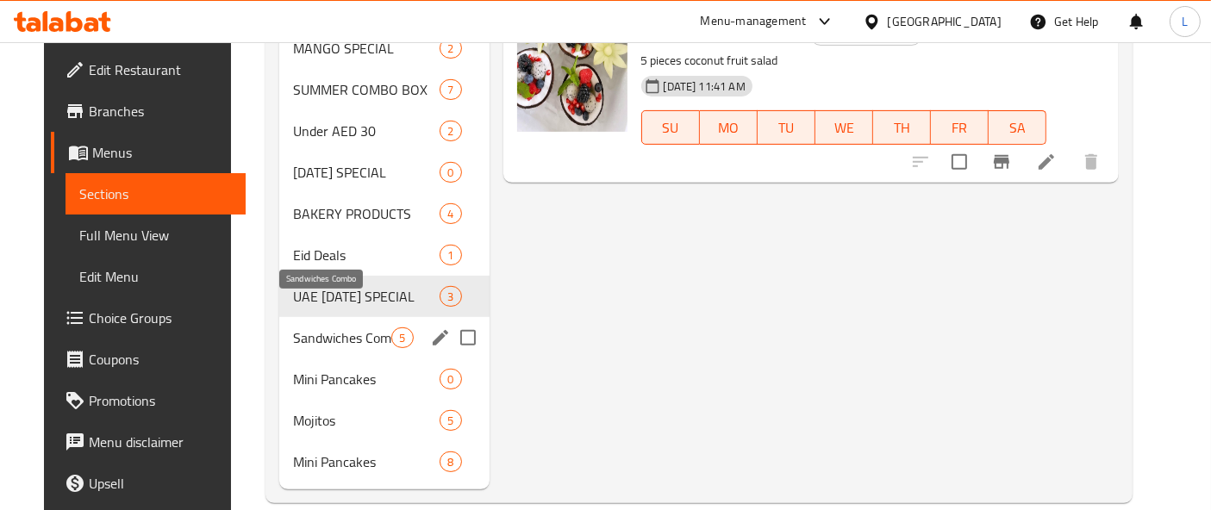
click at [317, 328] on span "Sandwiches Combo" at bounding box center [342, 338] width 98 height 21
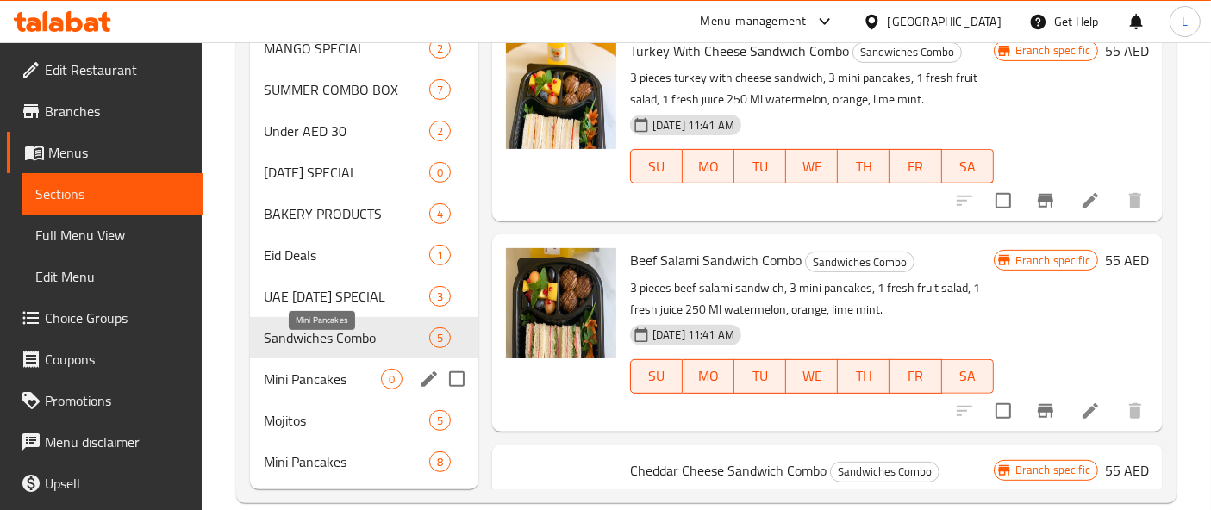
click at [310, 369] on span "Mini Pancakes" at bounding box center [322, 379] width 117 height 21
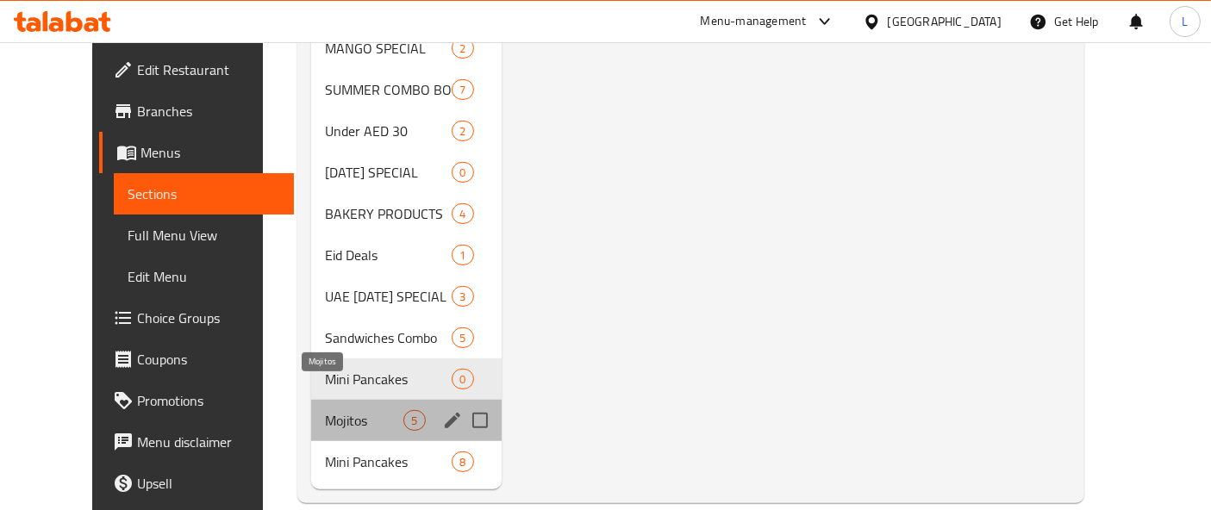
click at [325, 410] on span "Mojitos" at bounding box center [364, 420] width 78 height 21
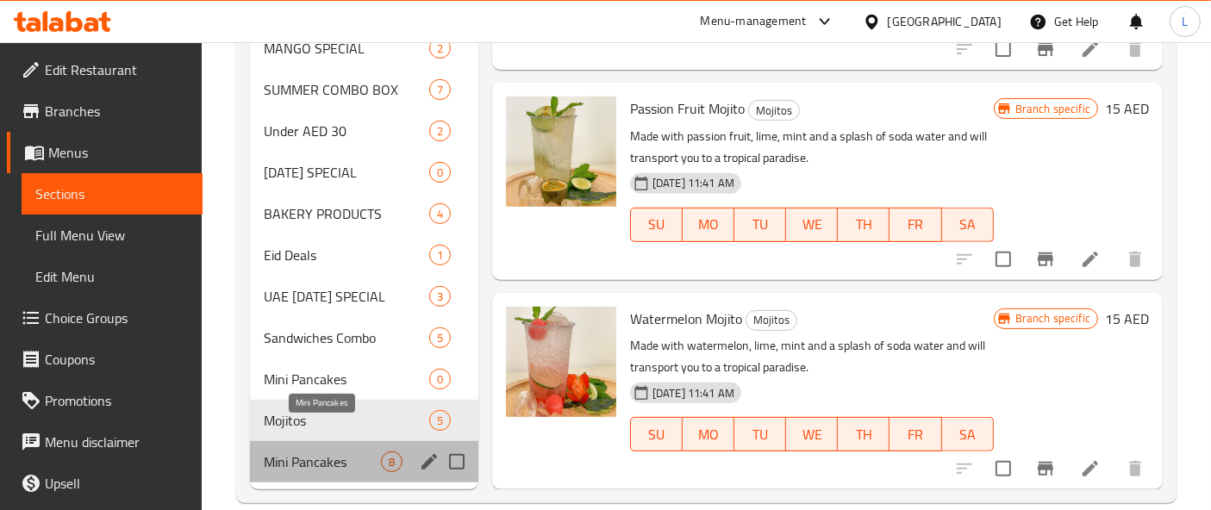
click at [353, 452] on span "Mini Pancakes" at bounding box center [322, 462] width 117 height 21
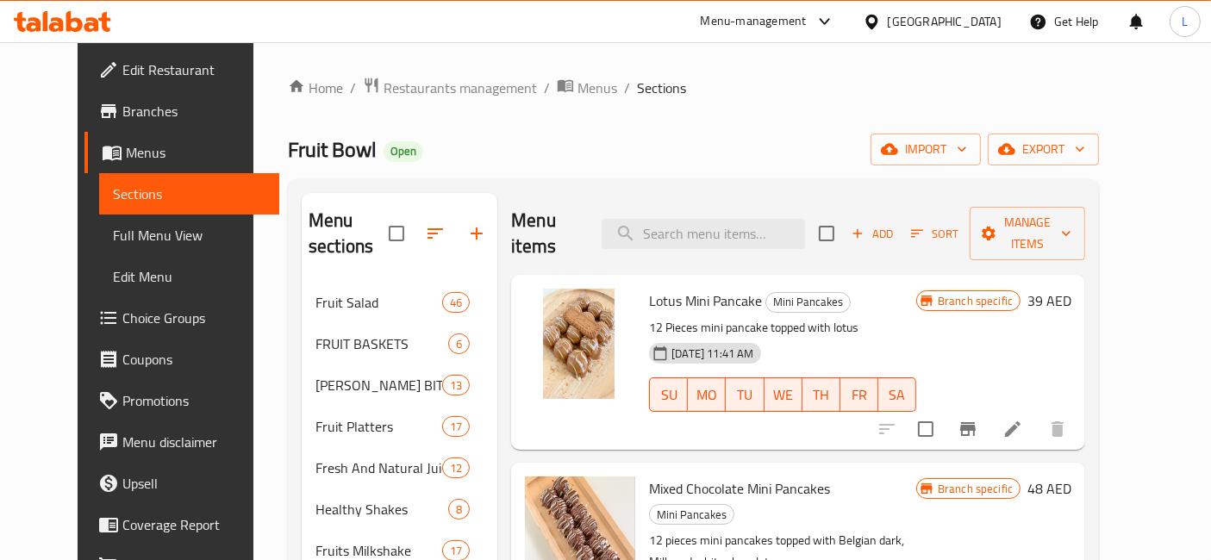
click at [66, 23] on icon at bounding box center [74, 21] width 16 height 21
